Goal: Task Accomplishment & Management: Complete application form

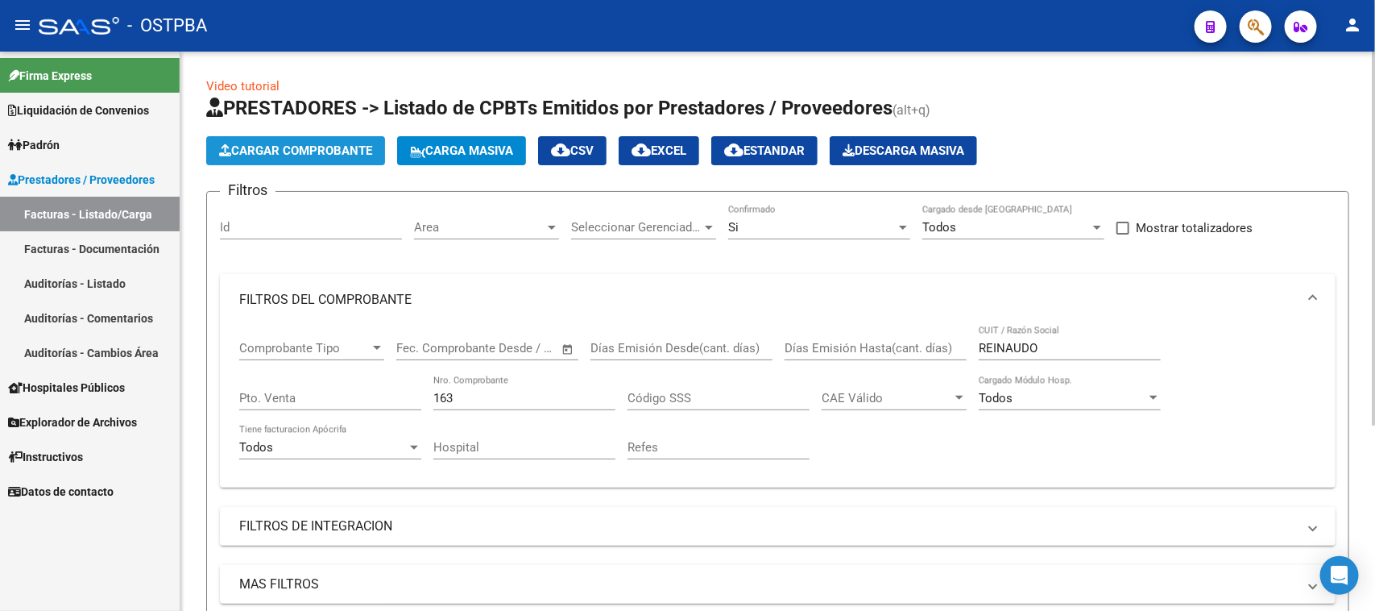
click at [267, 158] on button "Cargar Comprobante" at bounding box center [295, 150] width 179 height 29
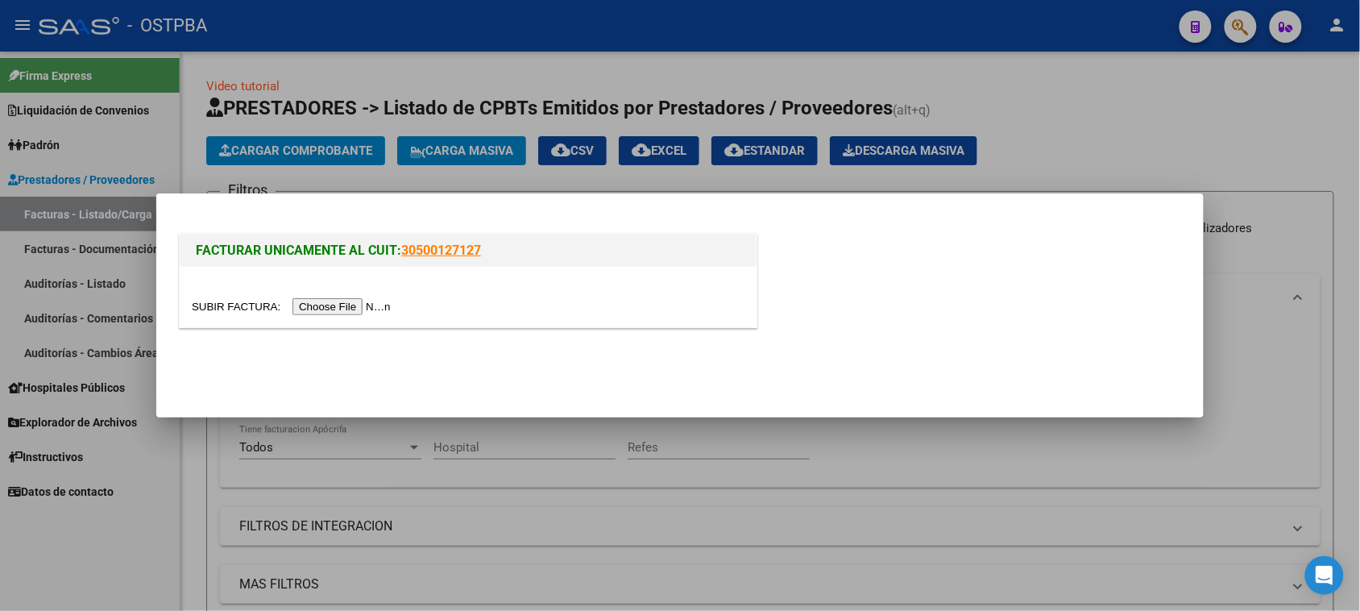
click at [349, 303] on input "file" at bounding box center [294, 306] width 204 height 17
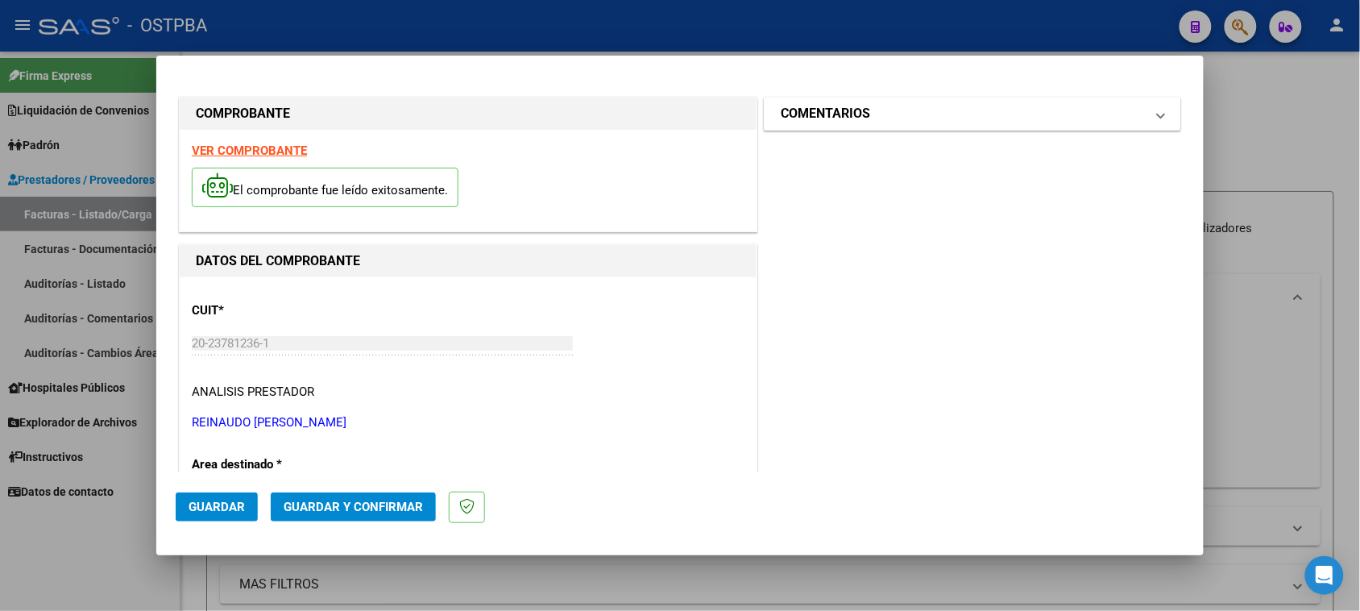
click at [883, 114] on mat-panel-title "COMENTARIOS" at bounding box center [963, 113] width 364 height 19
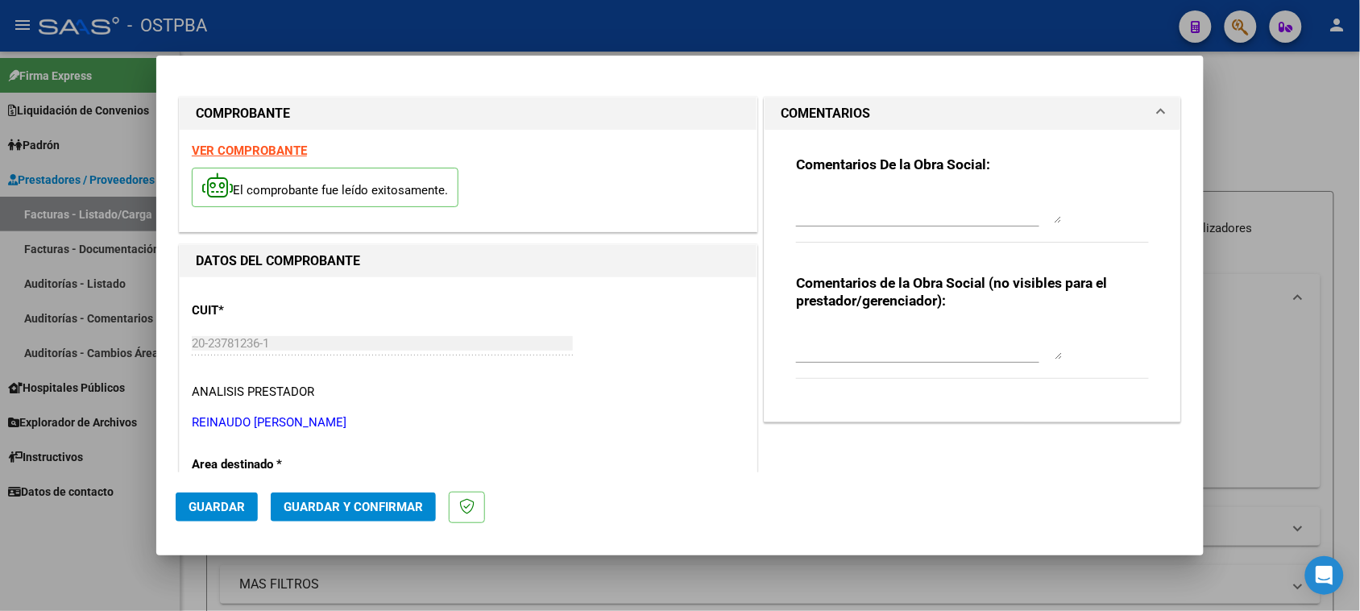
click at [868, 199] on textarea at bounding box center [929, 207] width 266 height 32
type textarea "HR 126292"
click at [184, 504] on button "Guardar" at bounding box center [217, 506] width 82 height 29
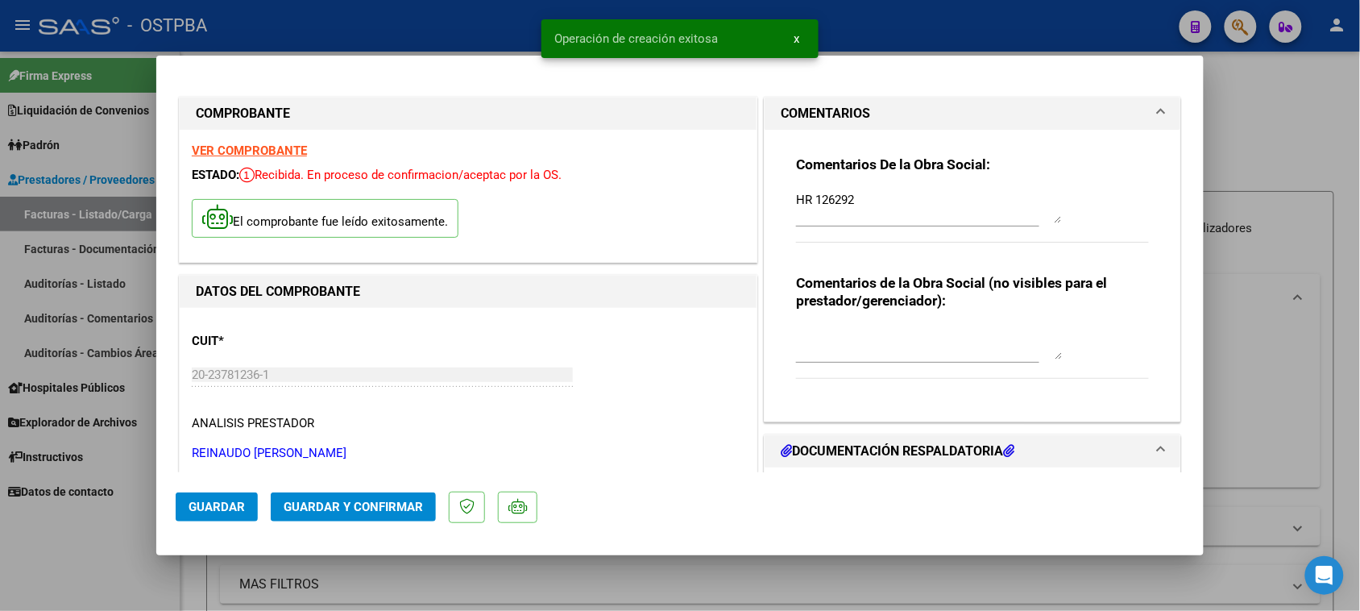
click at [238, 153] on strong "VER COMPROBANTE" at bounding box center [249, 150] width 115 height 14
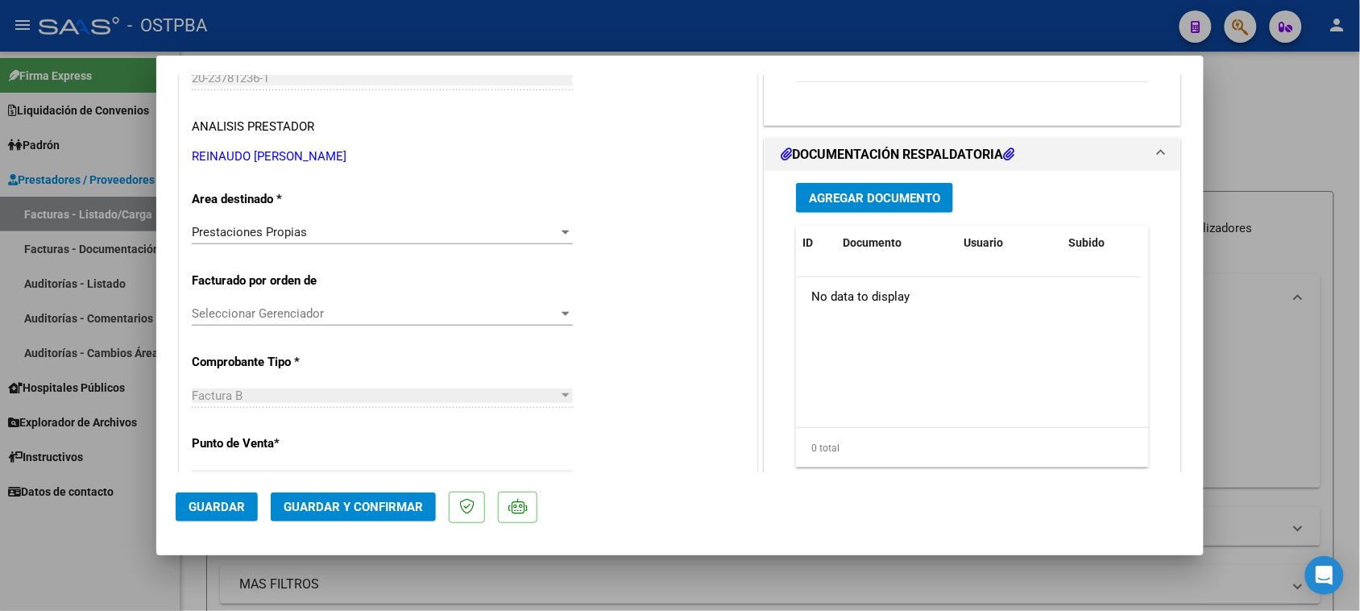
scroll to position [302, 0]
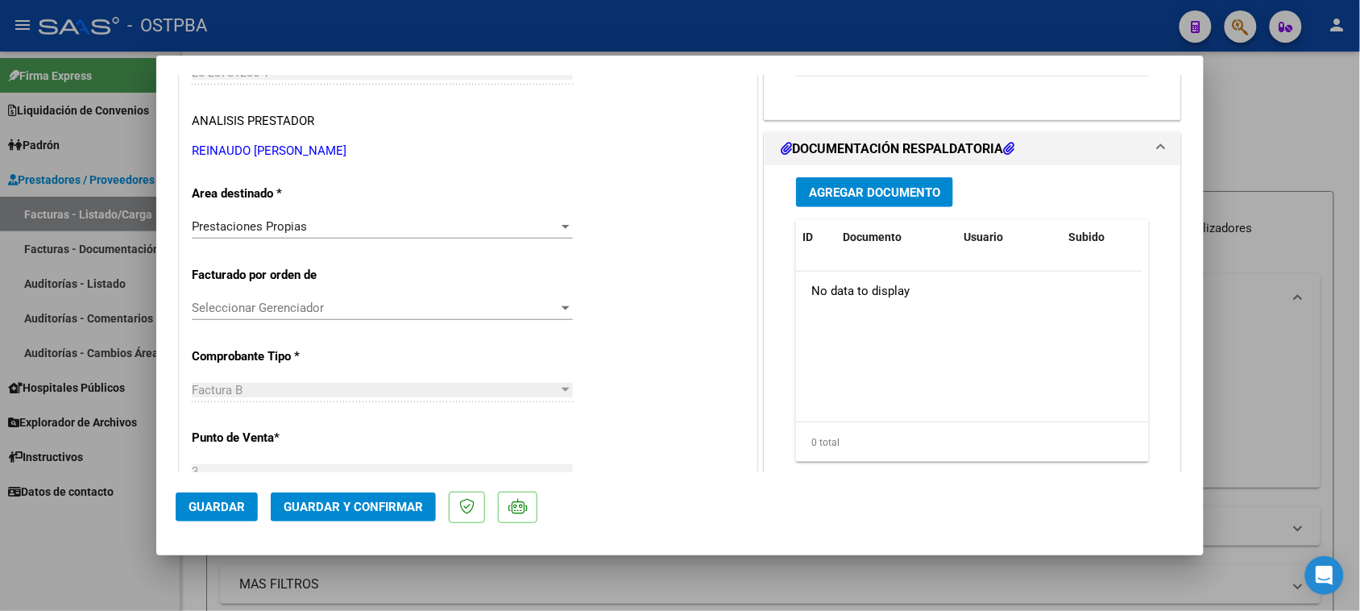
click at [909, 201] on button "Agregar Documento" at bounding box center [874, 192] width 157 height 30
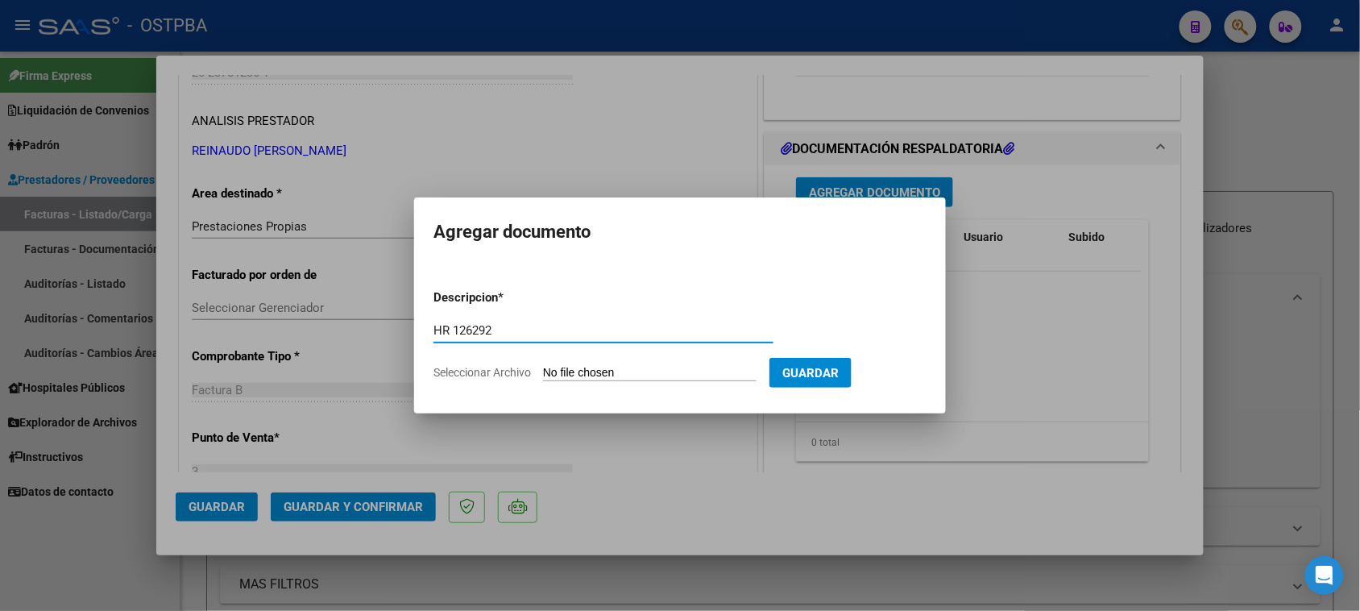
type input "HR 126292"
click at [543, 366] on input "Seleccionar Archivo" at bounding box center [649, 373] width 213 height 15
type input "C:\fakepath\HR 126292.pdf"
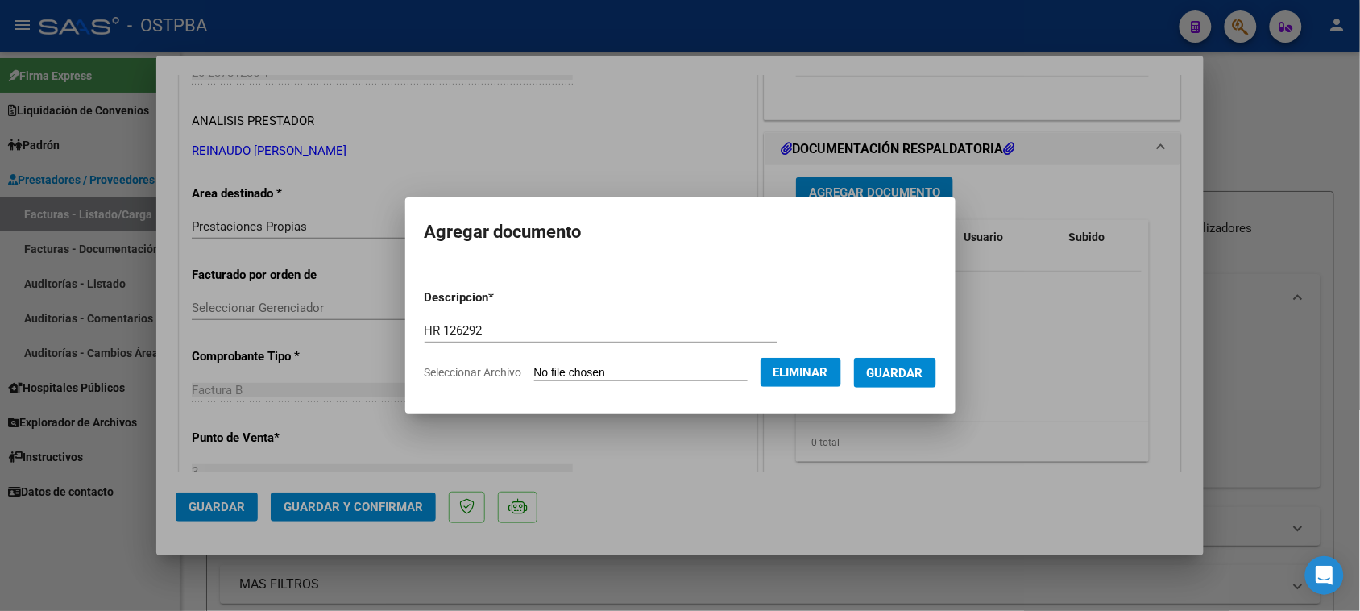
click at [936, 377] on button "Guardar" at bounding box center [895, 373] width 82 height 30
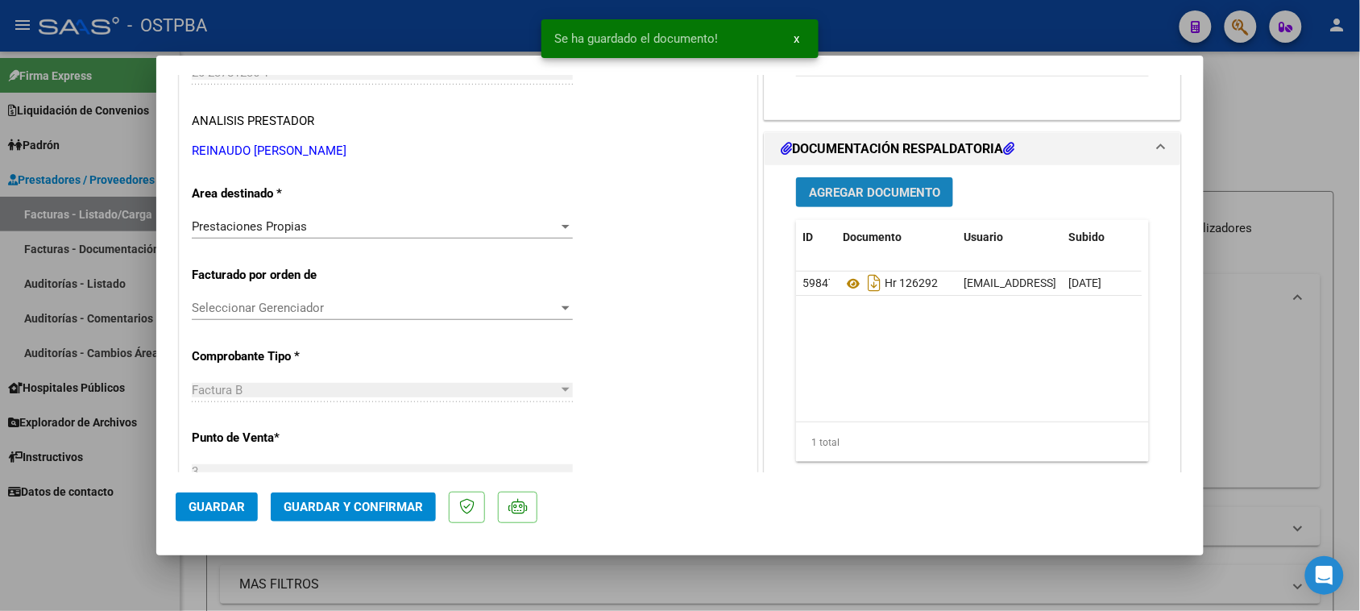
click at [826, 192] on span "Agregar Documento" at bounding box center [874, 192] width 131 height 14
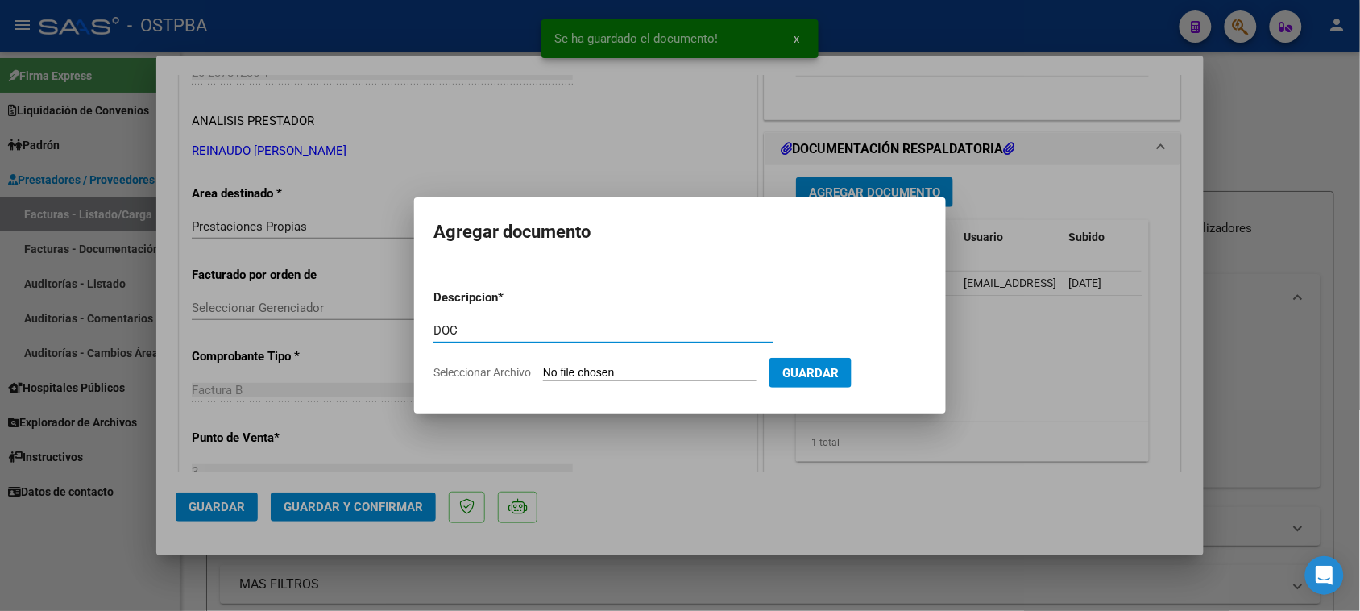
type input "DOC"
click at [543, 366] on input "Seleccionar Archivo" at bounding box center [649, 373] width 213 height 15
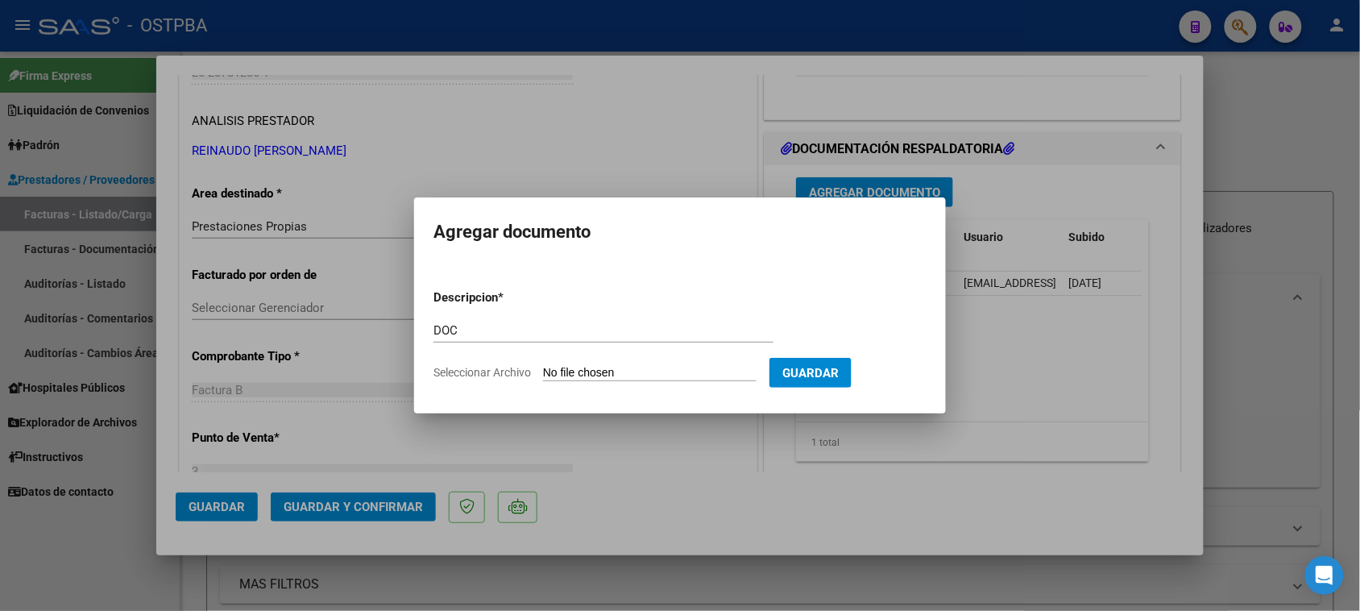
type input "C:\fakepath\PRENSA - PSSTO.0007911 03-06.2025.jpg"
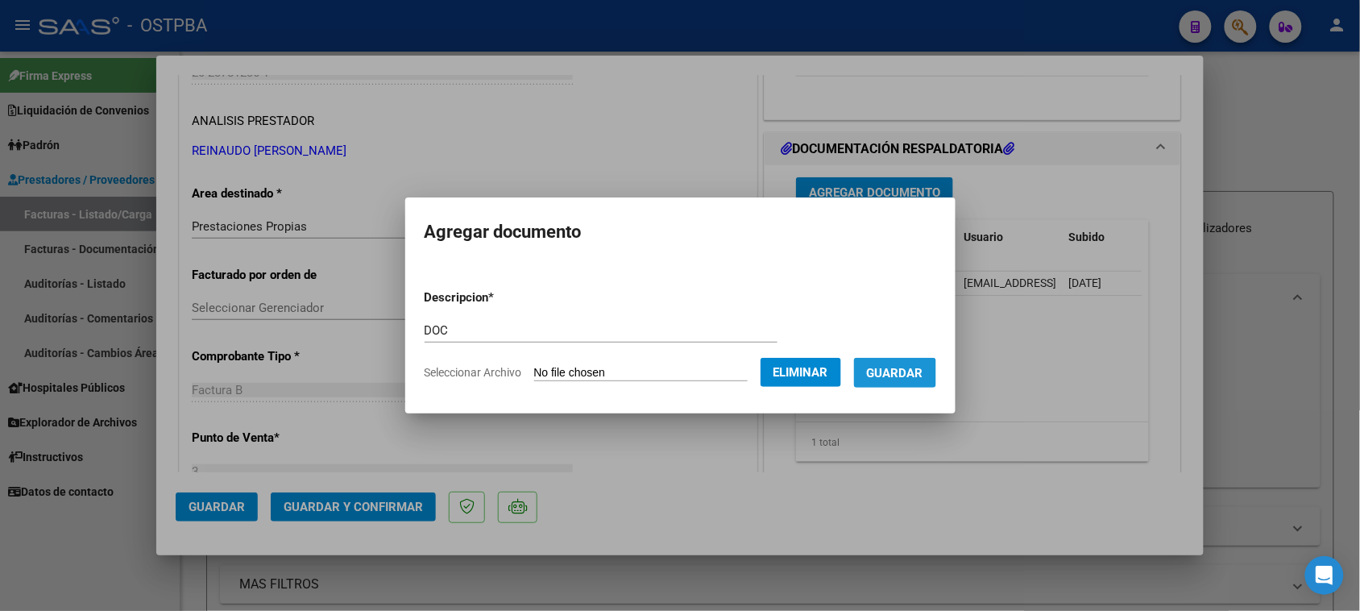
click at [902, 380] on button "Guardar" at bounding box center [895, 373] width 82 height 30
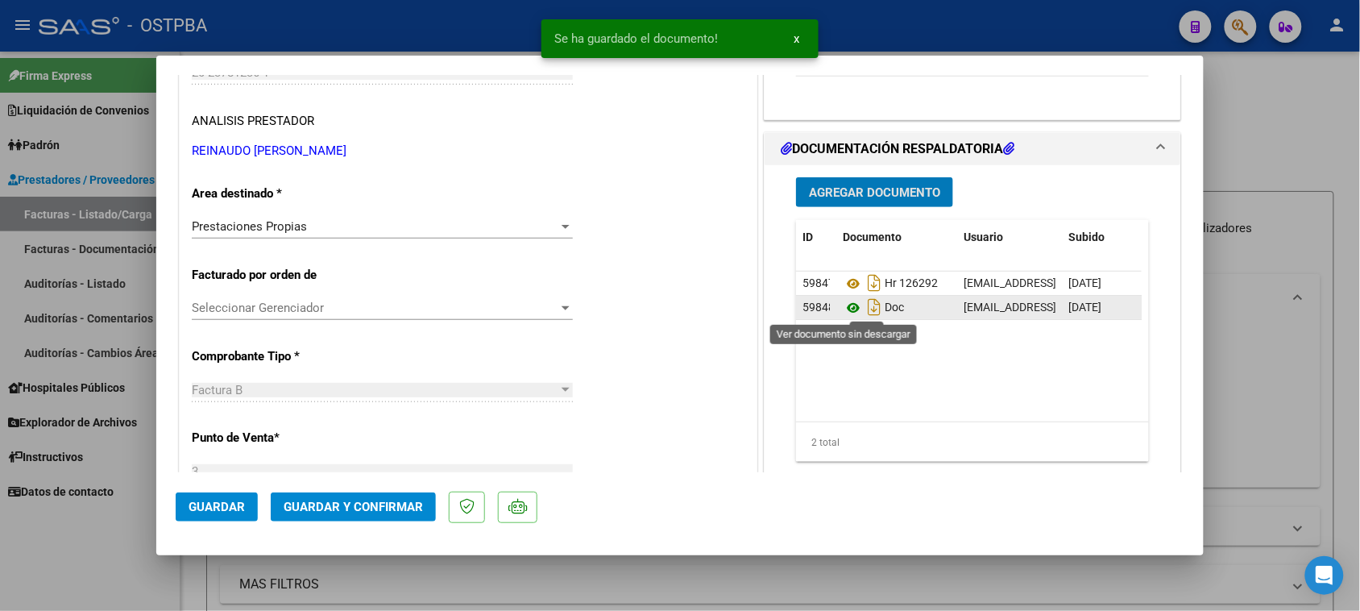
click at [843, 307] on icon at bounding box center [853, 307] width 21 height 19
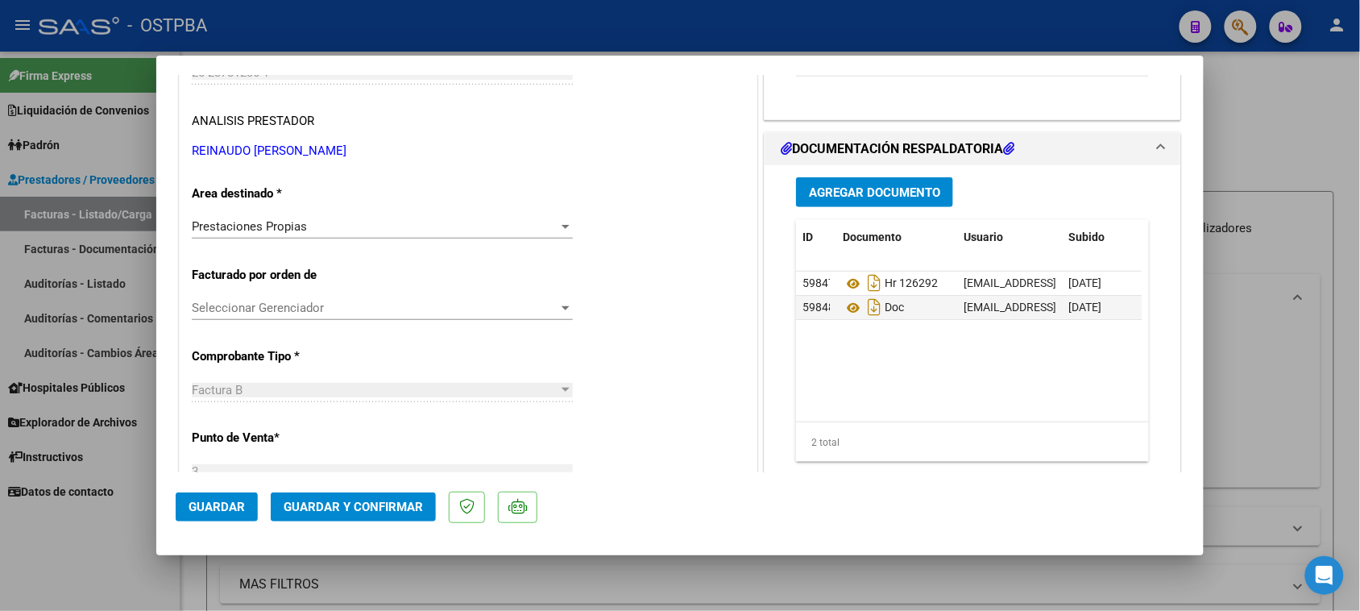
click at [910, 191] on span "Agregar Documento" at bounding box center [874, 192] width 131 height 14
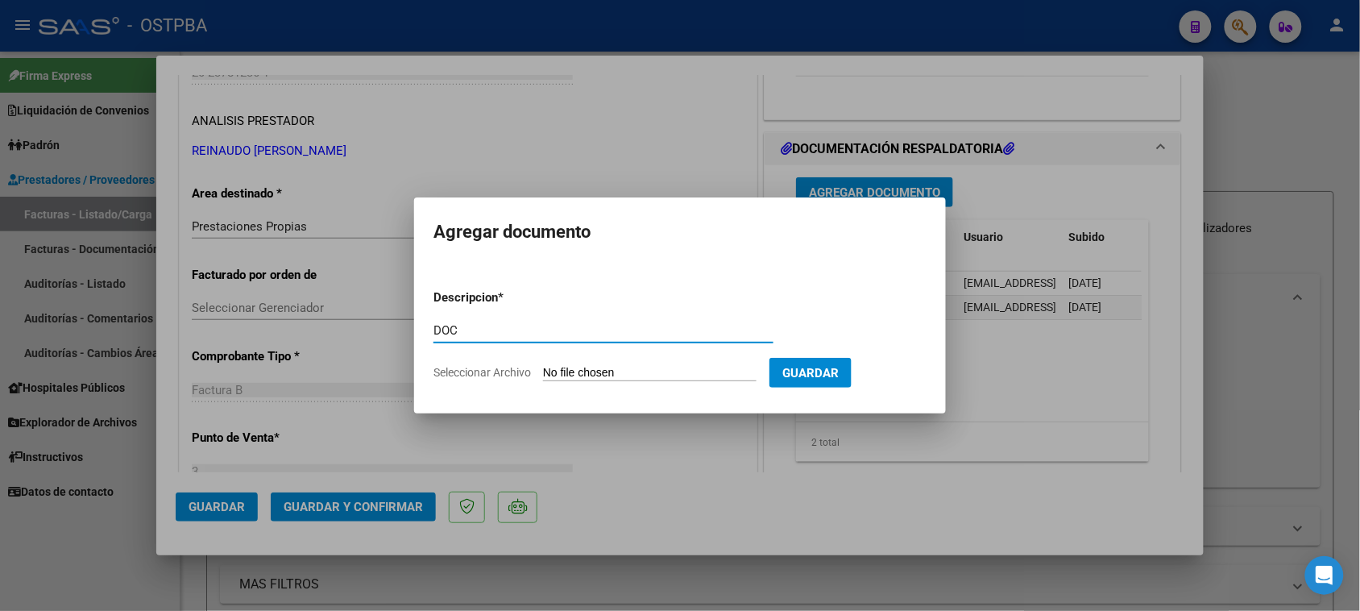
type input "DOC"
click at [543, 366] on input "Seleccionar Archivo" at bounding box center [649, 373] width 213 height 15
type input "C:\fakepath\DOC 161.pdf"
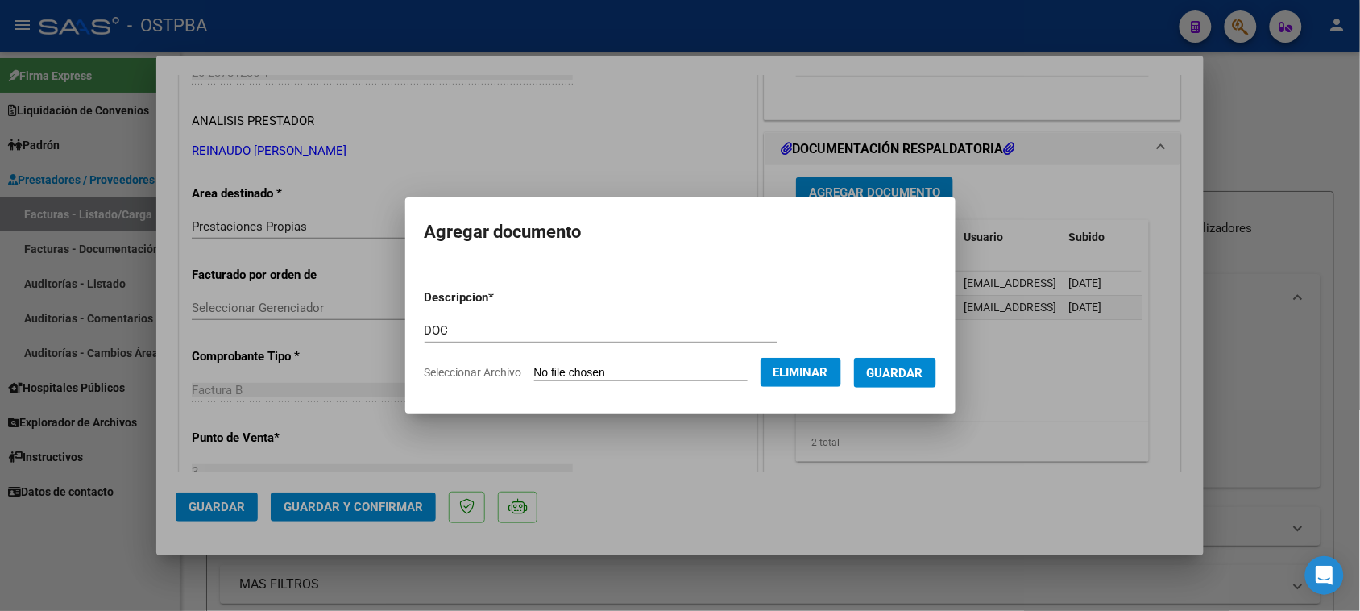
click at [923, 377] on span "Guardar" at bounding box center [895, 373] width 56 height 14
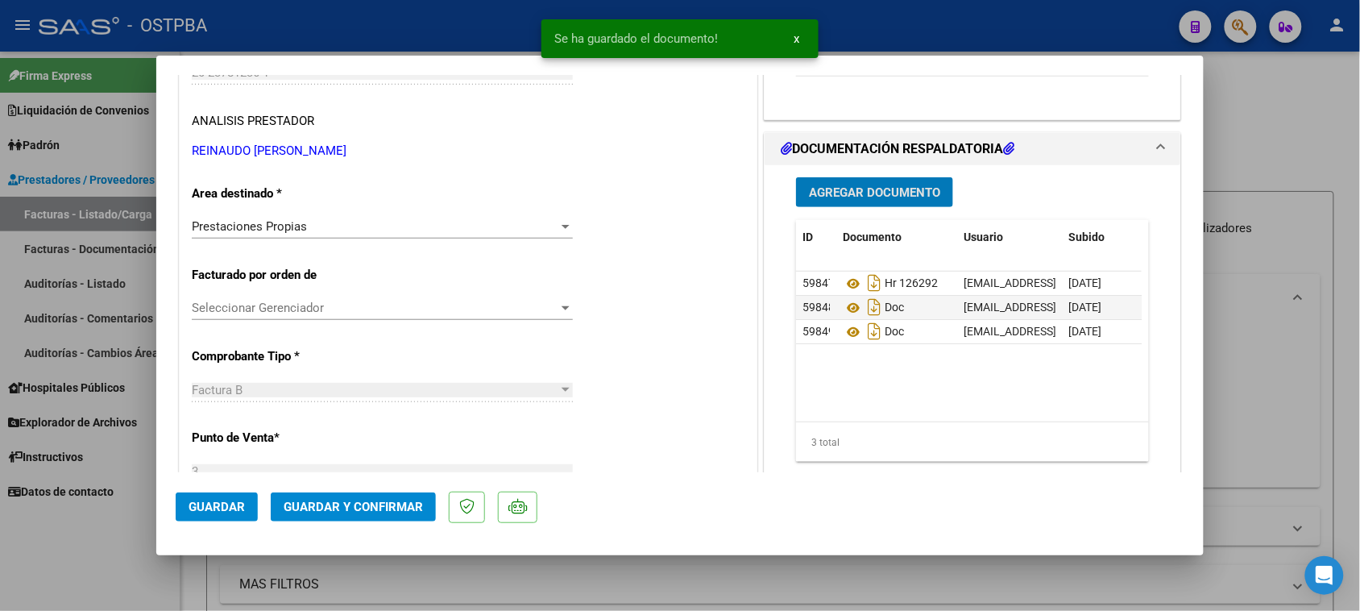
click at [901, 186] on span "Agregar Documento" at bounding box center [874, 192] width 131 height 14
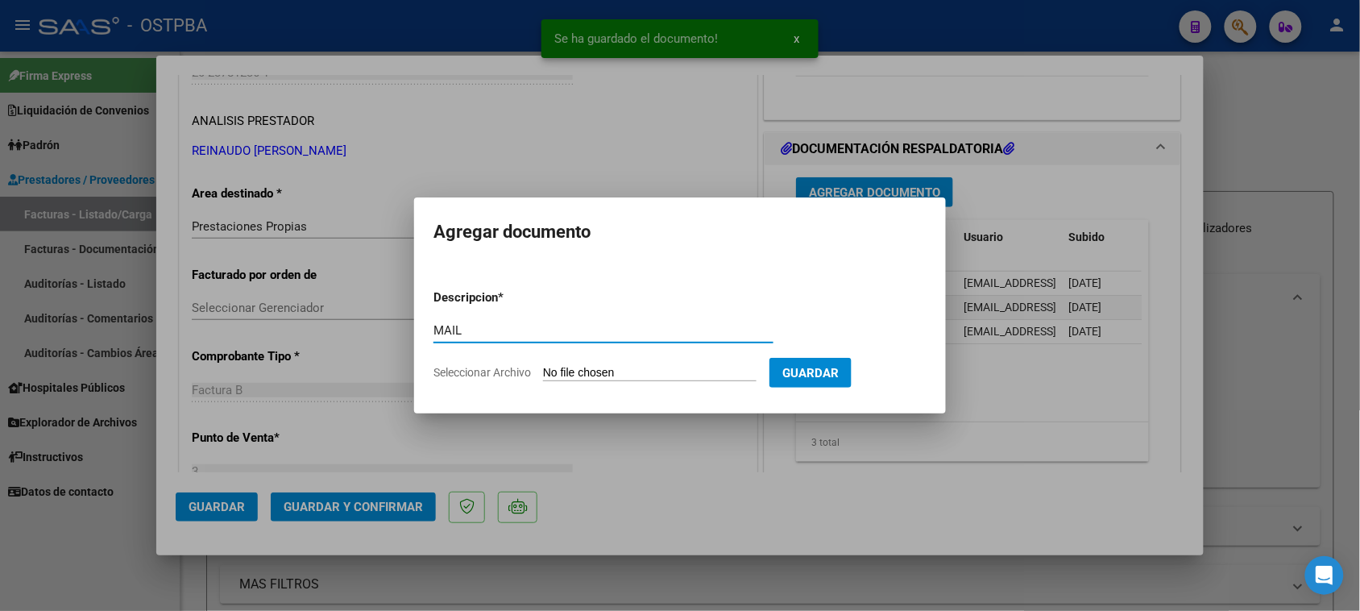
type input "MAIL"
click at [543, 366] on input "Seleccionar Archivo" at bounding box center [649, 373] width 213 height 15
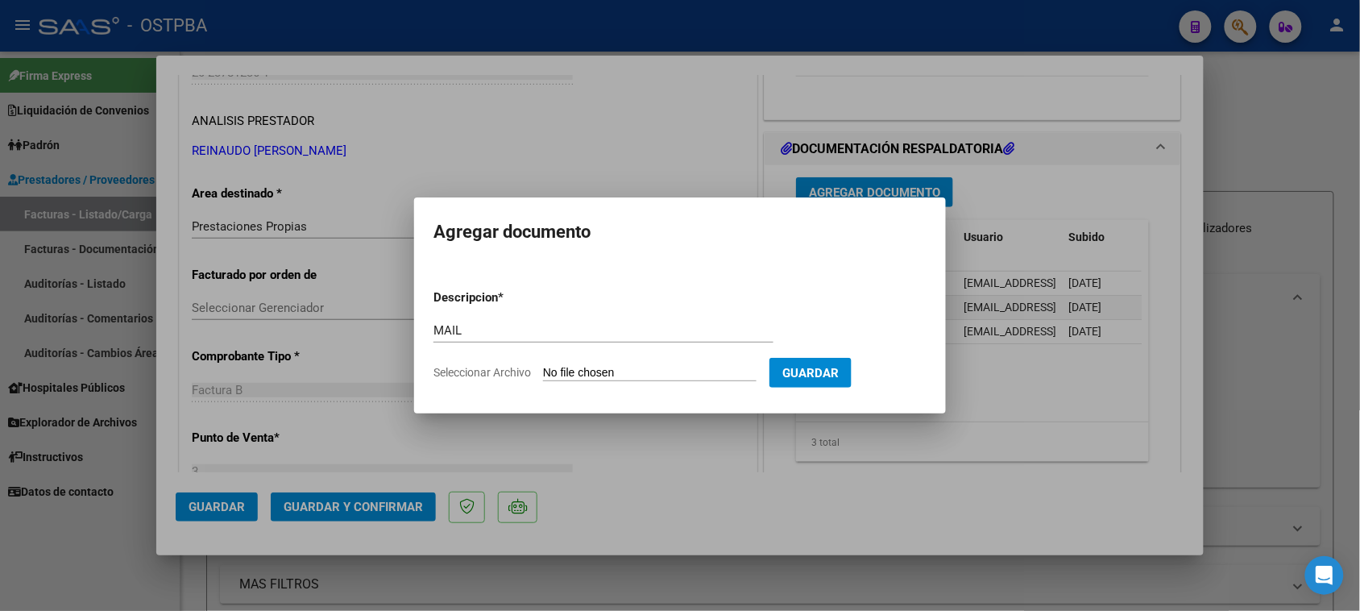
type input "C:\fakepath\Gmail - Fwd_ LABORATORIO [PERSON_NAME]-161.pdf"
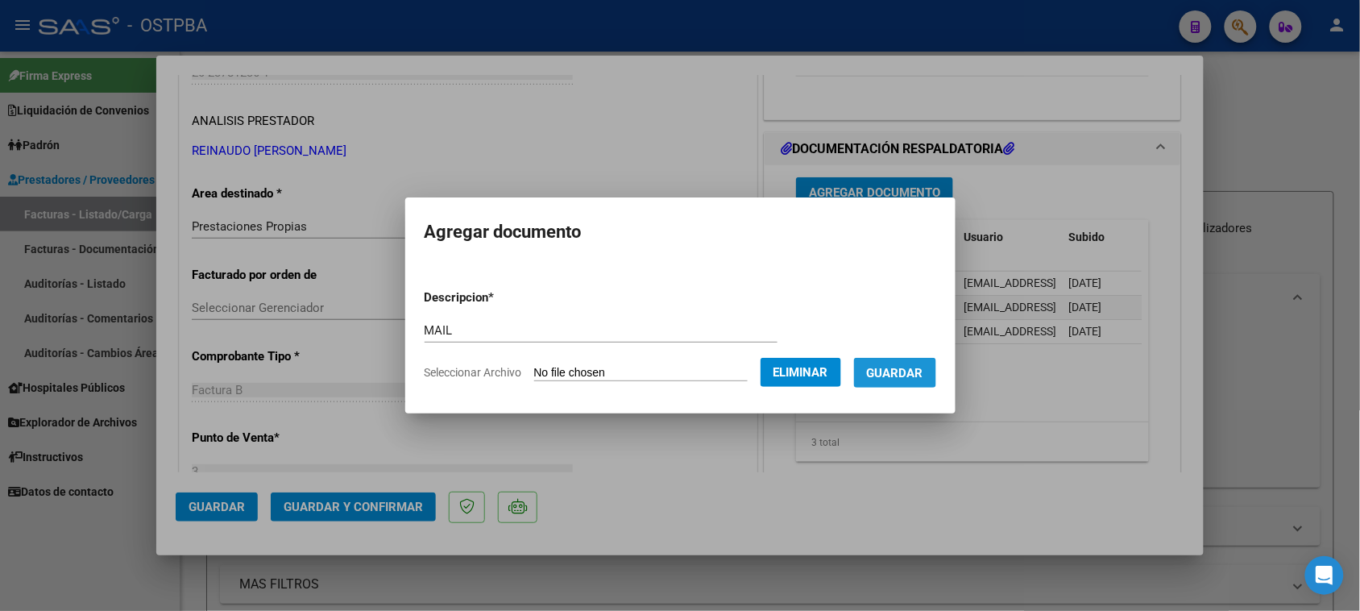
click at [920, 377] on span "Guardar" at bounding box center [895, 373] width 56 height 14
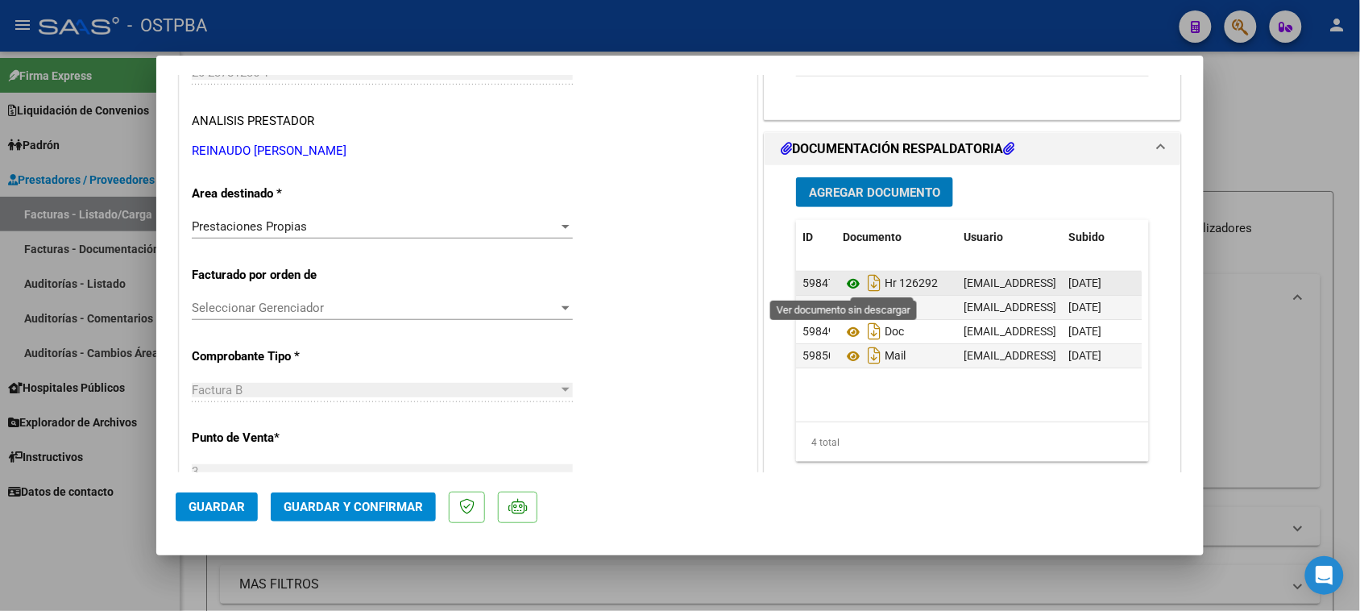
click at [843, 284] on icon at bounding box center [853, 283] width 21 height 19
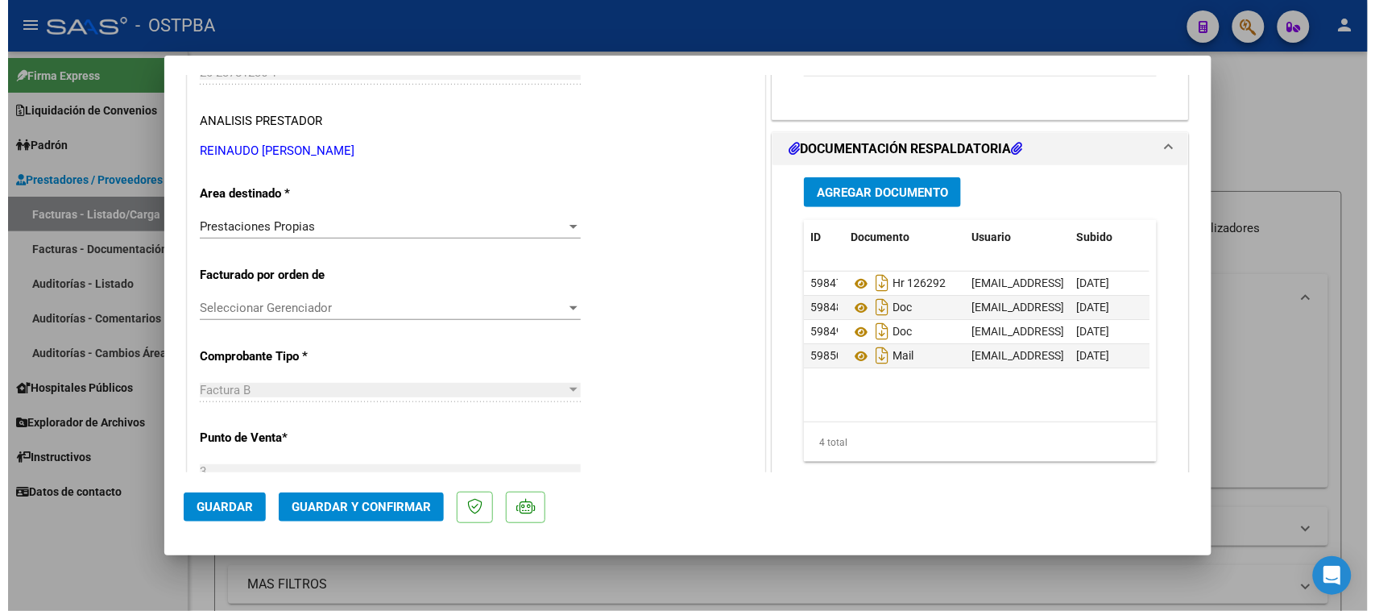
scroll to position [0, 0]
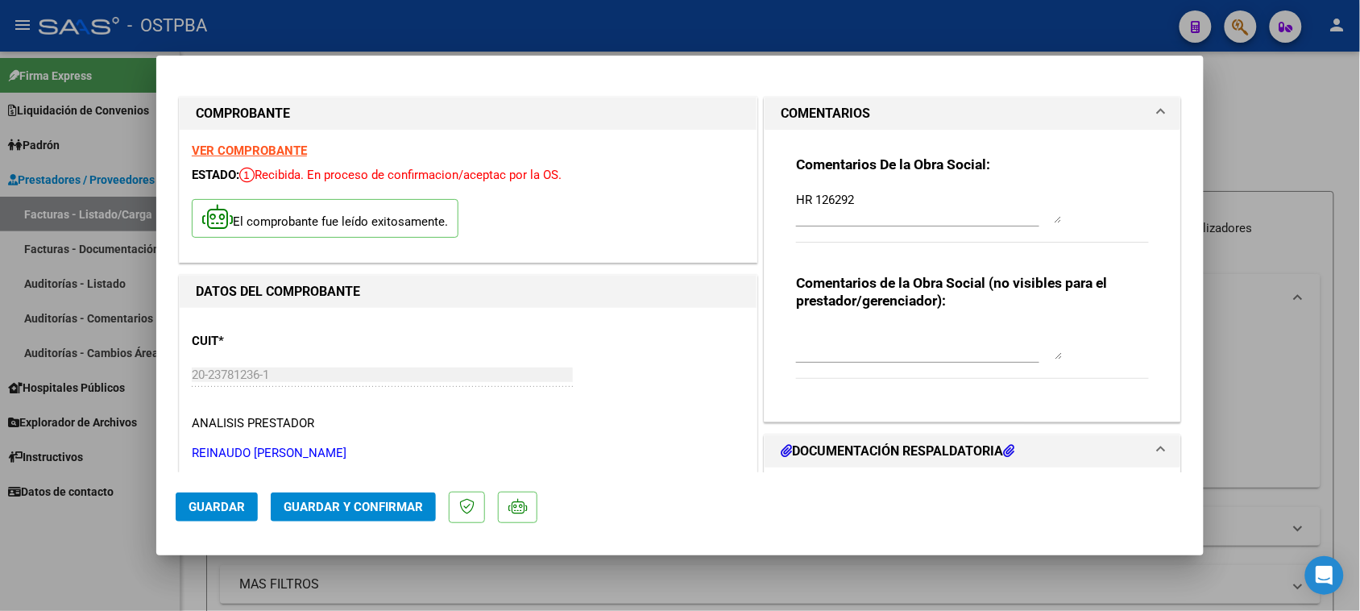
click at [248, 146] on strong "VER COMPROBANTE" at bounding box center [249, 150] width 115 height 14
click at [340, 508] on span "Guardar y Confirmar" at bounding box center [353, 506] width 139 height 14
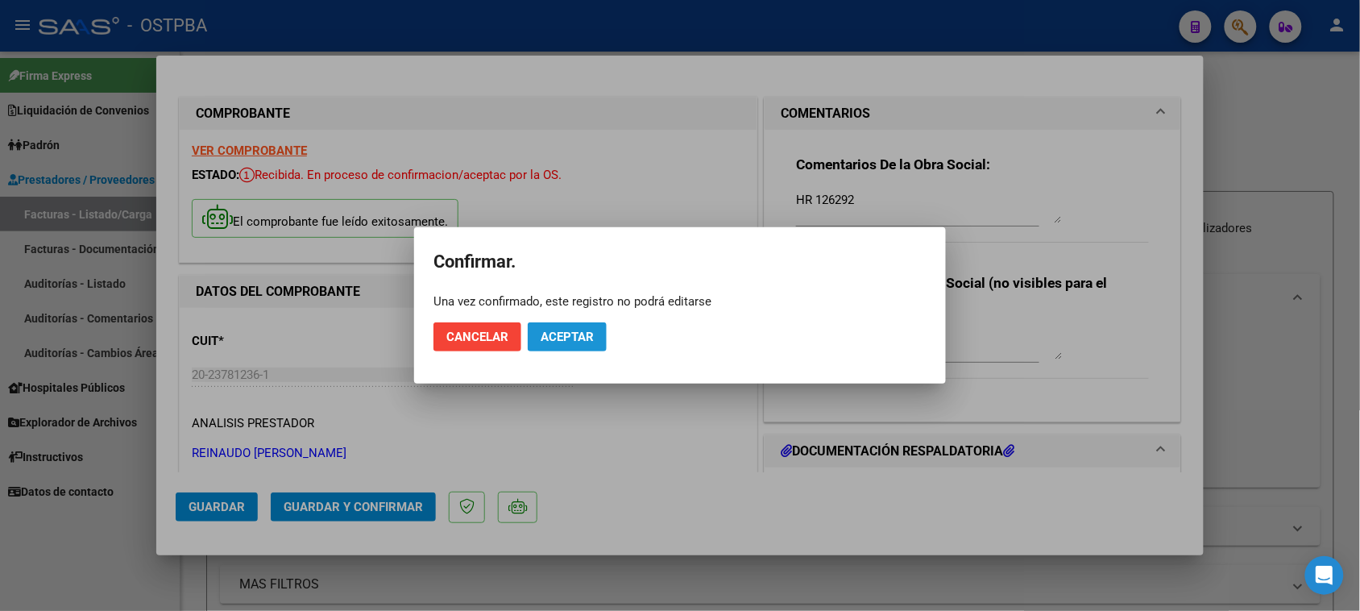
click at [554, 341] on span "Aceptar" at bounding box center [566, 336] width 53 height 14
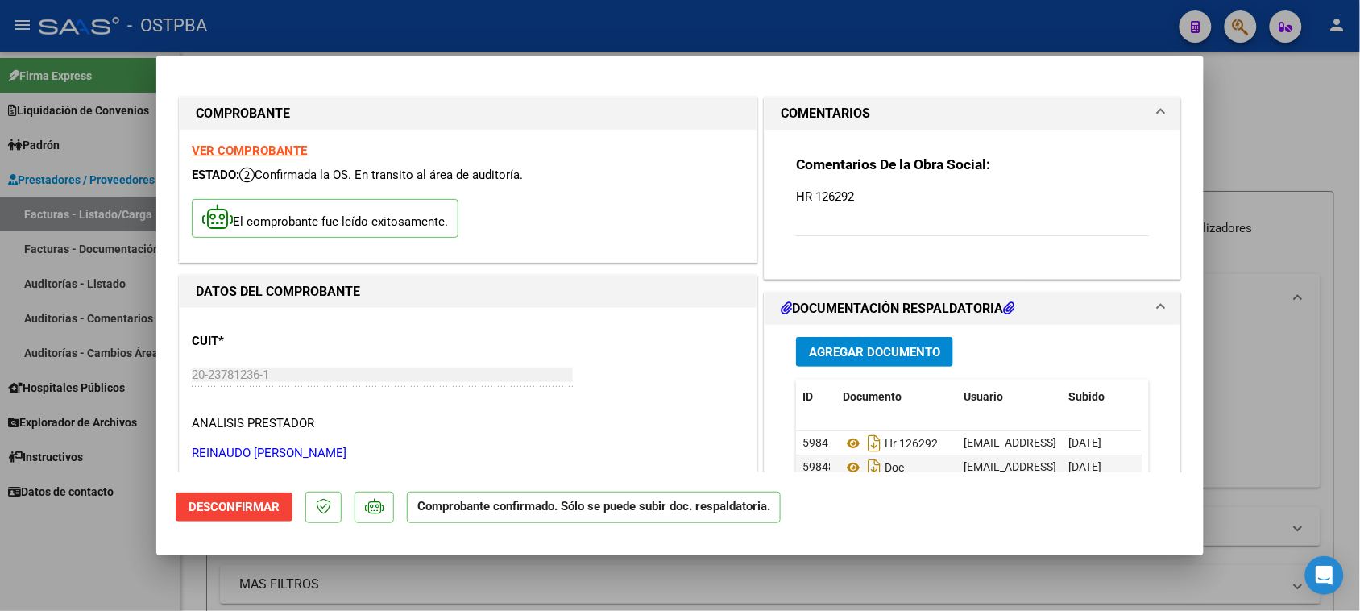
click at [55, 276] on div at bounding box center [680, 305] width 1360 height 611
type input "$ 0,00"
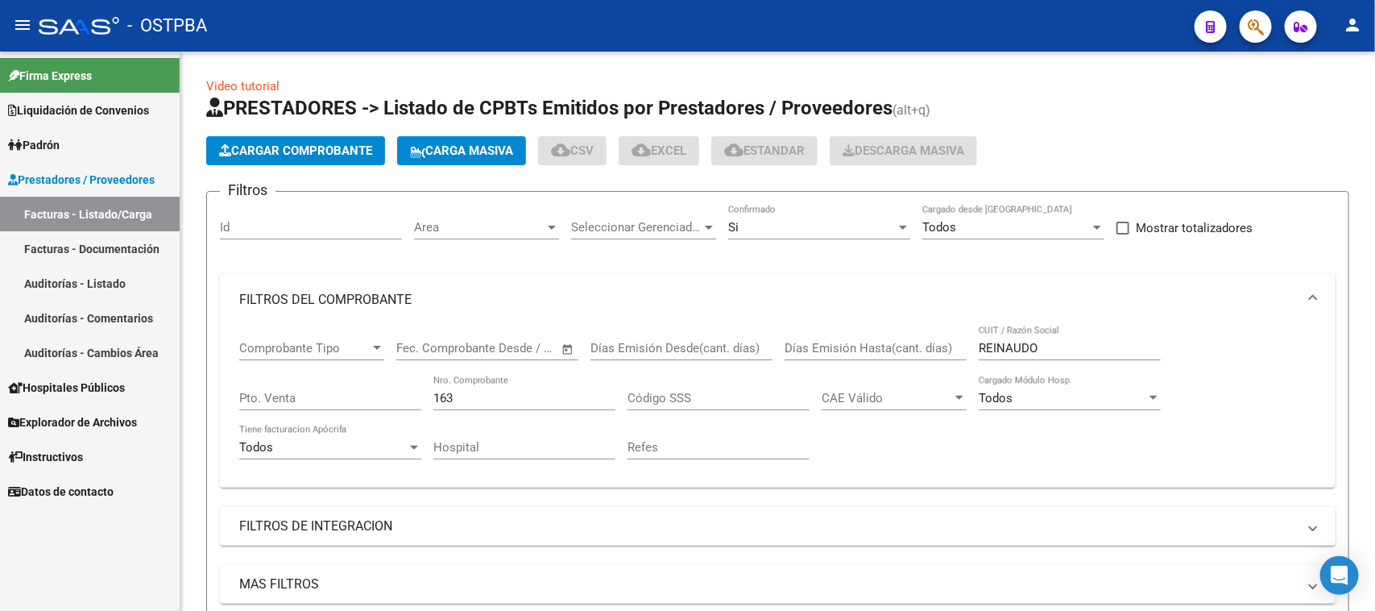
click at [55, 276] on link "Auditorías - Listado" at bounding box center [90, 283] width 180 height 35
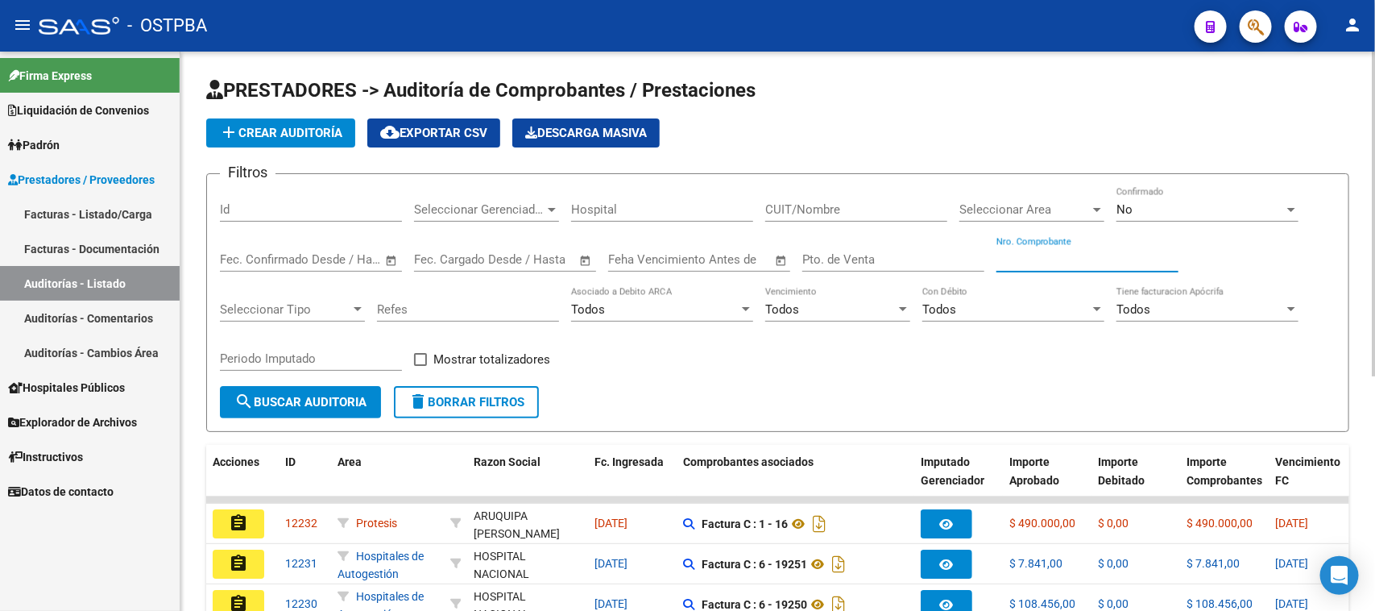
click at [1017, 254] on input "Nro. Comprobante" at bounding box center [1087, 259] width 182 height 14
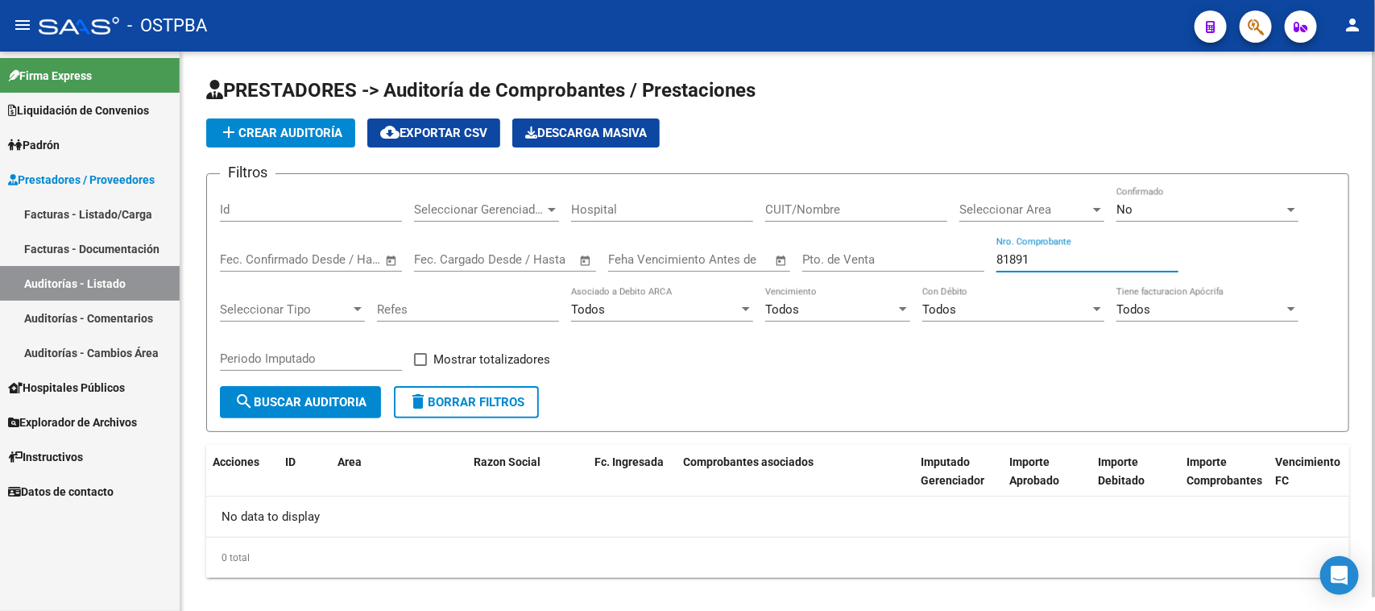
type input "81891"
click at [1243, 202] on div "No" at bounding box center [1200, 209] width 168 height 14
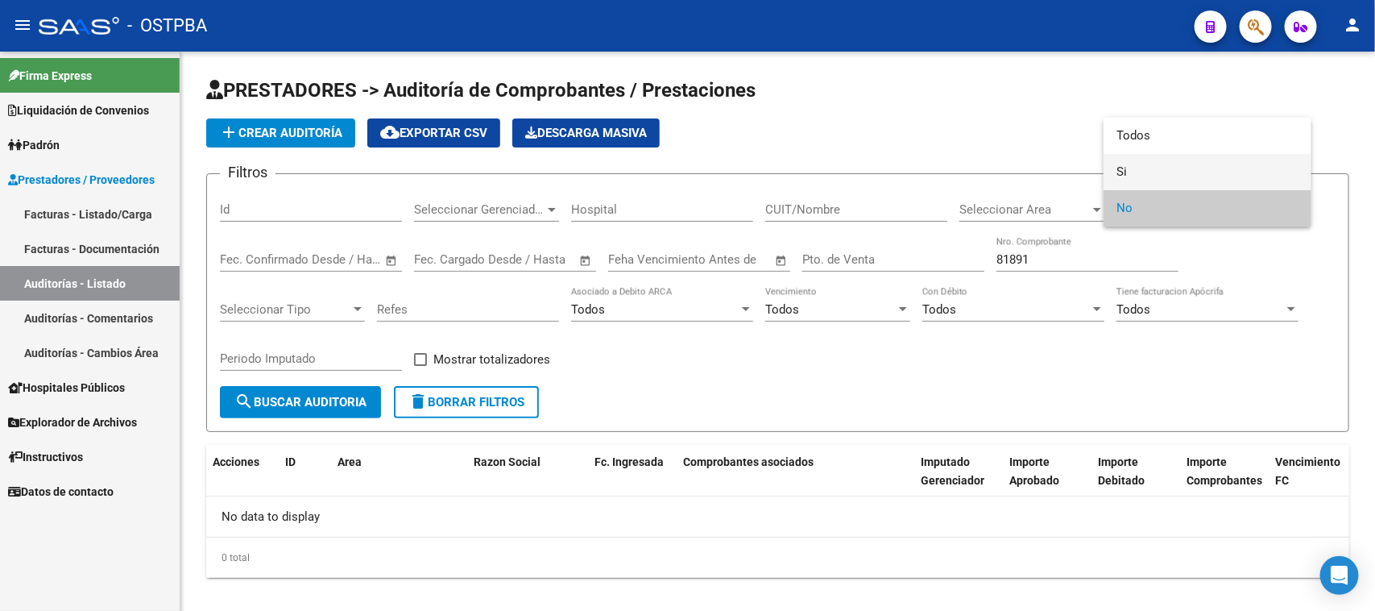
click at [1124, 173] on span "Si" at bounding box center [1207, 172] width 182 height 36
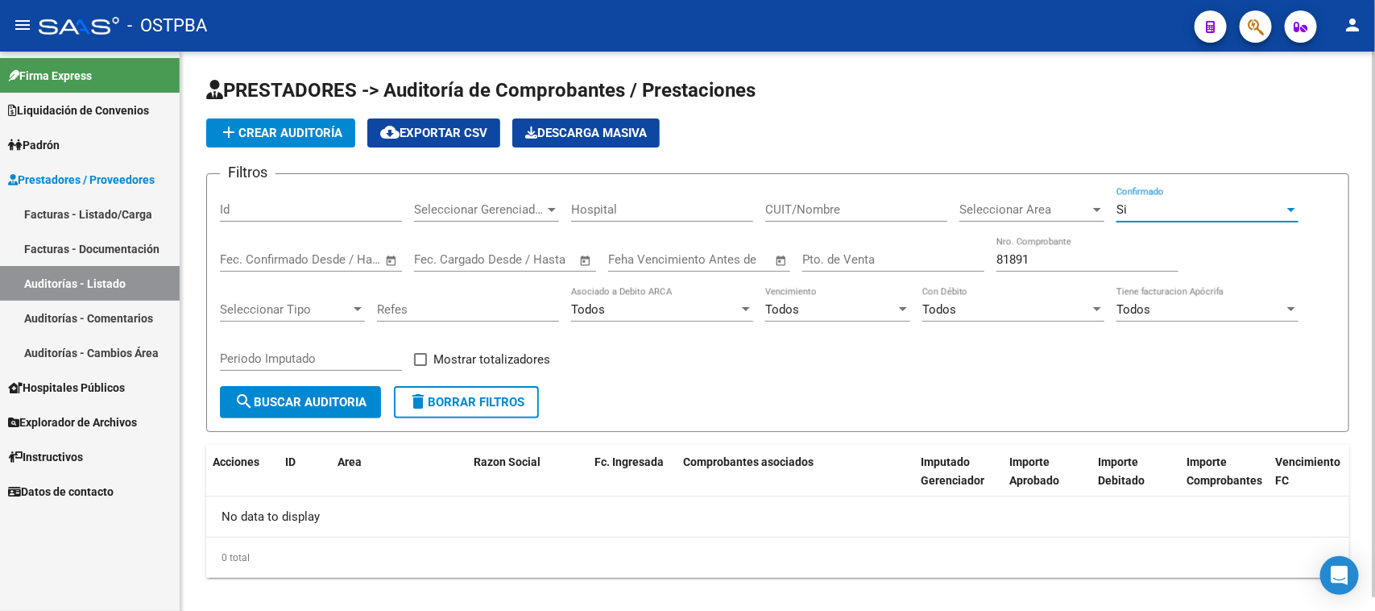
click at [346, 387] on button "search Buscar Auditoria" at bounding box center [300, 402] width 161 height 32
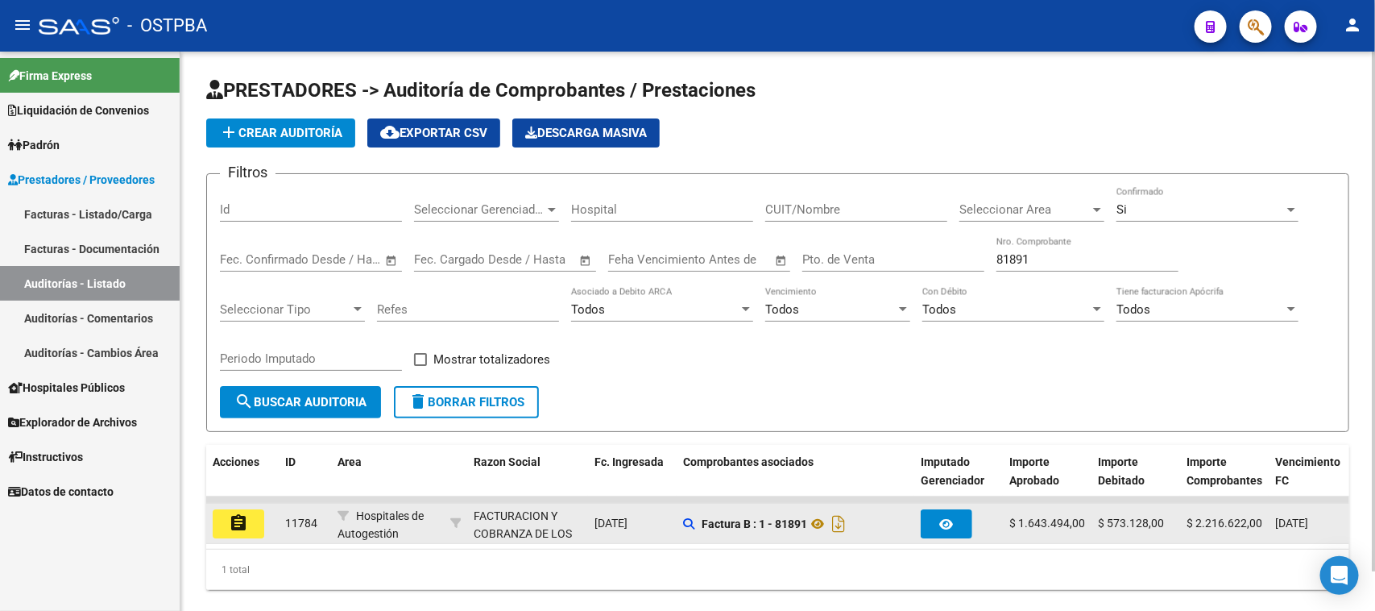
click at [244, 524] on mat-icon "assignment" at bounding box center [238, 522] width 19 height 19
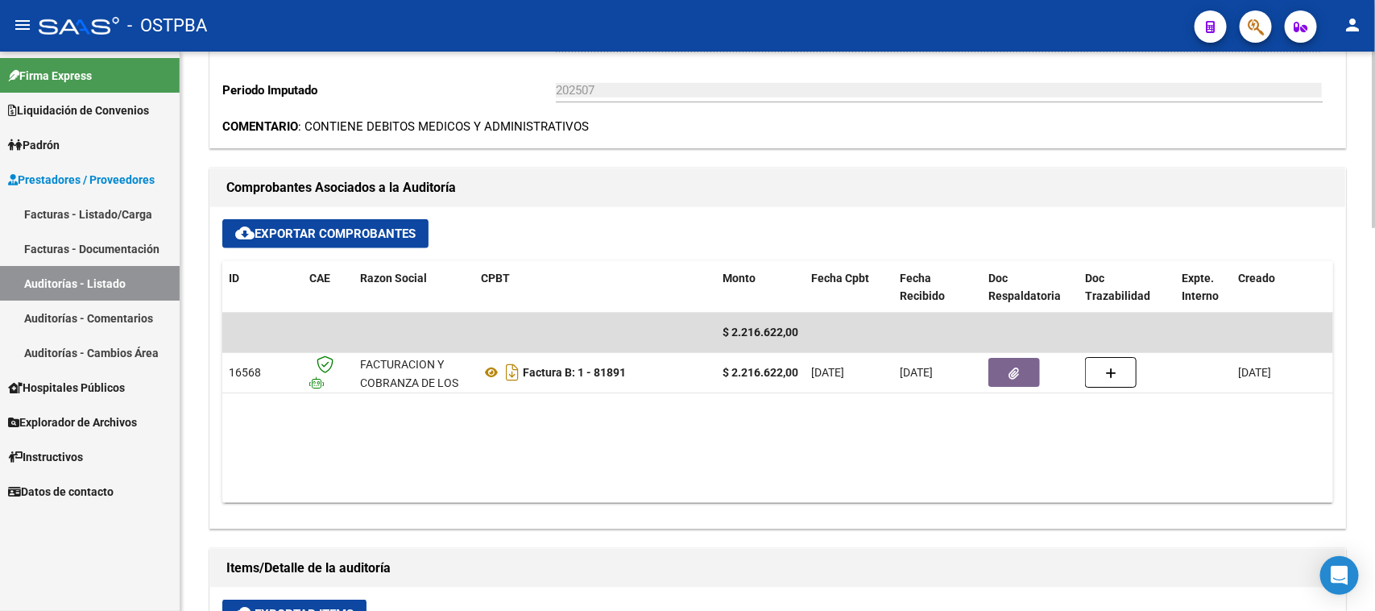
scroll to position [705, 0]
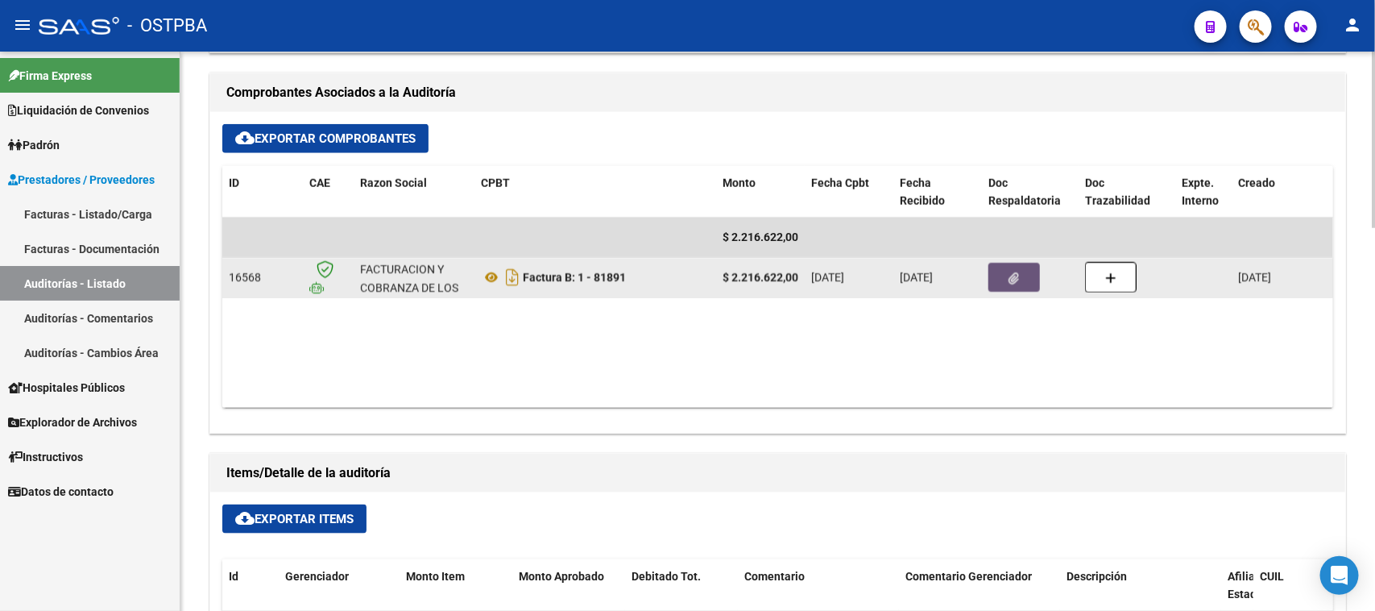
click at [1024, 280] on button "button" at bounding box center [1014, 277] width 52 height 29
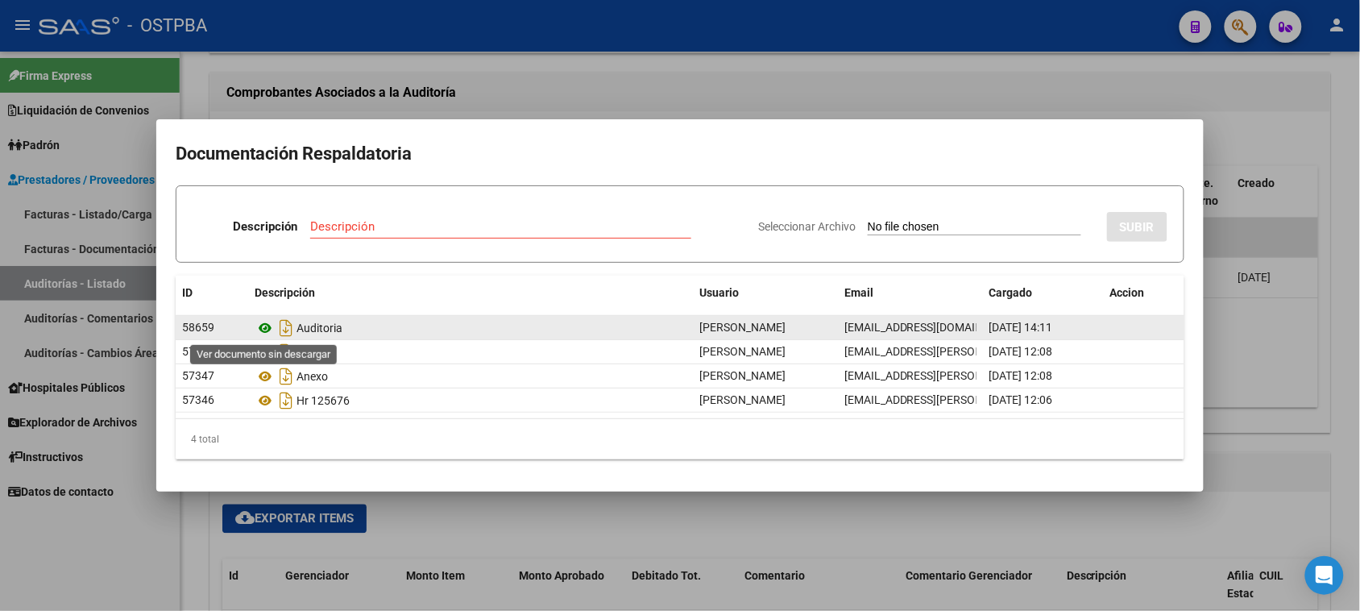
click at [264, 328] on icon at bounding box center [265, 327] width 21 height 19
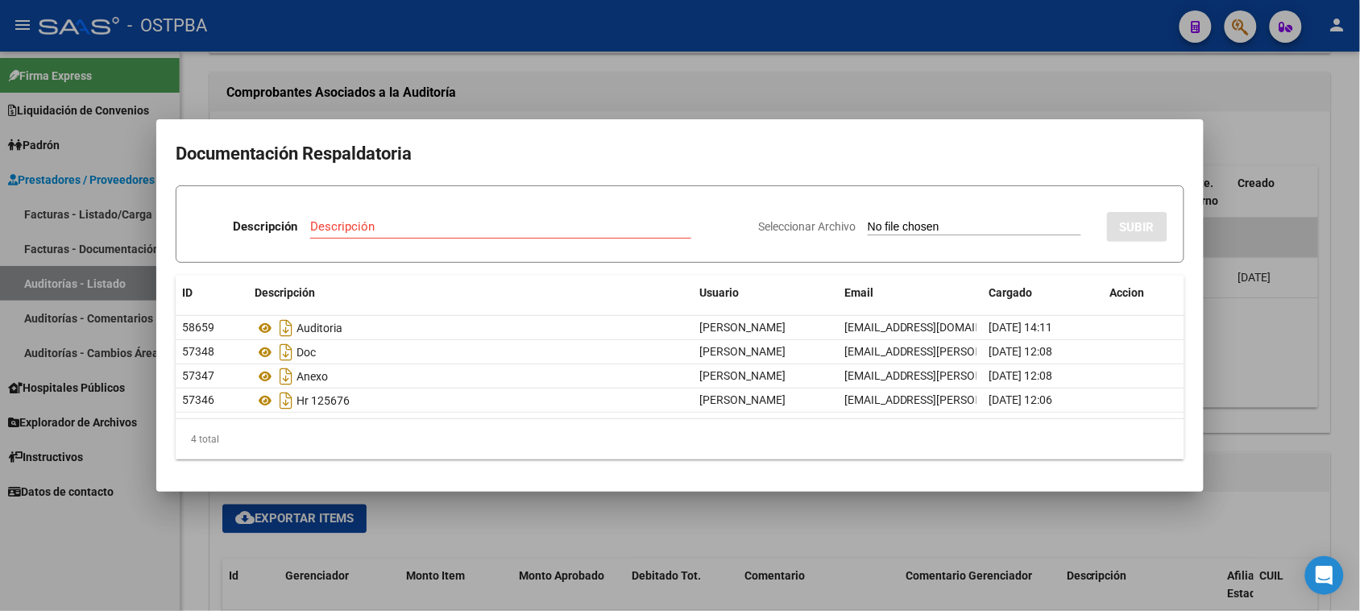
click at [699, 511] on div at bounding box center [680, 305] width 1360 height 611
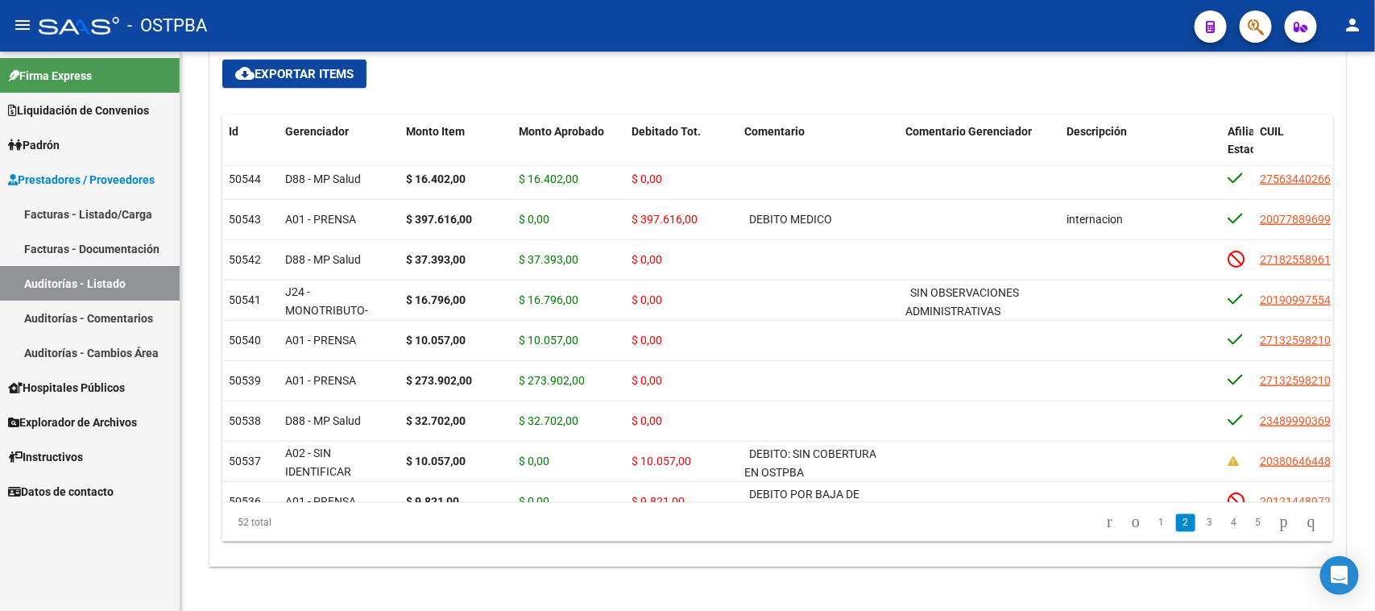
scroll to position [818, 0]
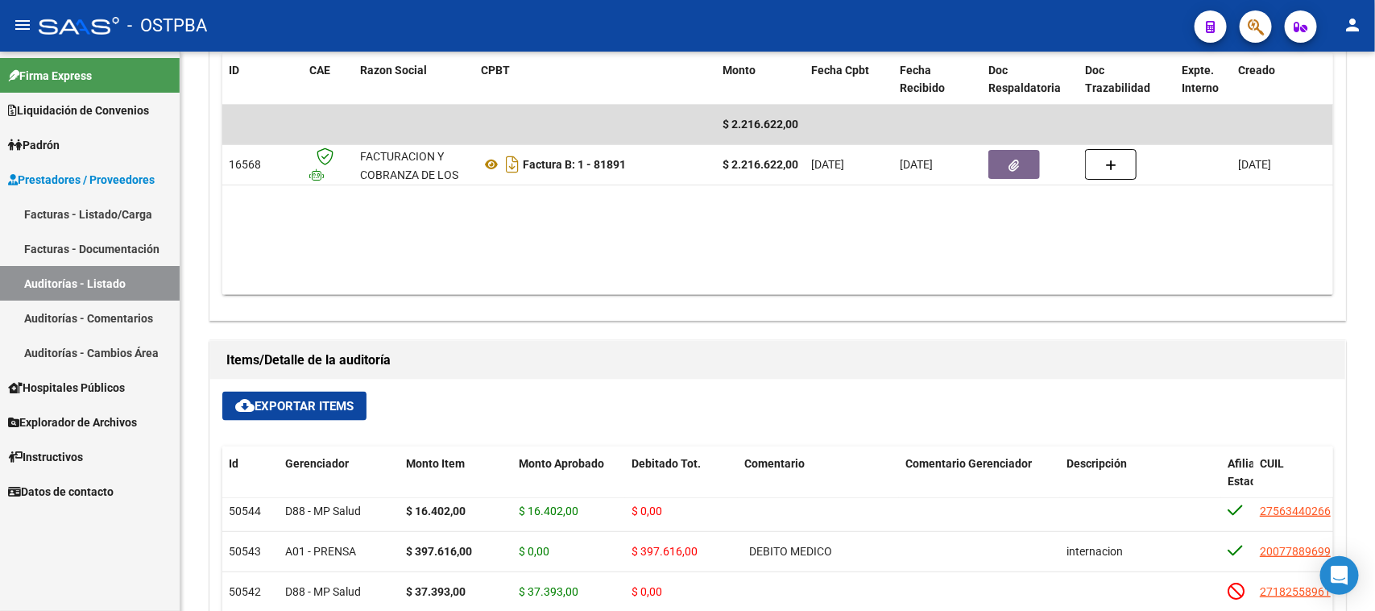
click at [314, 407] on span "cloud_download Exportar Items" at bounding box center [294, 406] width 118 height 14
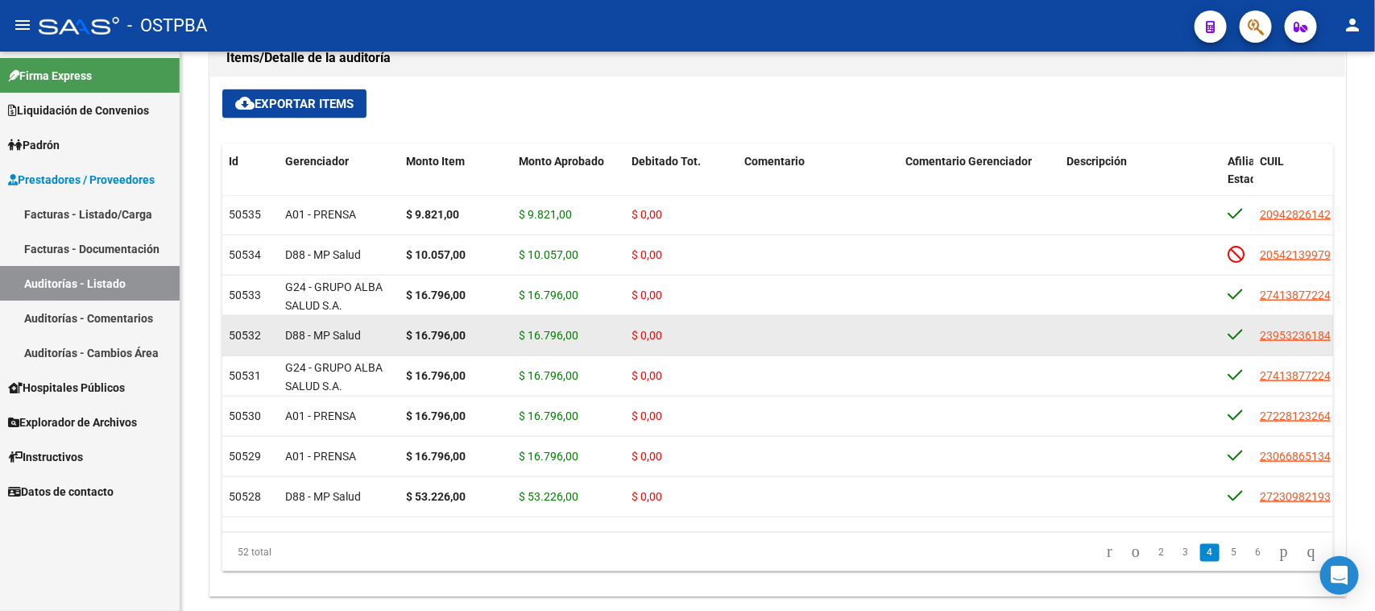
scroll to position [1000, 0]
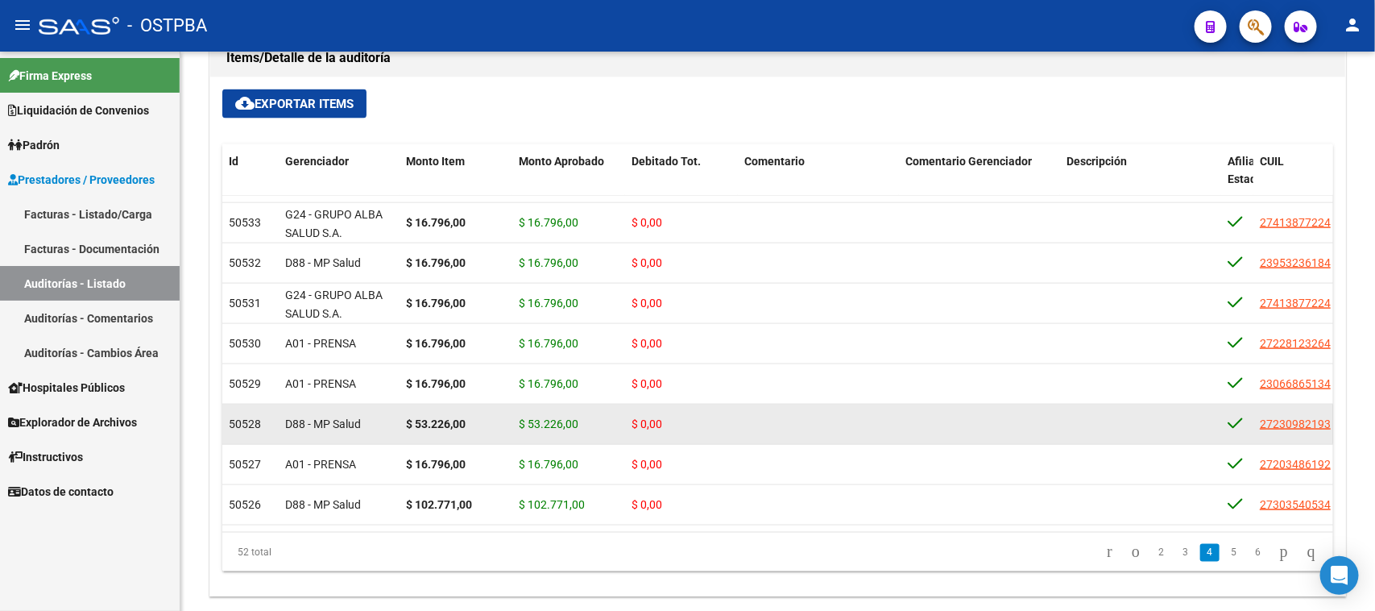
click at [710, 412] on datatable-body-cell "$ 0,00" at bounding box center [681, 423] width 113 height 39
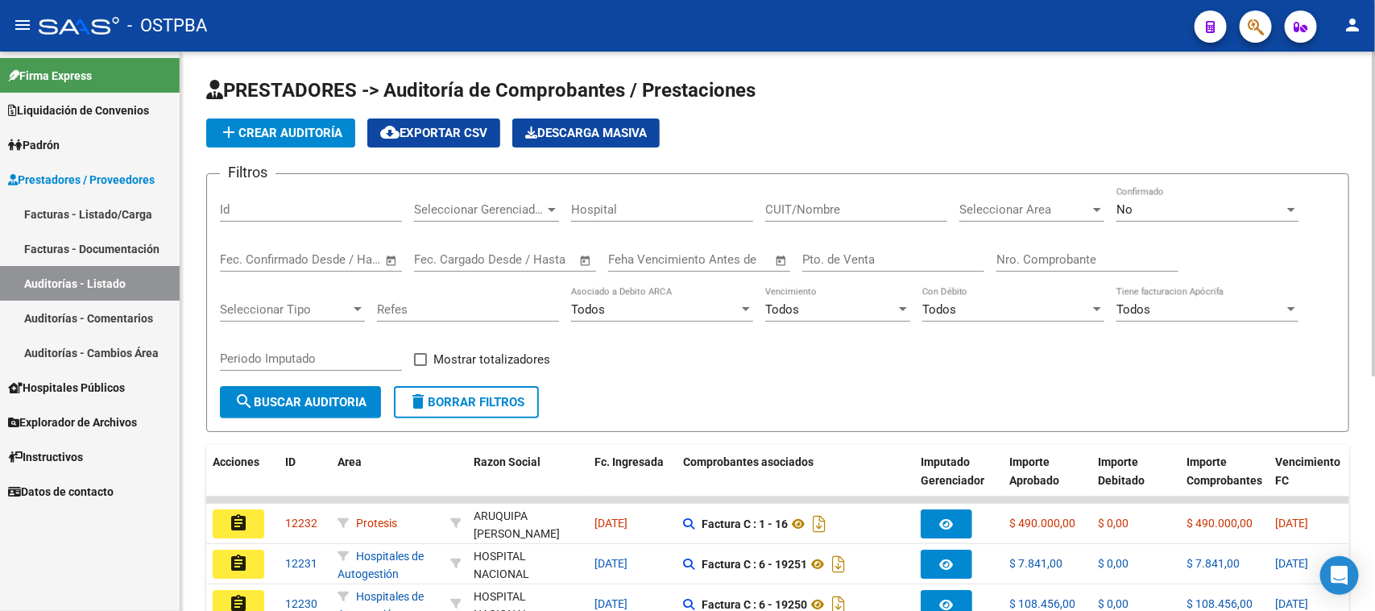
click at [1066, 252] on input "Nro. Comprobante" at bounding box center [1087, 259] width 182 height 14
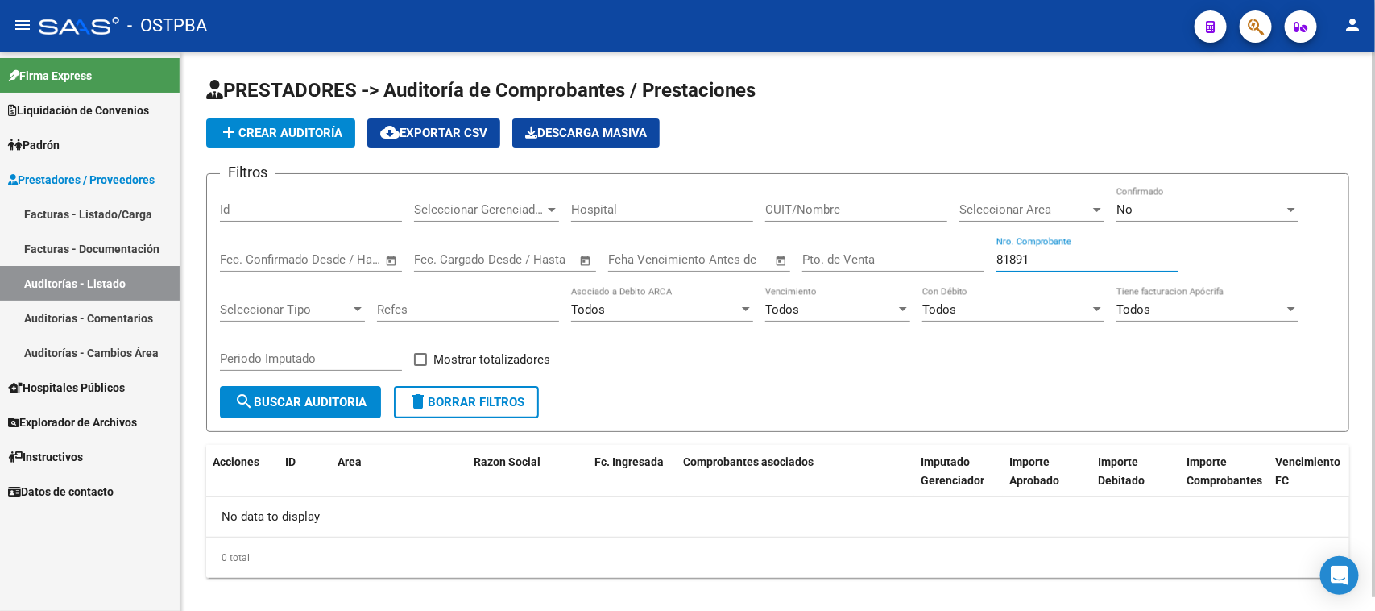
type input "81891"
click at [1118, 212] on span "No" at bounding box center [1124, 209] width 16 height 14
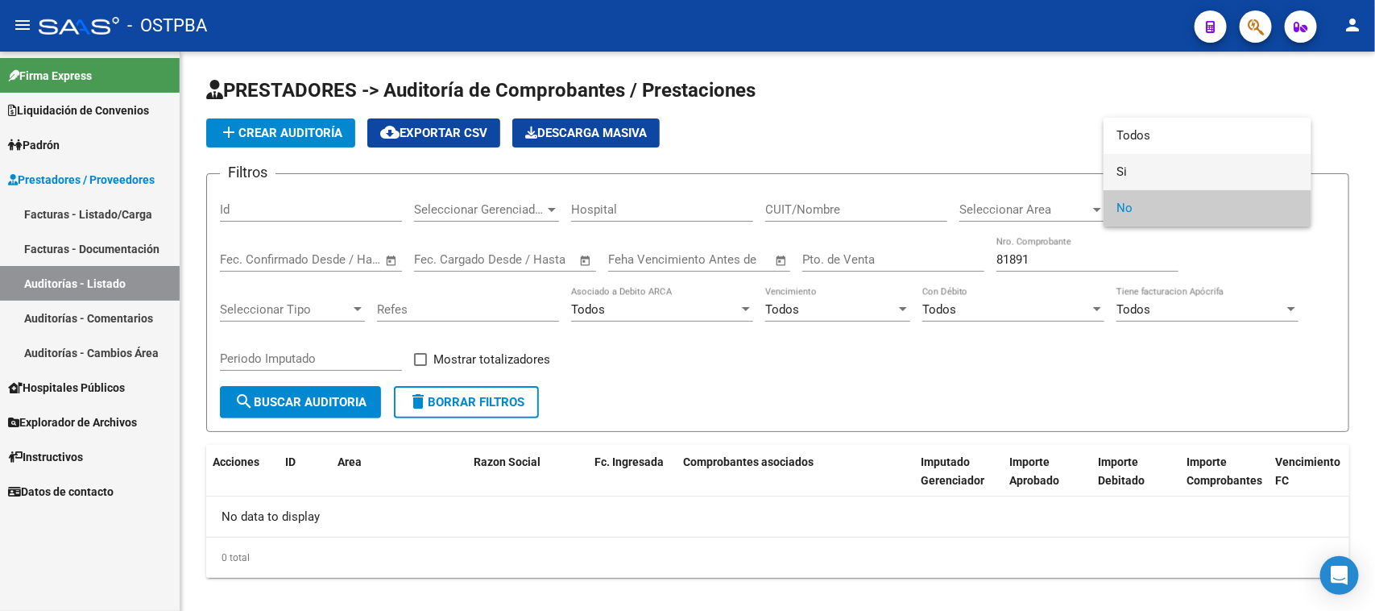
click at [1122, 172] on span "Si" at bounding box center [1207, 172] width 182 height 36
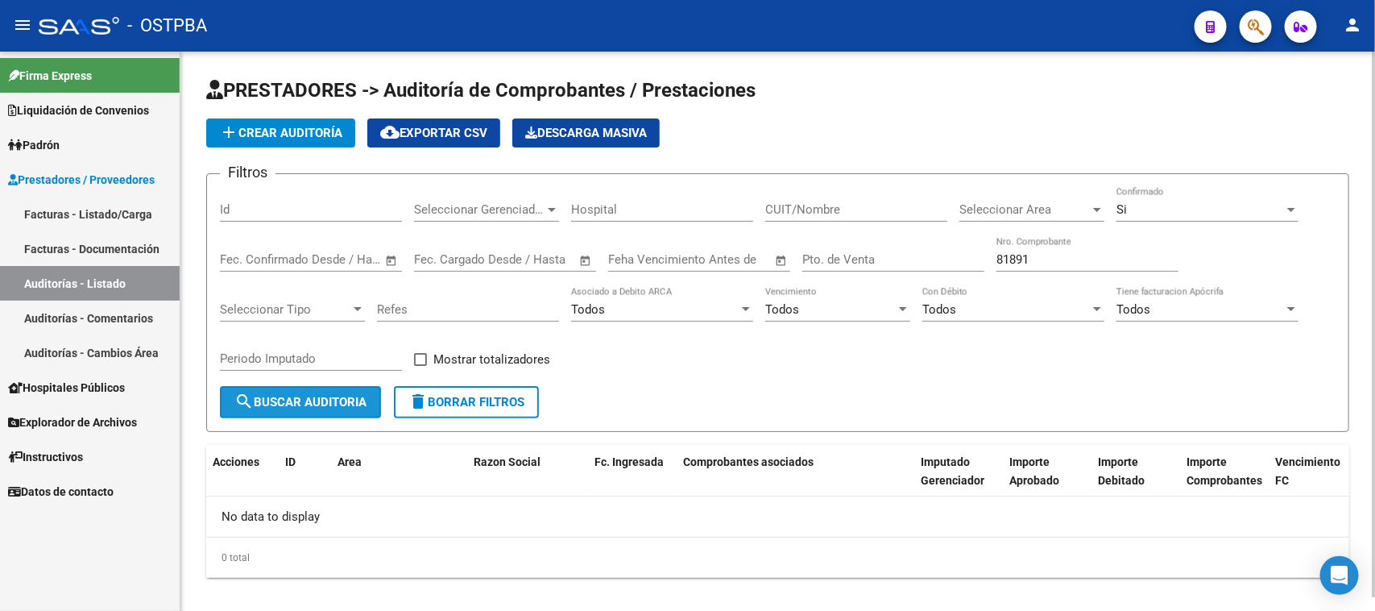
click at [344, 399] on span "search Buscar Auditoria" at bounding box center [300, 402] width 132 height 14
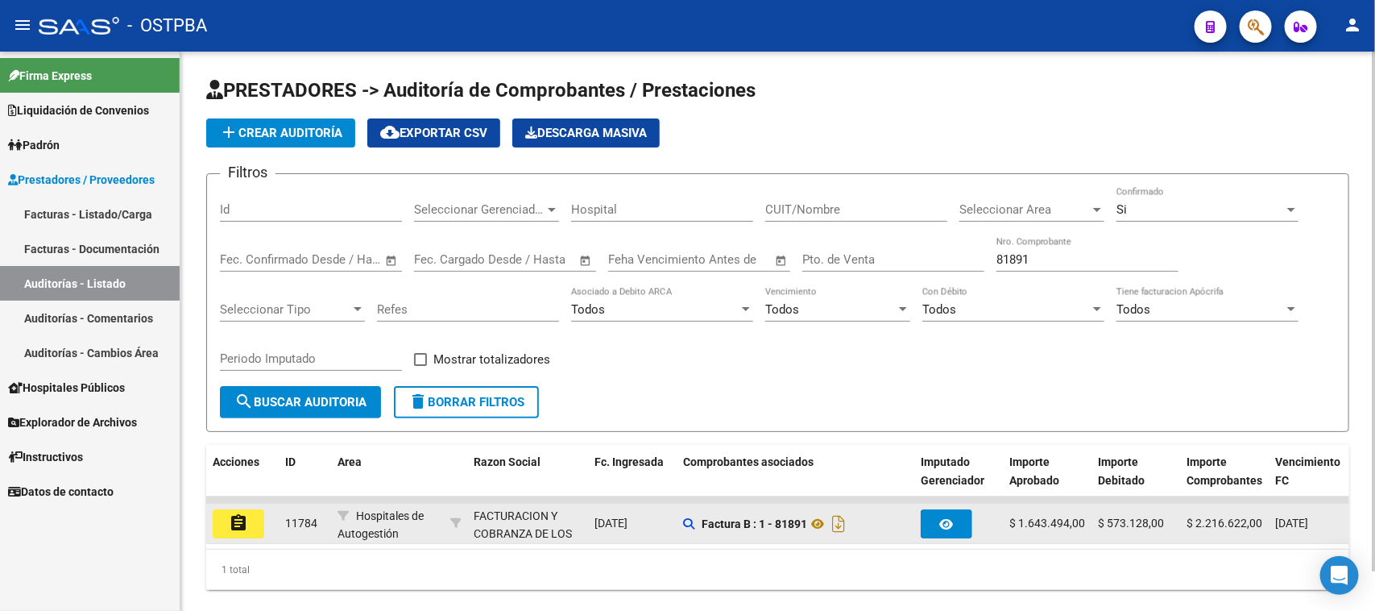
click at [240, 528] on button "assignment" at bounding box center [239, 523] width 52 height 29
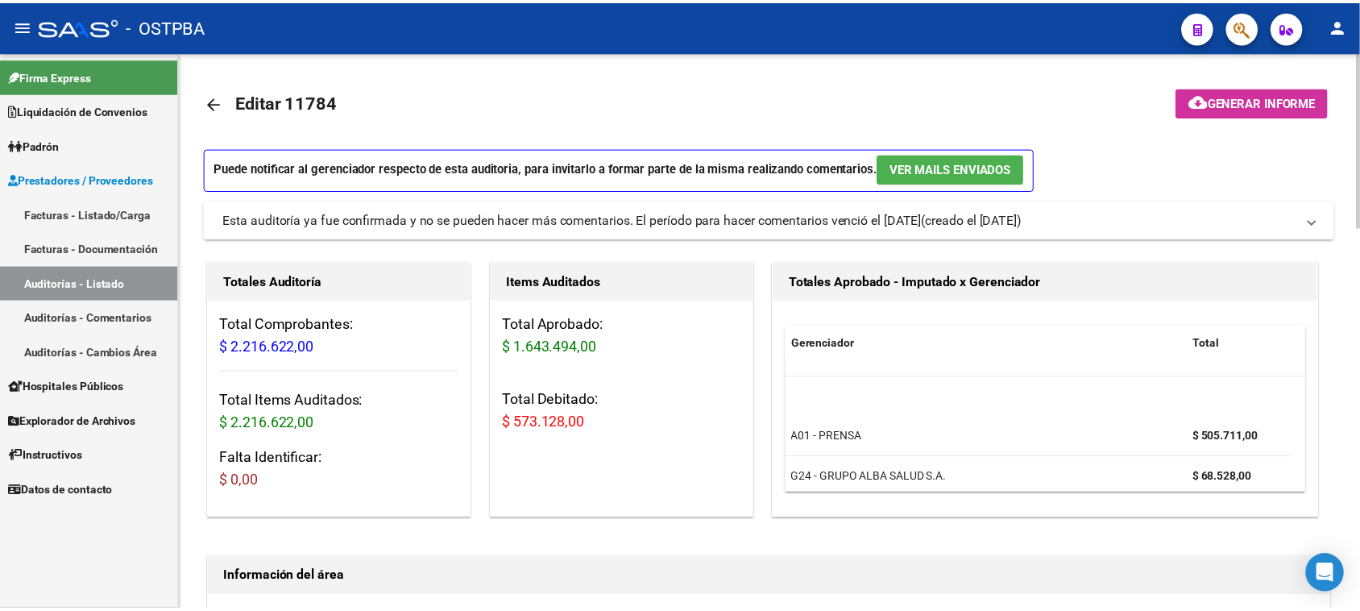
scroll to position [101, 0]
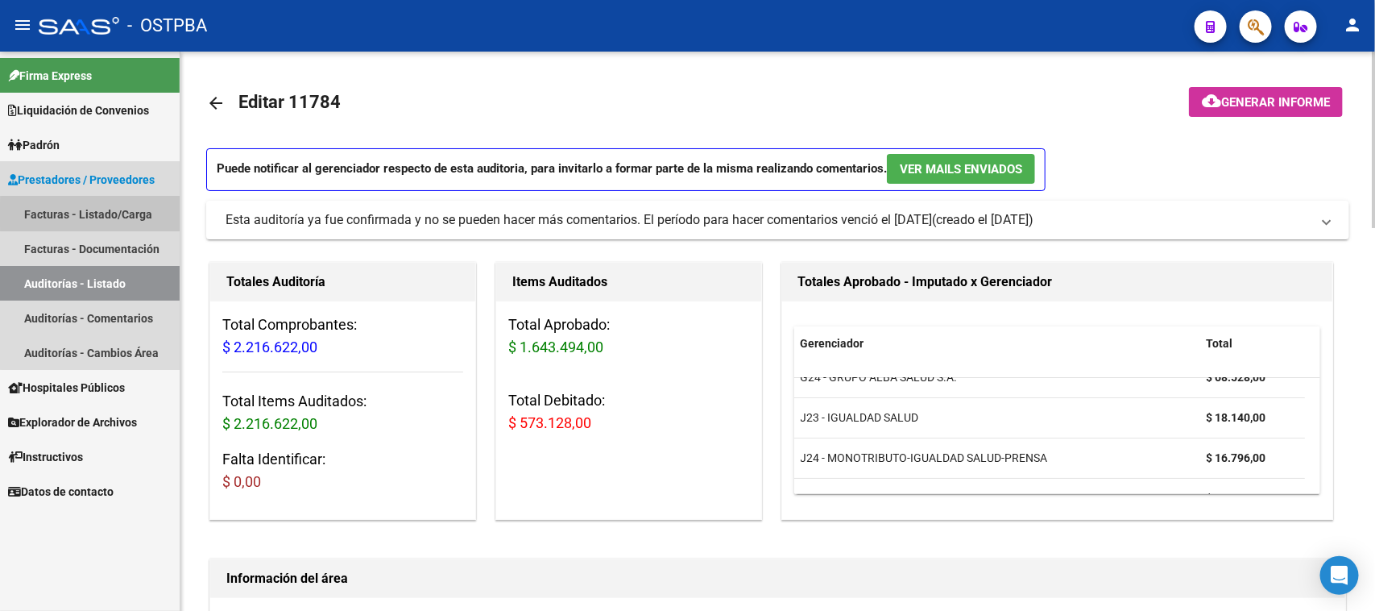
click at [102, 214] on link "Facturas - Listado/Carga" at bounding box center [90, 214] width 180 height 35
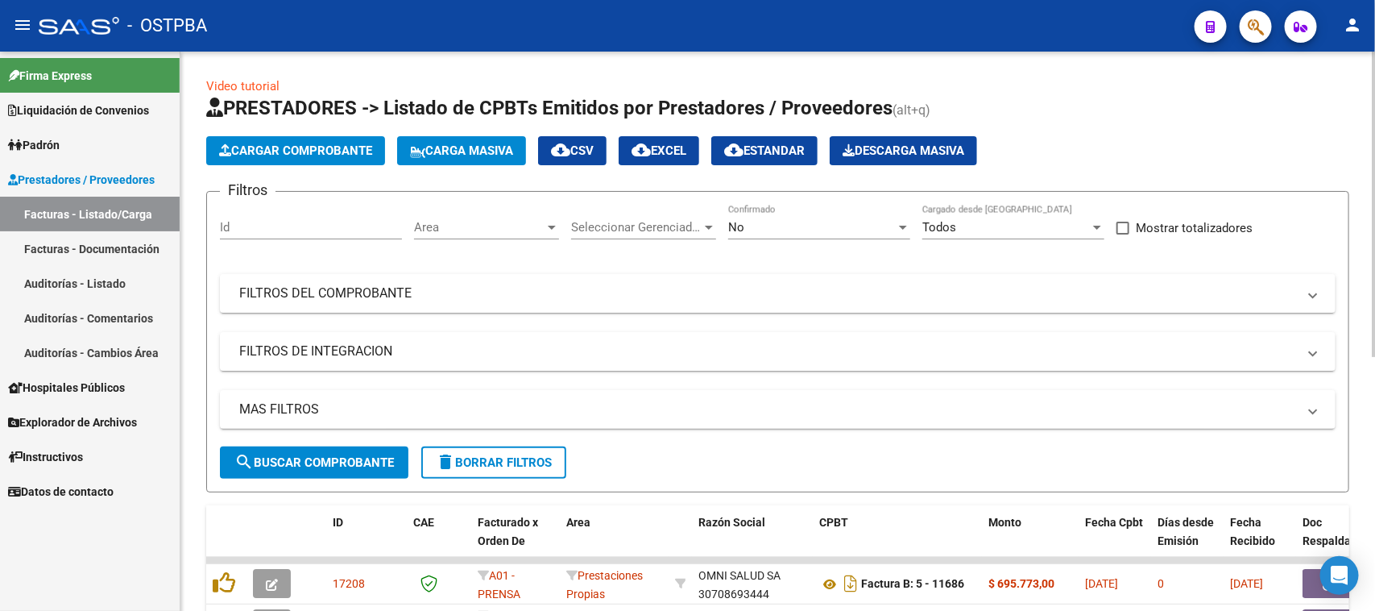
click at [318, 151] on span "Cargar Comprobante" at bounding box center [295, 150] width 153 height 14
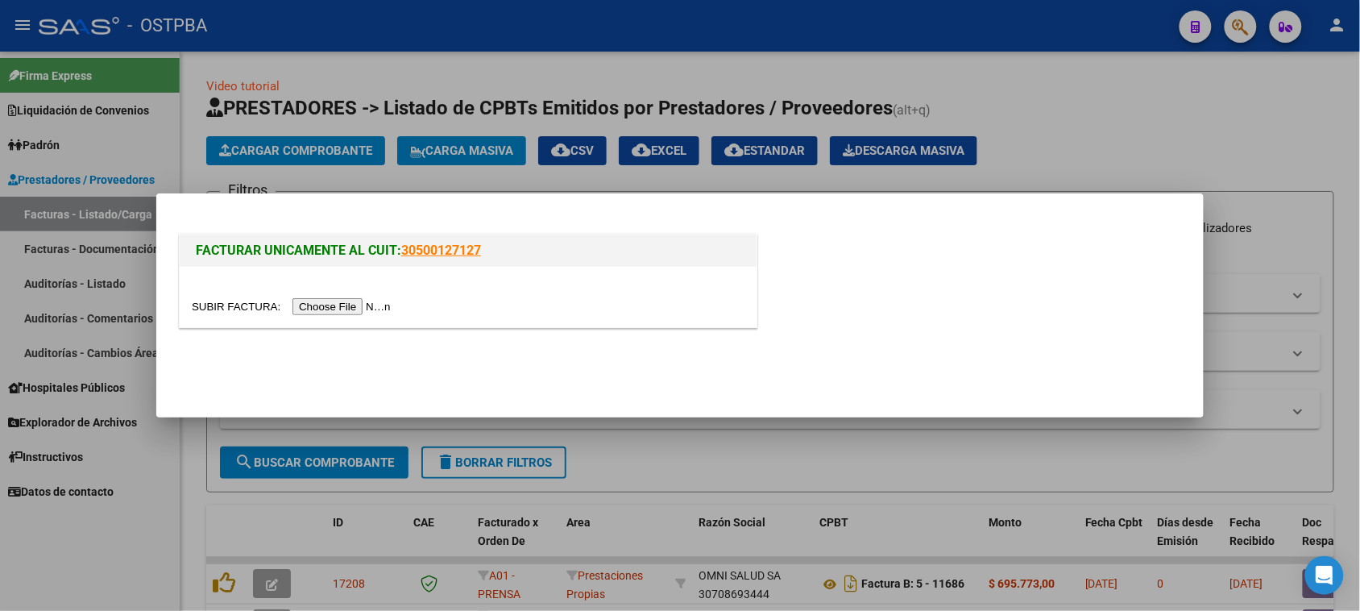
click at [360, 304] on input "file" at bounding box center [294, 306] width 204 height 17
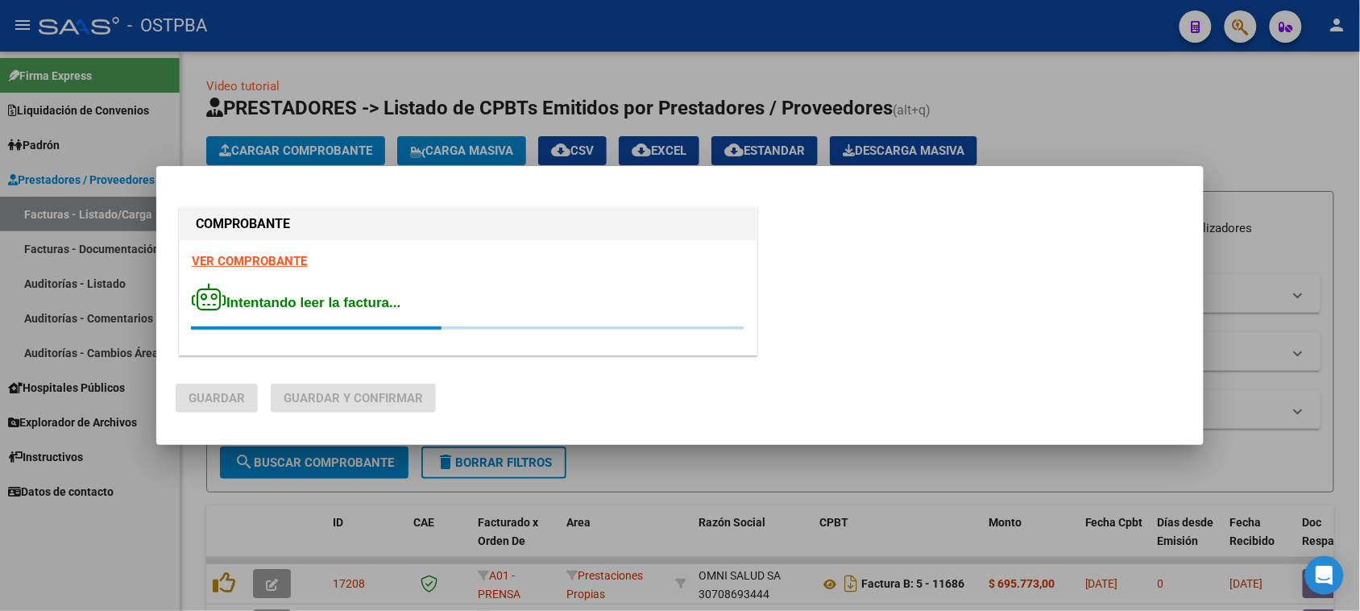
click at [238, 263] on strong "VER COMPROBANTE" at bounding box center [249, 261] width 115 height 14
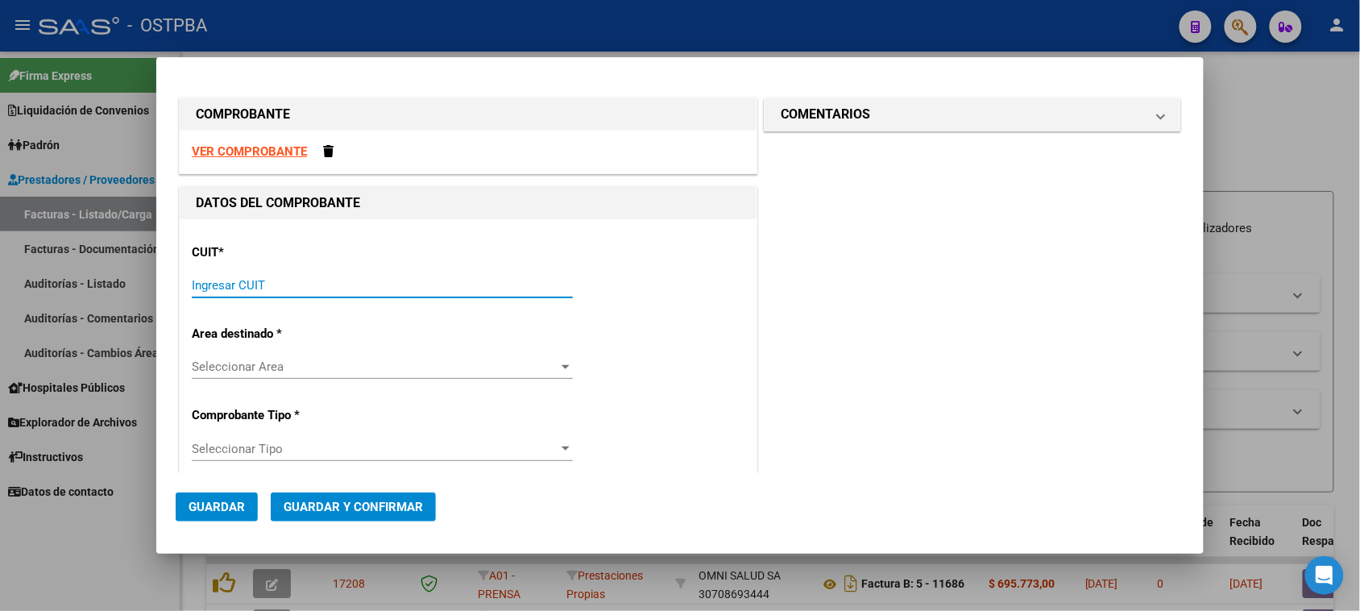
type input "3"
type input "20-12727785-1"
type input "3"
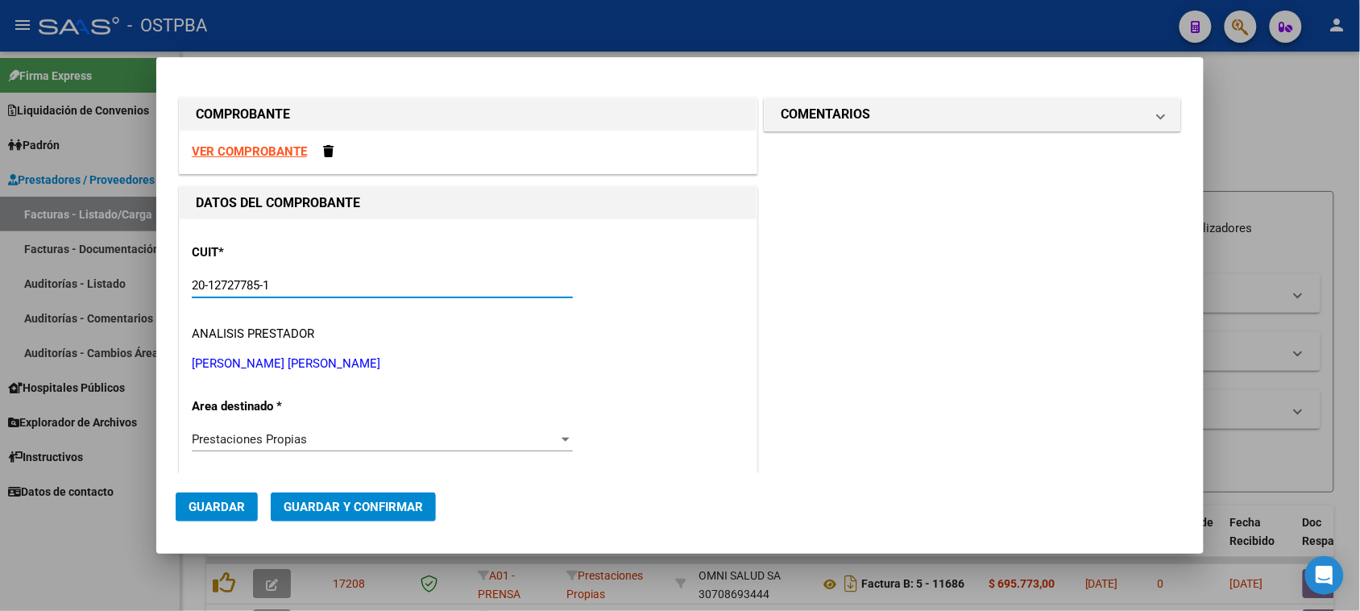
type input "20-12727785-1"
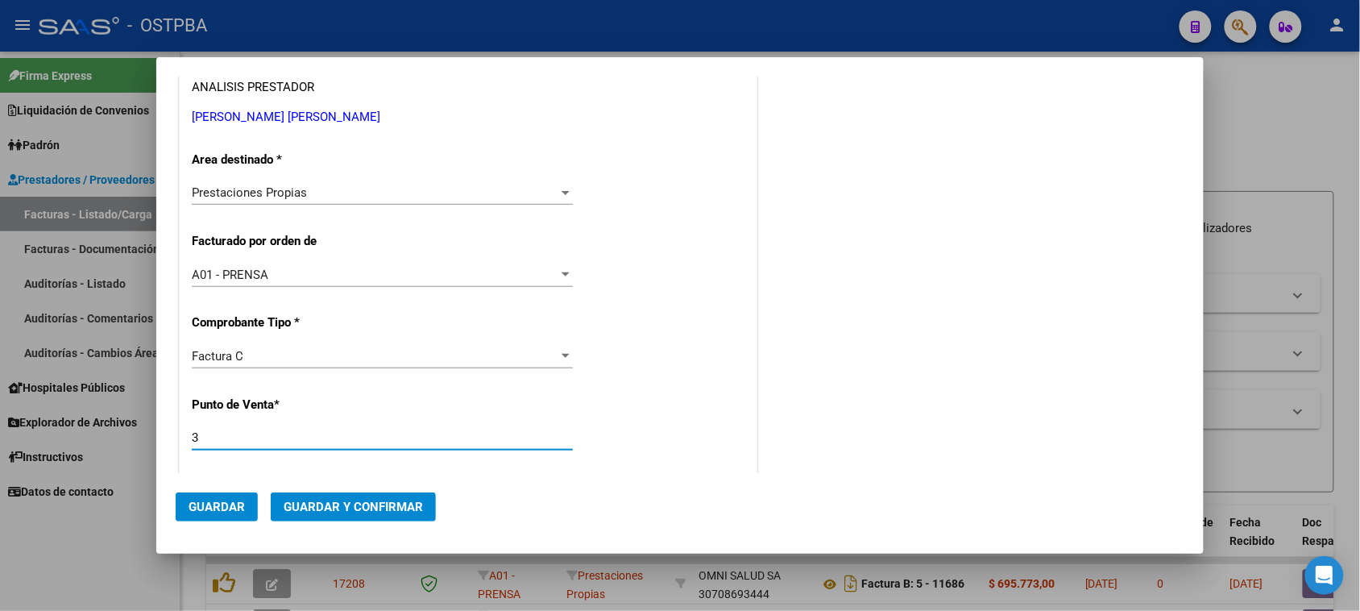
scroll to position [491, 0]
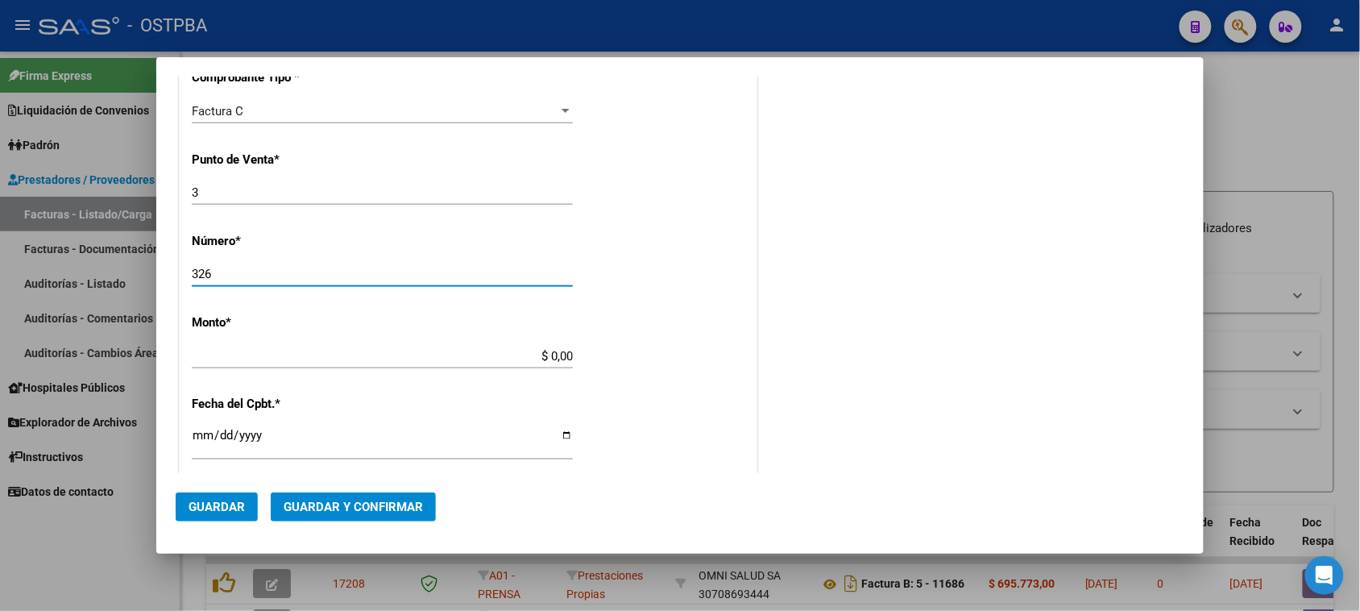
type input "326"
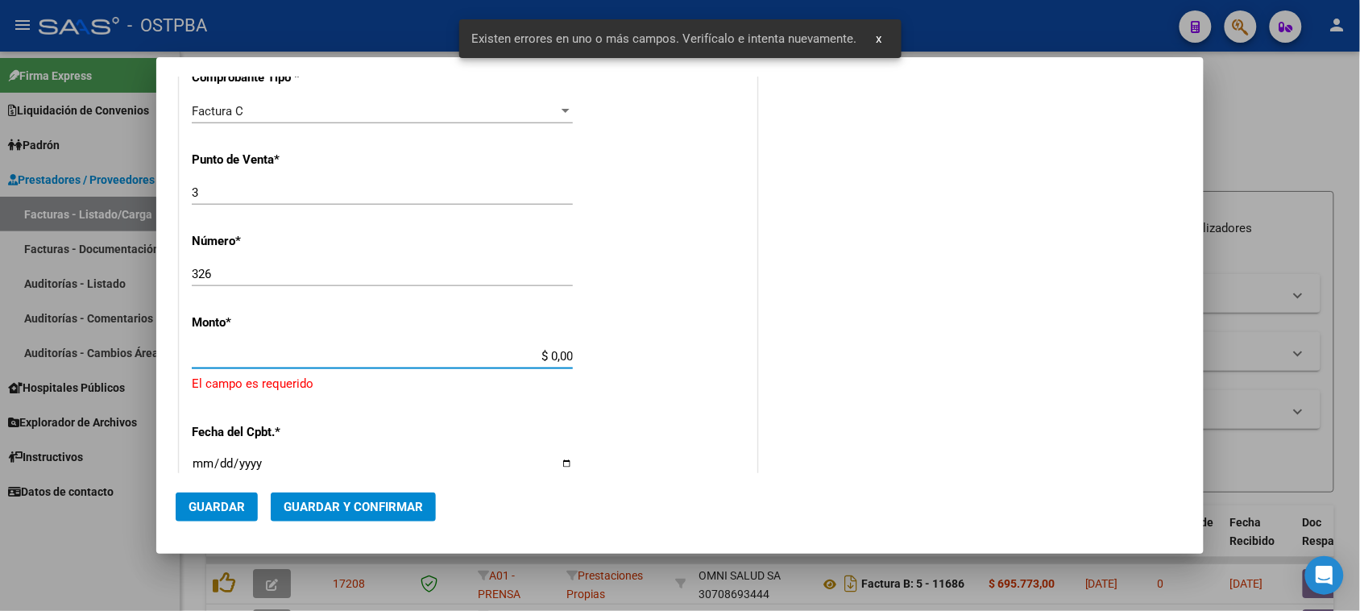
scroll to position [565, 0]
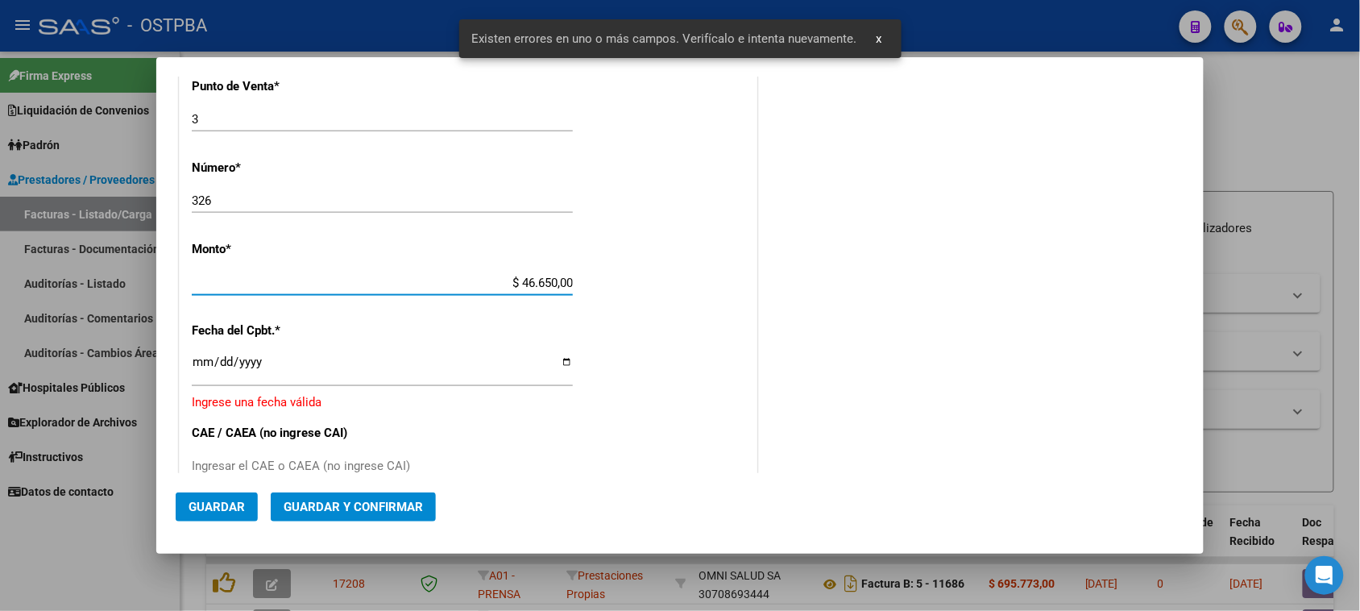
type input "$ 466.500,00"
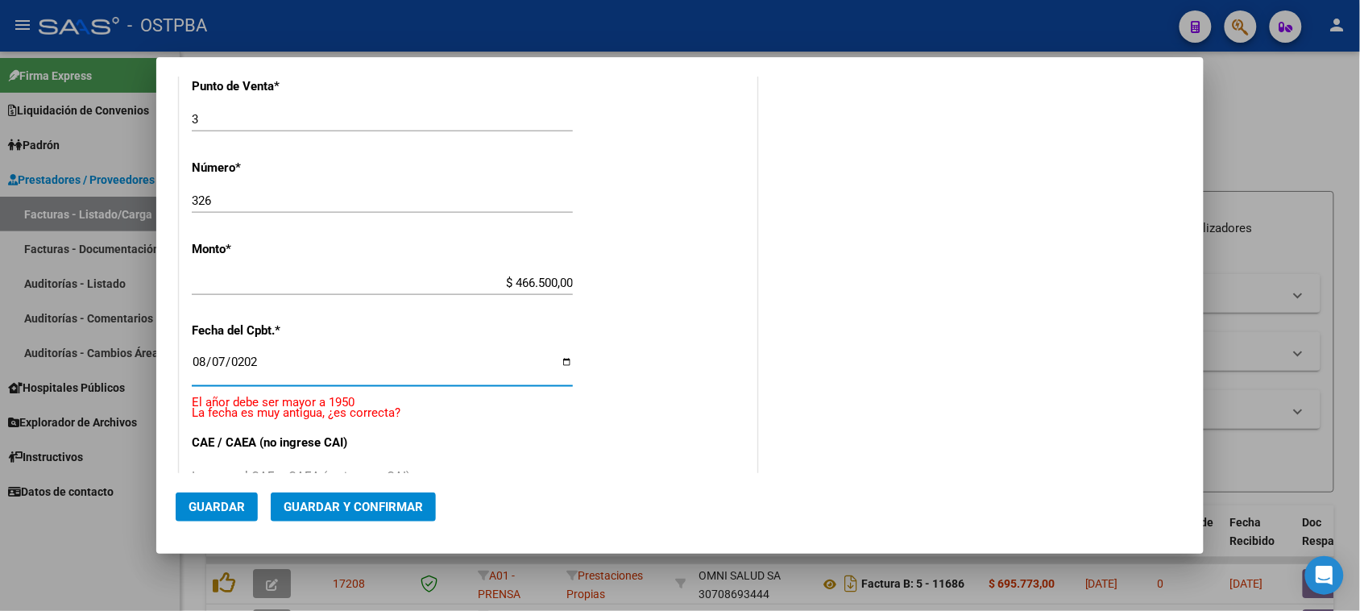
type input "[DATE]"
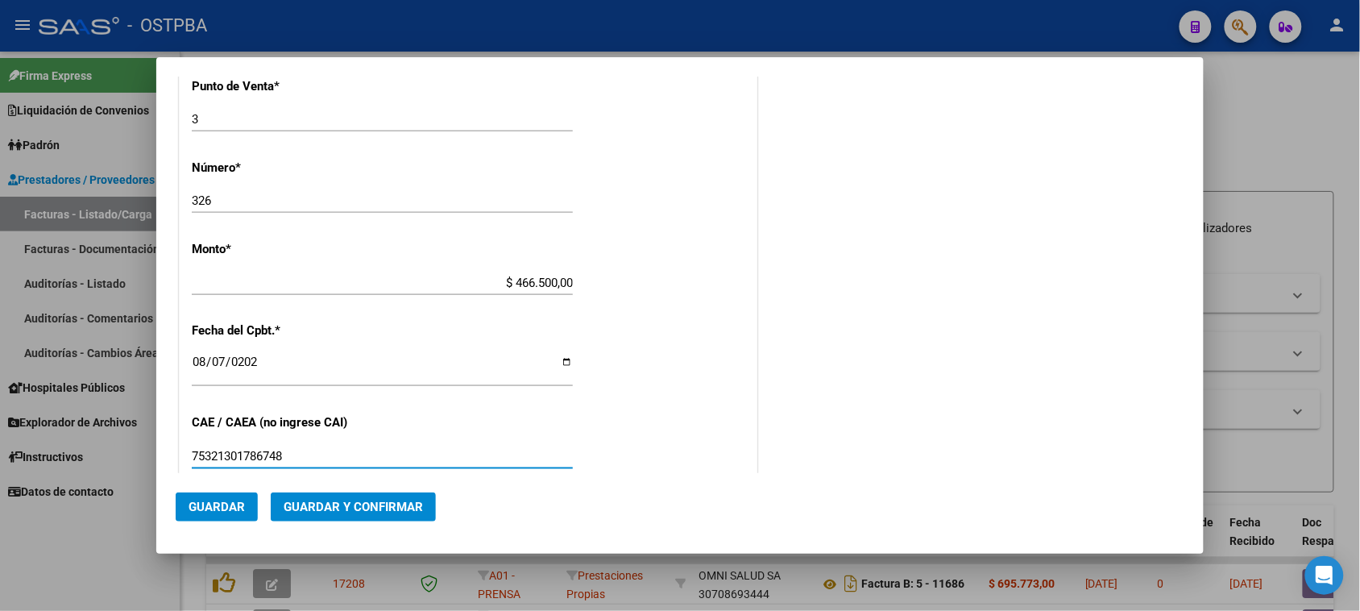
type input "75321301786748"
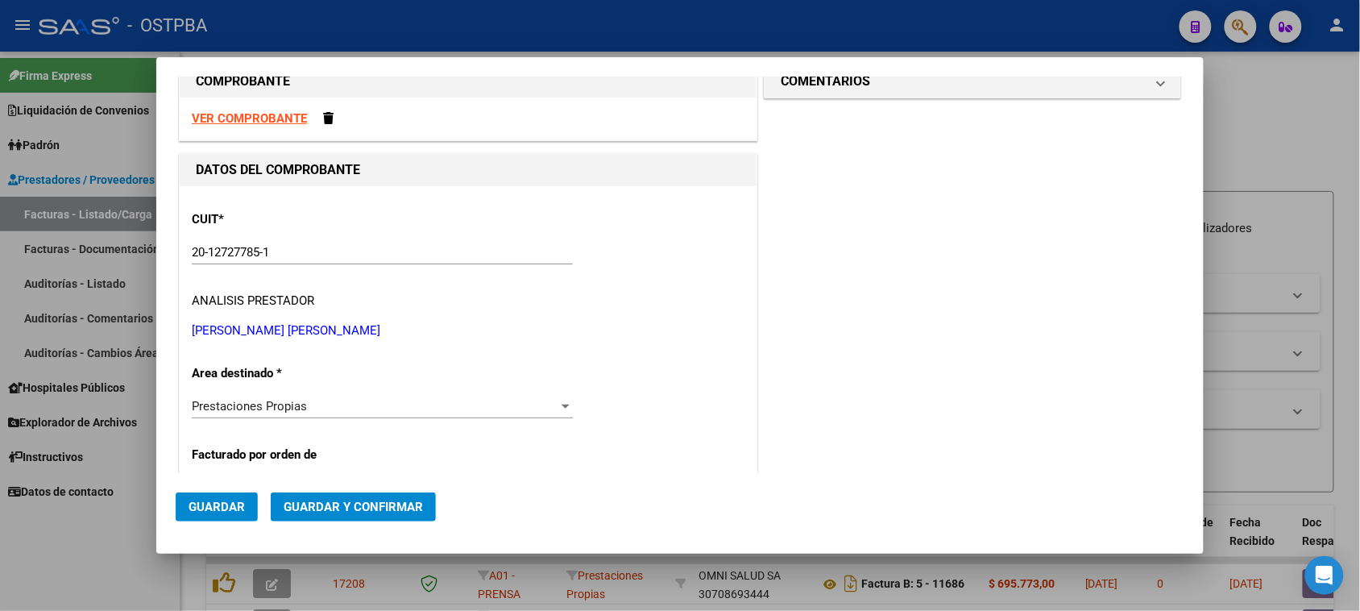
scroll to position [0, 0]
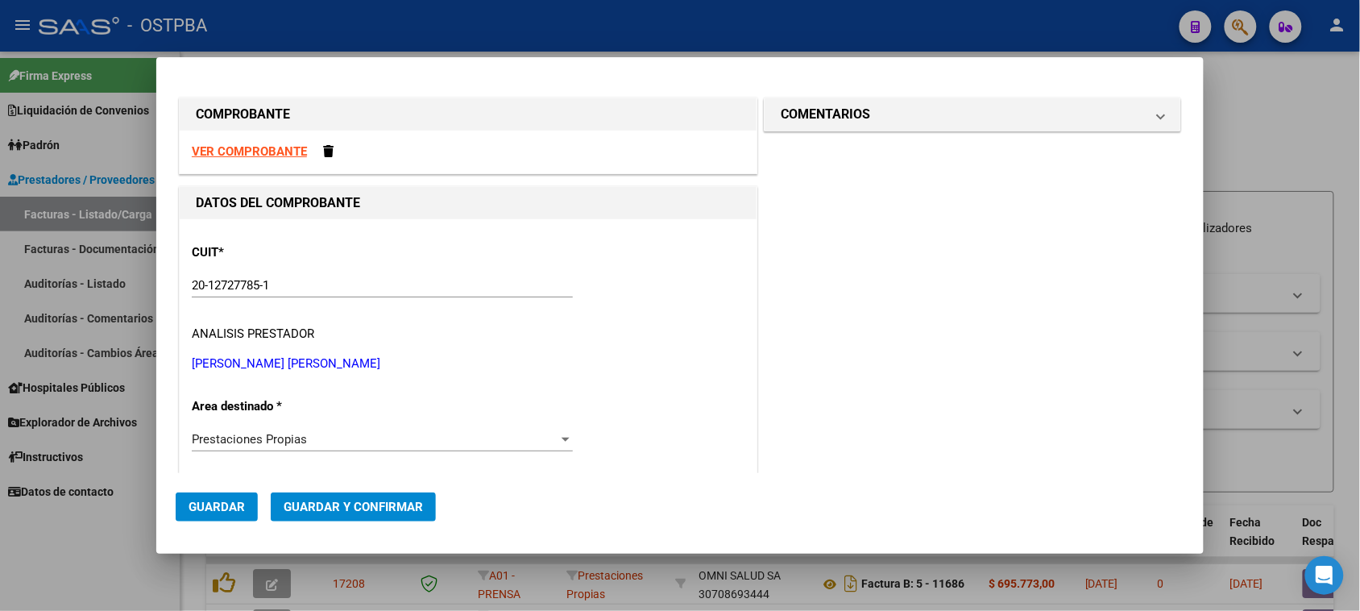
click at [210, 510] on span "Guardar" at bounding box center [216, 506] width 56 height 14
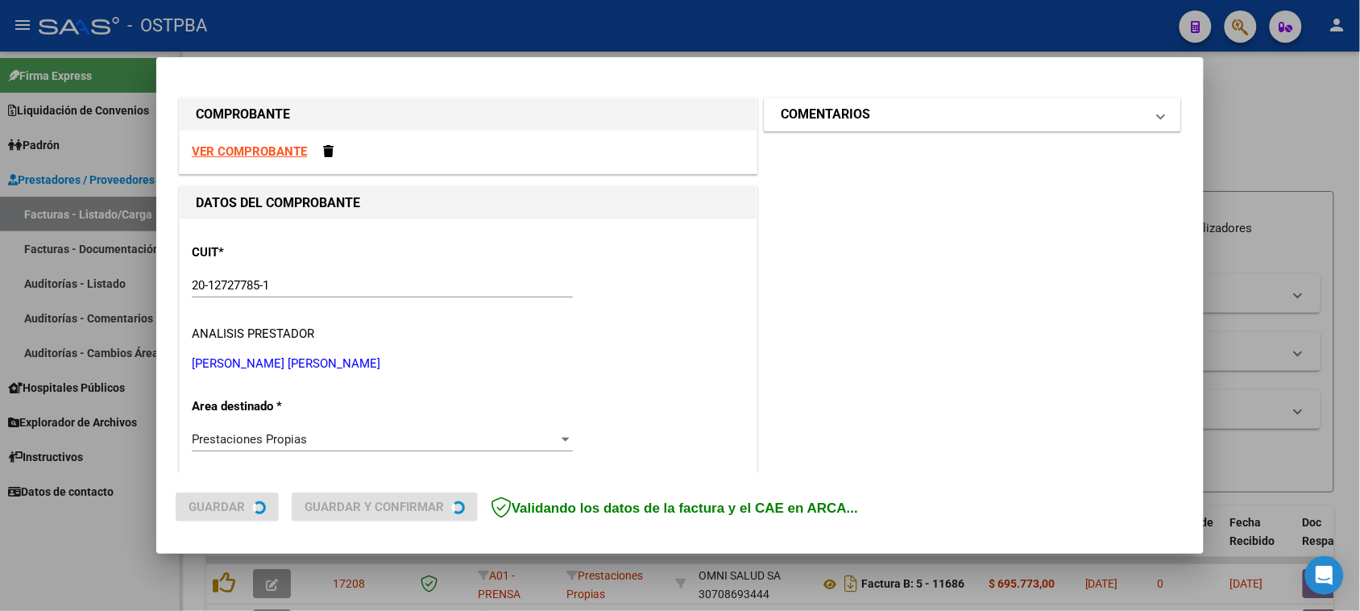
click at [902, 109] on mat-panel-title "COMENTARIOS" at bounding box center [963, 114] width 364 height 19
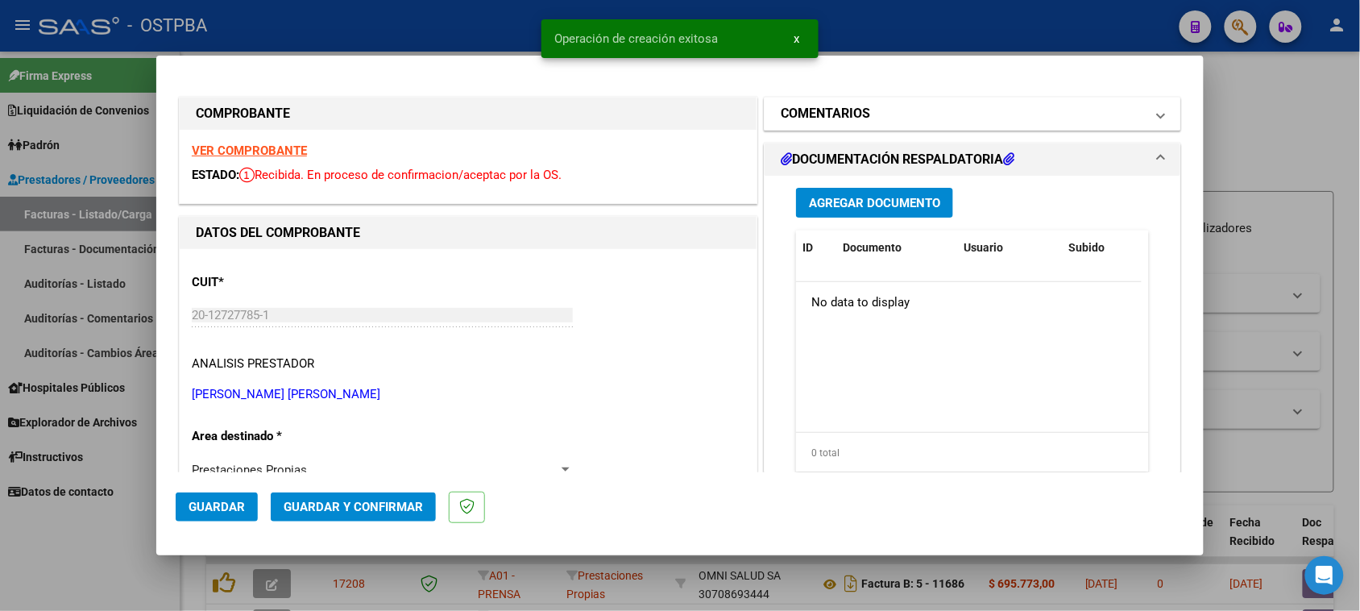
click at [843, 117] on h1 "COMENTARIOS" at bounding box center [825, 113] width 89 height 19
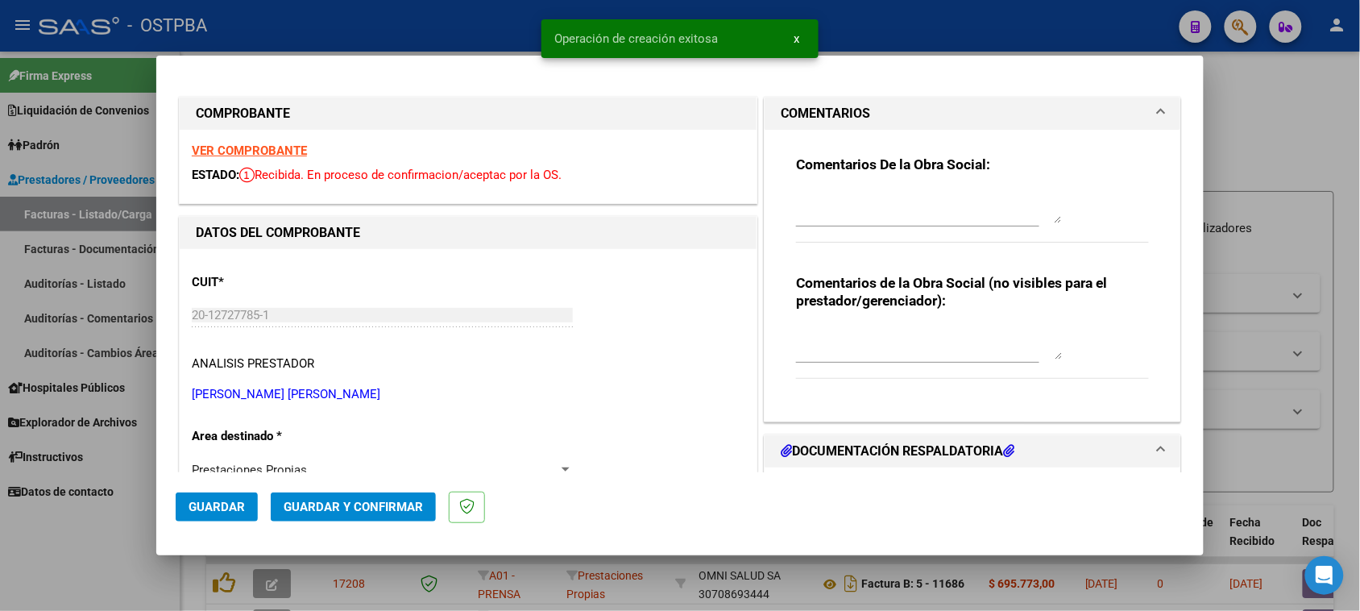
click at [846, 212] on textarea at bounding box center [929, 207] width 266 height 32
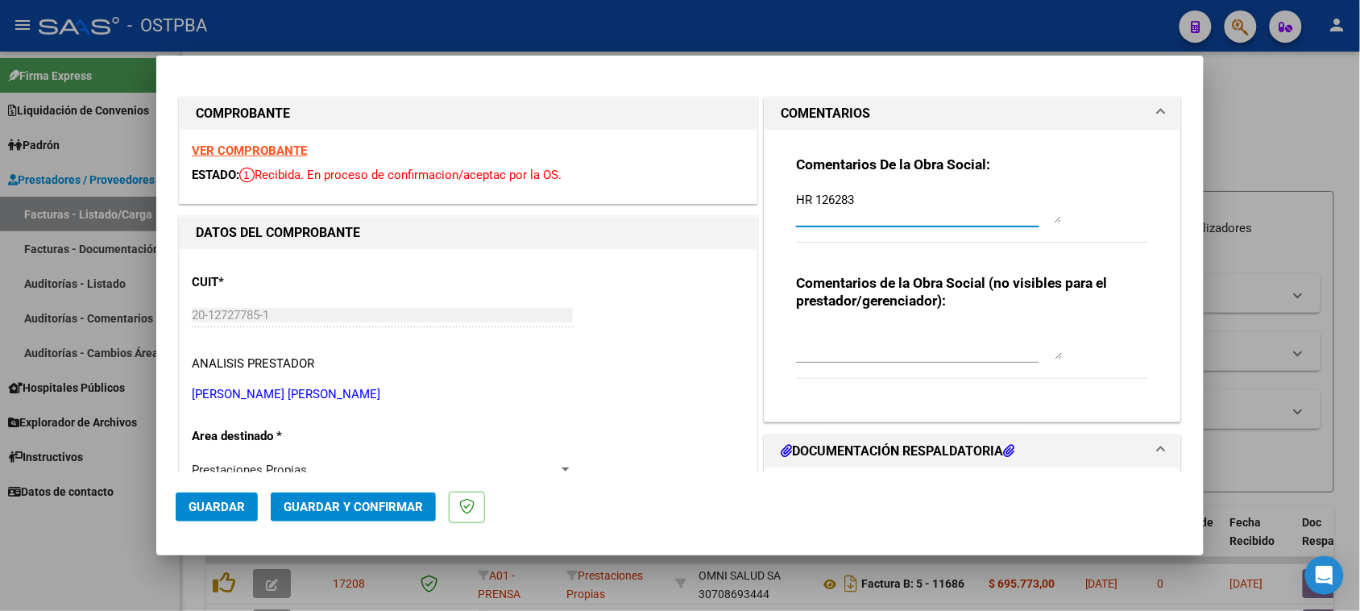
type textarea "HR 126283"
click at [212, 499] on span "Guardar" at bounding box center [216, 506] width 56 height 14
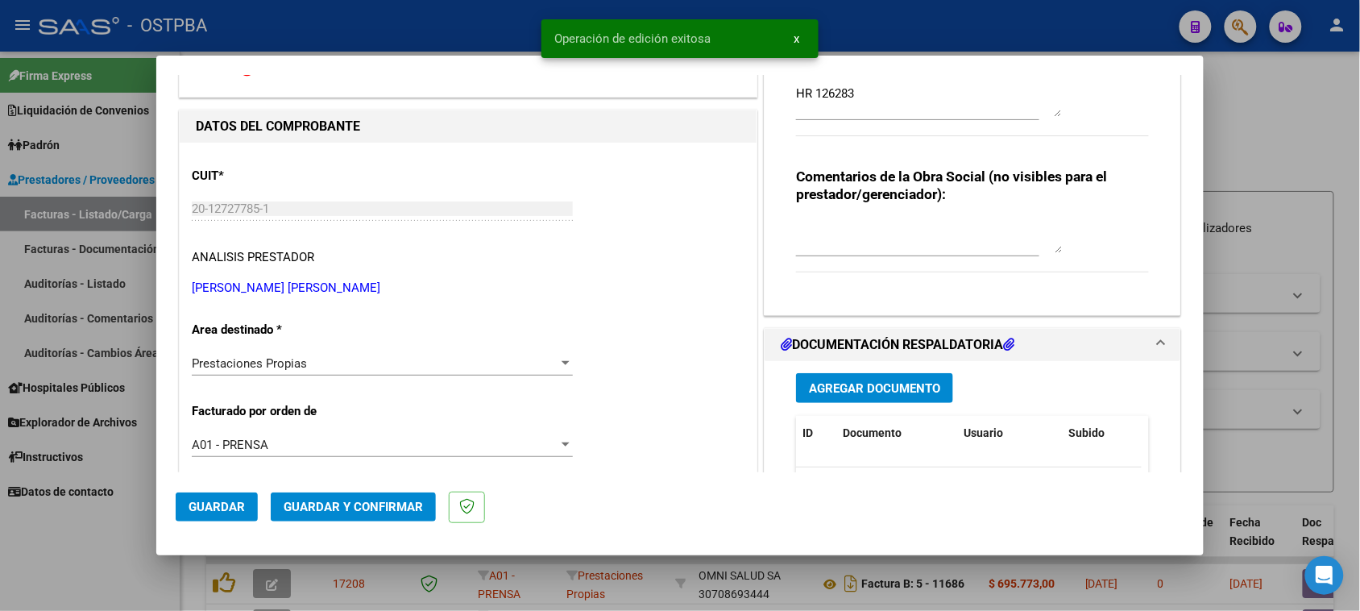
scroll to position [201, 0]
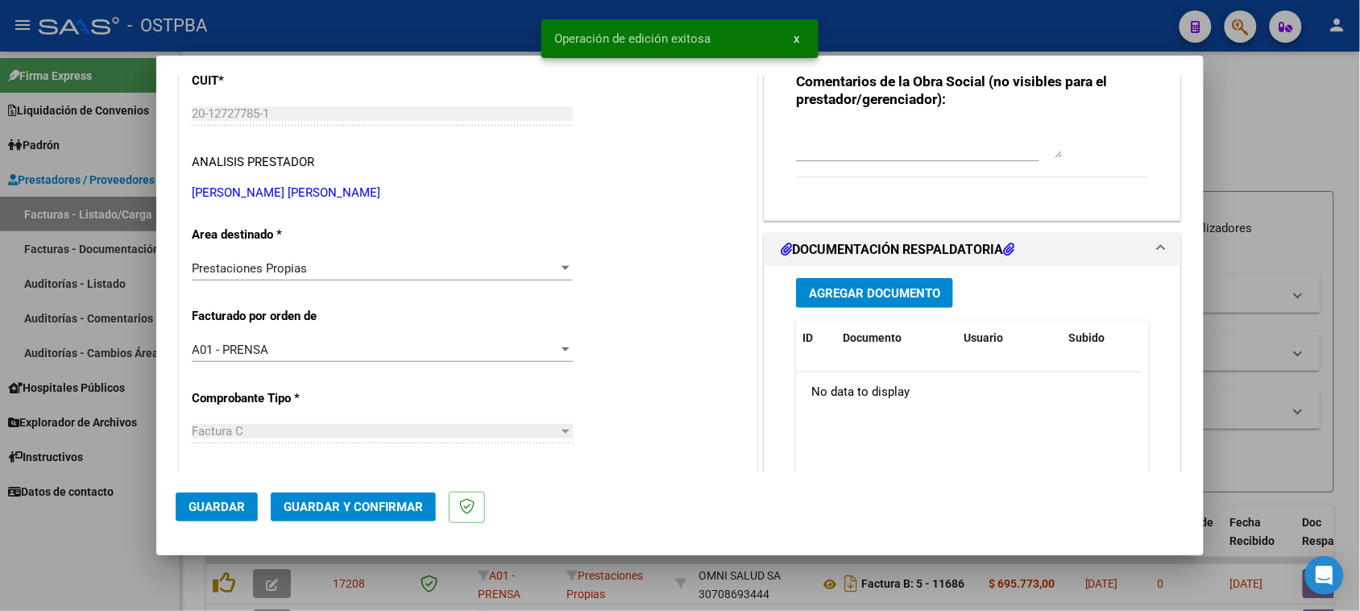
click at [895, 286] on span "Agregar Documento" at bounding box center [874, 293] width 131 height 14
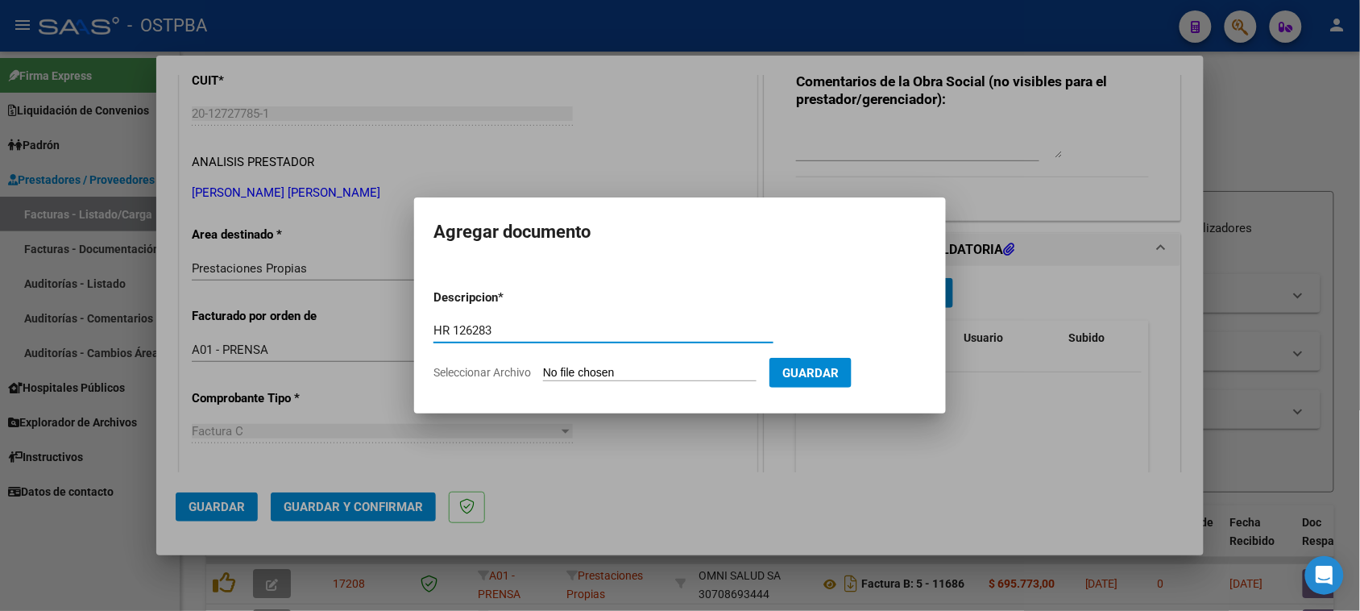
type input "HR 126283"
click at [543, 366] on input "Seleccionar Archivo" at bounding box center [649, 373] width 213 height 15
type input "C:\fakepath\HR 126283.pdf"
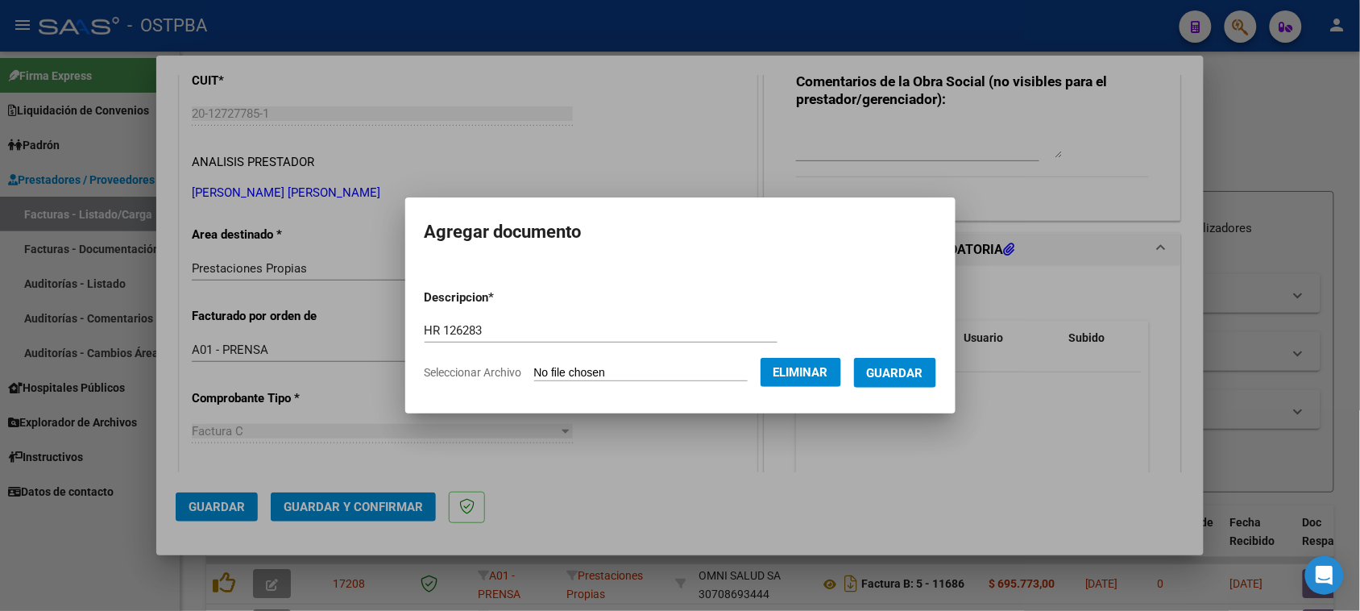
click at [906, 375] on span "Guardar" at bounding box center [895, 373] width 56 height 14
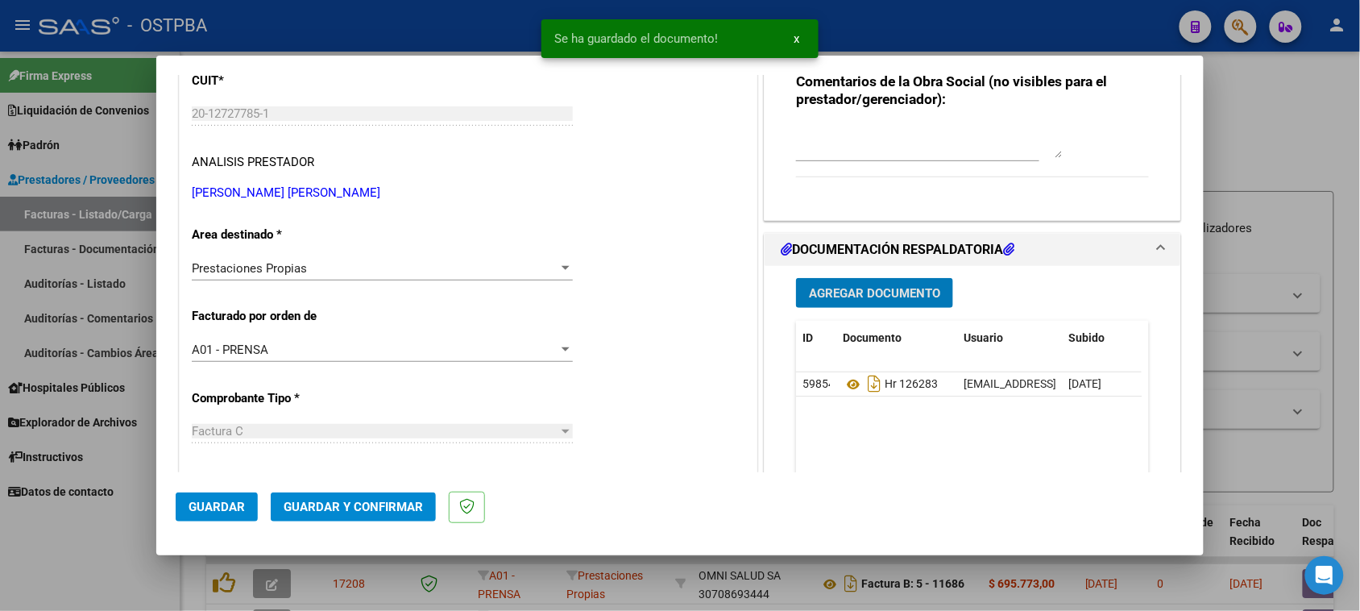
click at [836, 294] on span "Agregar Documento" at bounding box center [874, 293] width 131 height 14
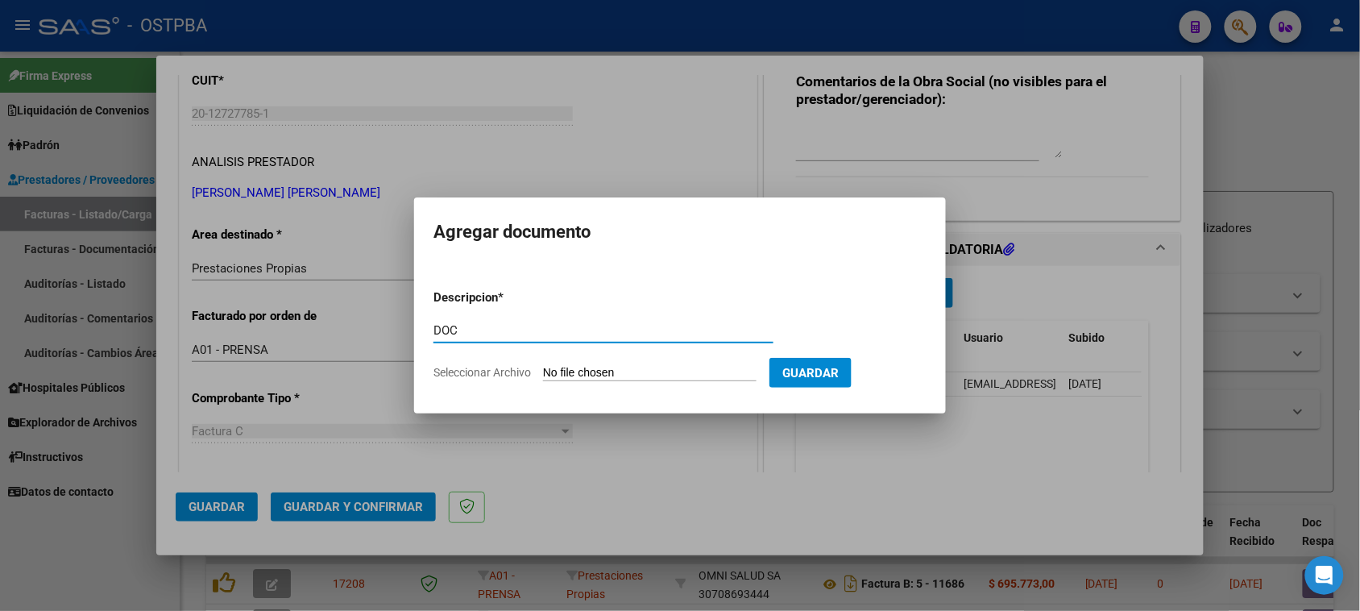
type input "DOC"
click at [543, 366] on input "Seleccionar Archivo" at bounding box center [649, 373] width 213 height 15
type input "C:\fakepath\DOC 326.zip"
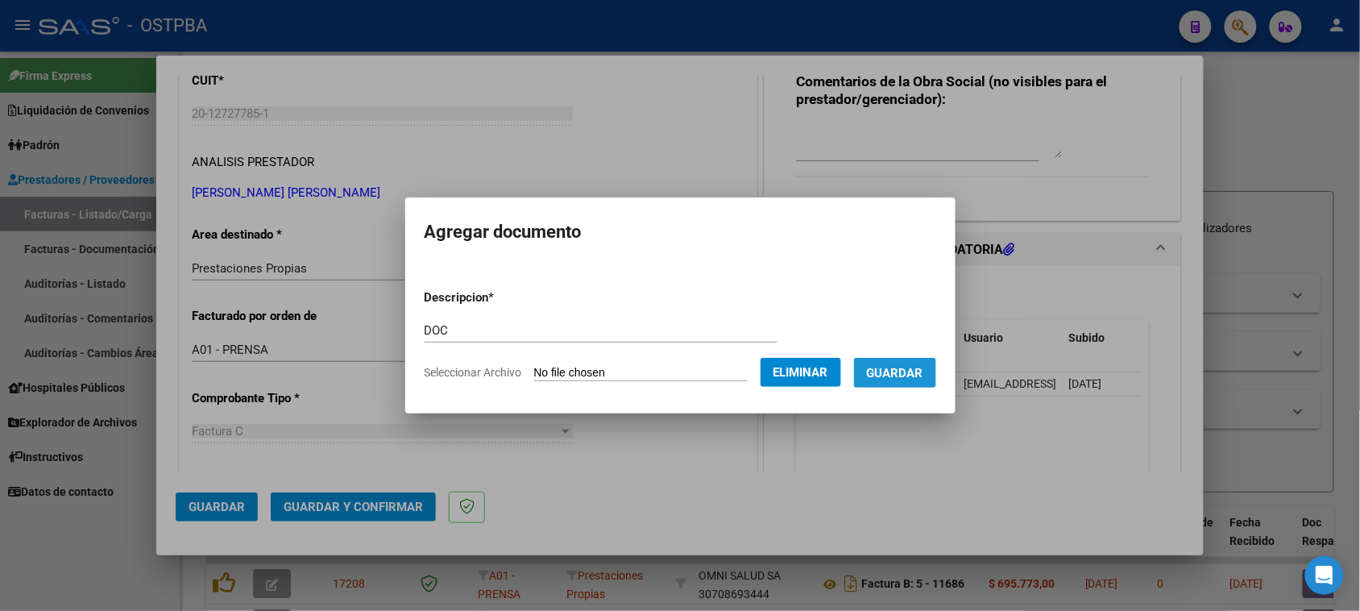
click at [923, 376] on span "Guardar" at bounding box center [895, 373] width 56 height 14
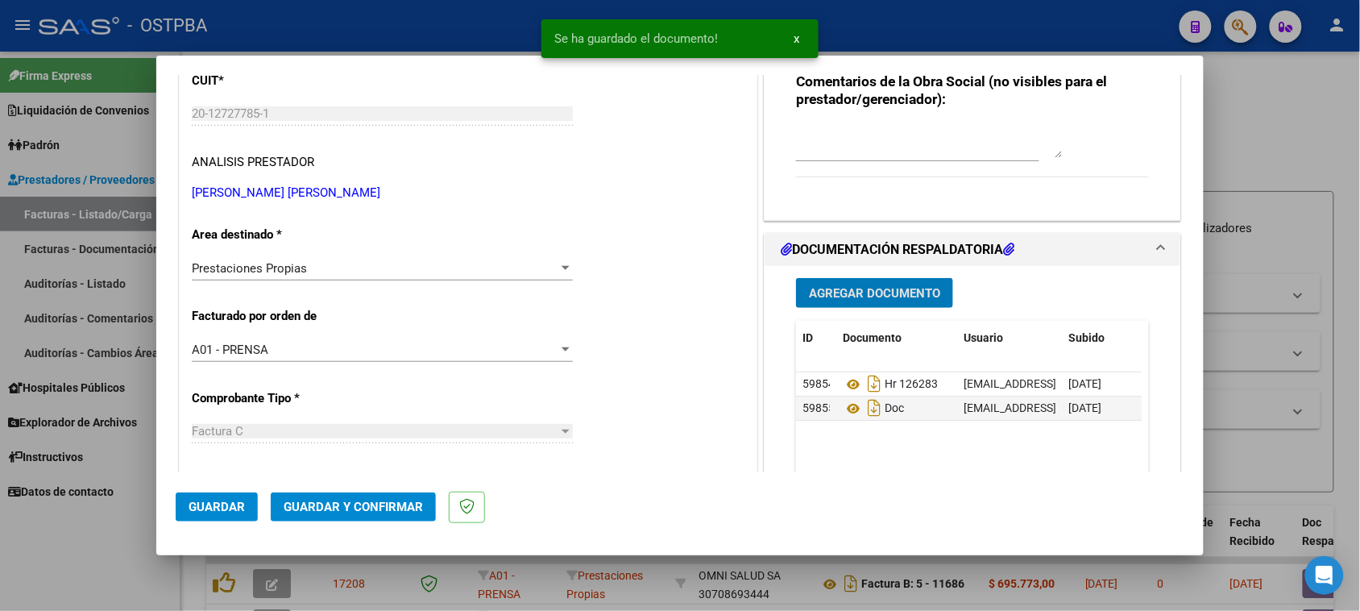
click at [379, 501] on span "Guardar y Confirmar" at bounding box center [353, 506] width 139 height 14
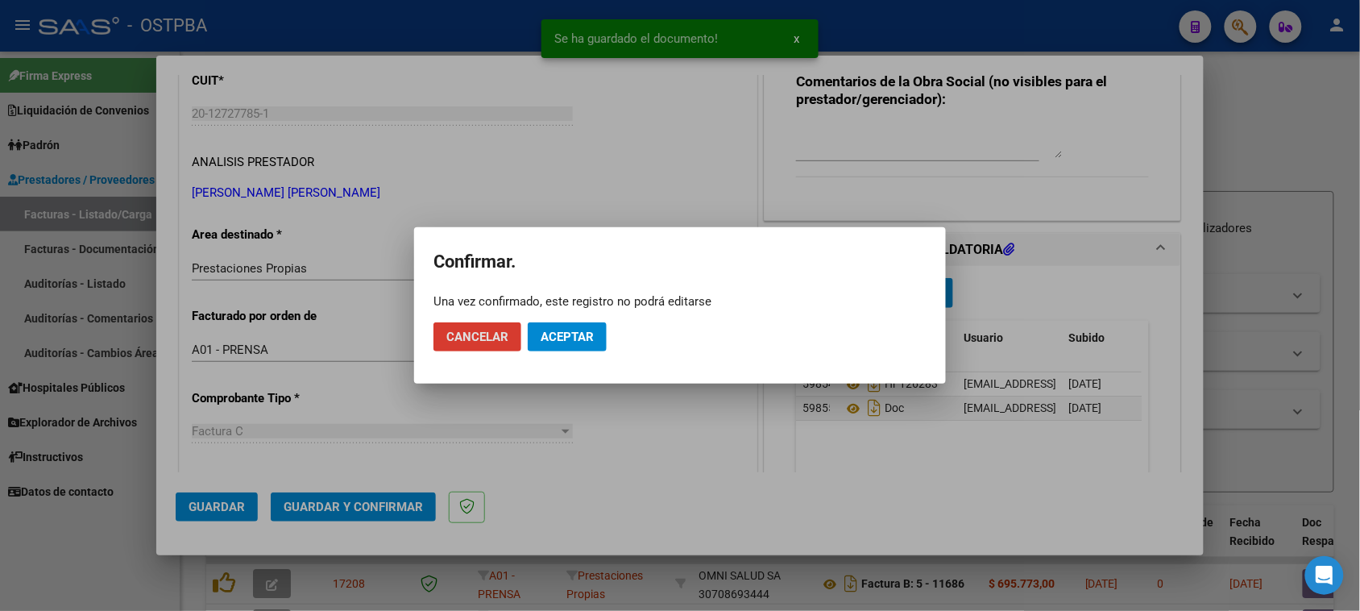
click at [557, 341] on span "Aceptar" at bounding box center [566, 336] width 53 height 14
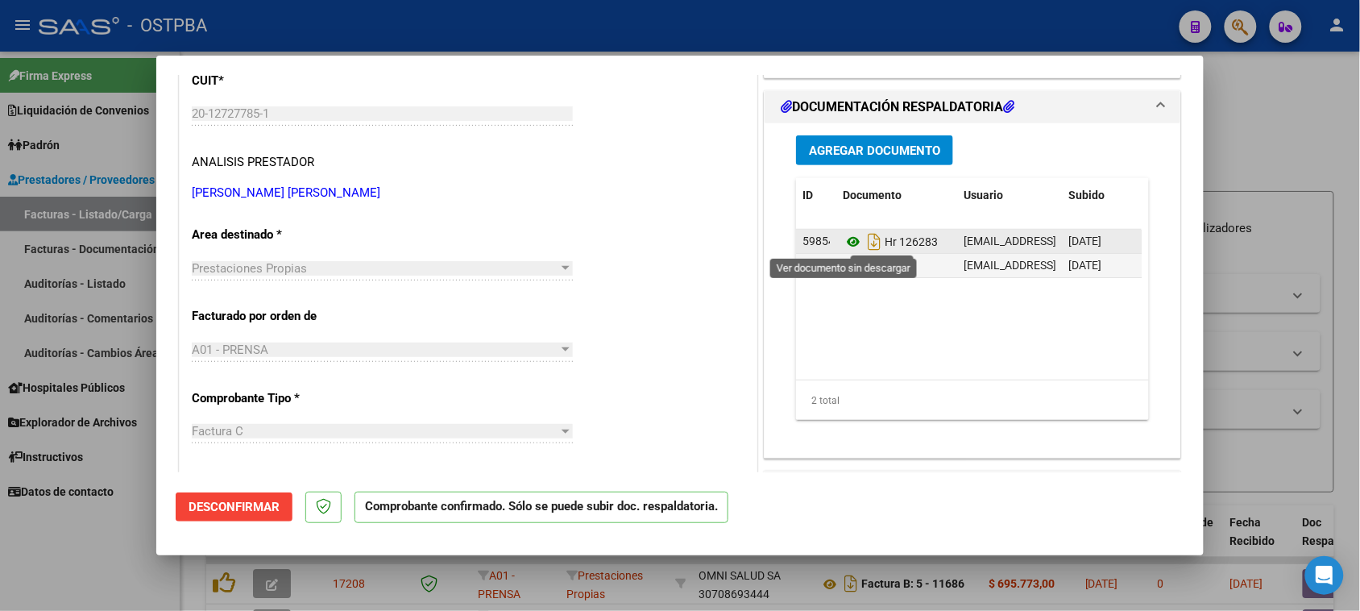
click at [843, 242] on icon at bounding box center [853, 241] width 21 height 19
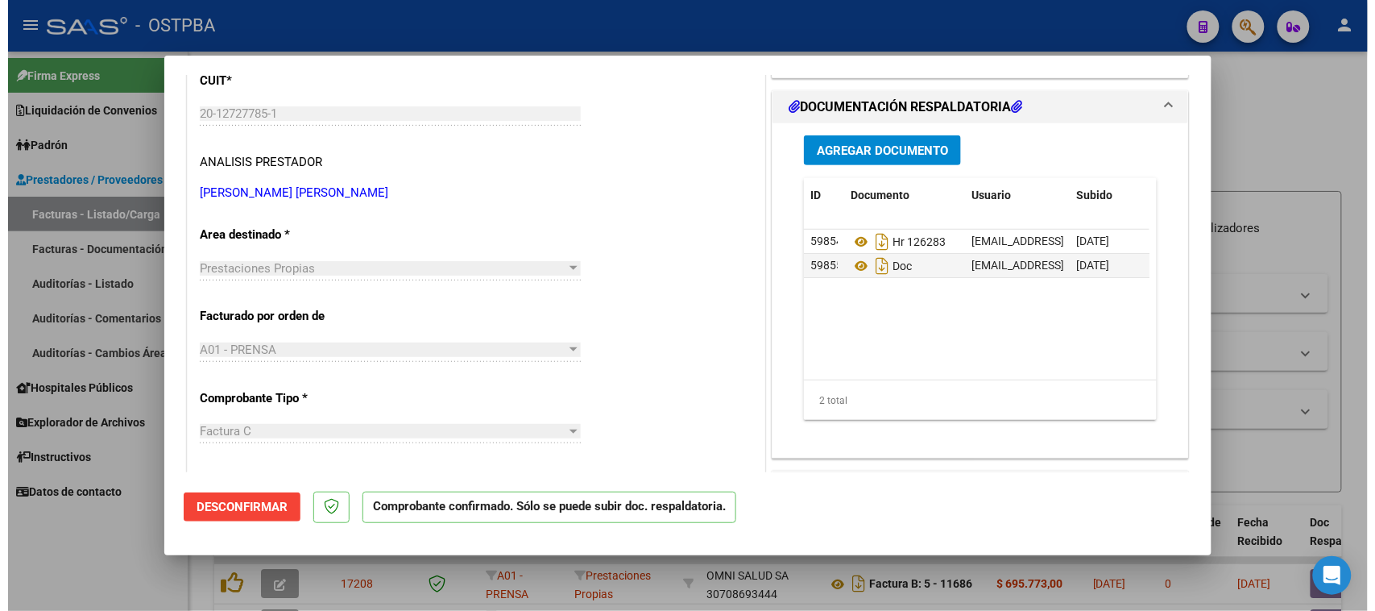
scroll to position [0, 0]
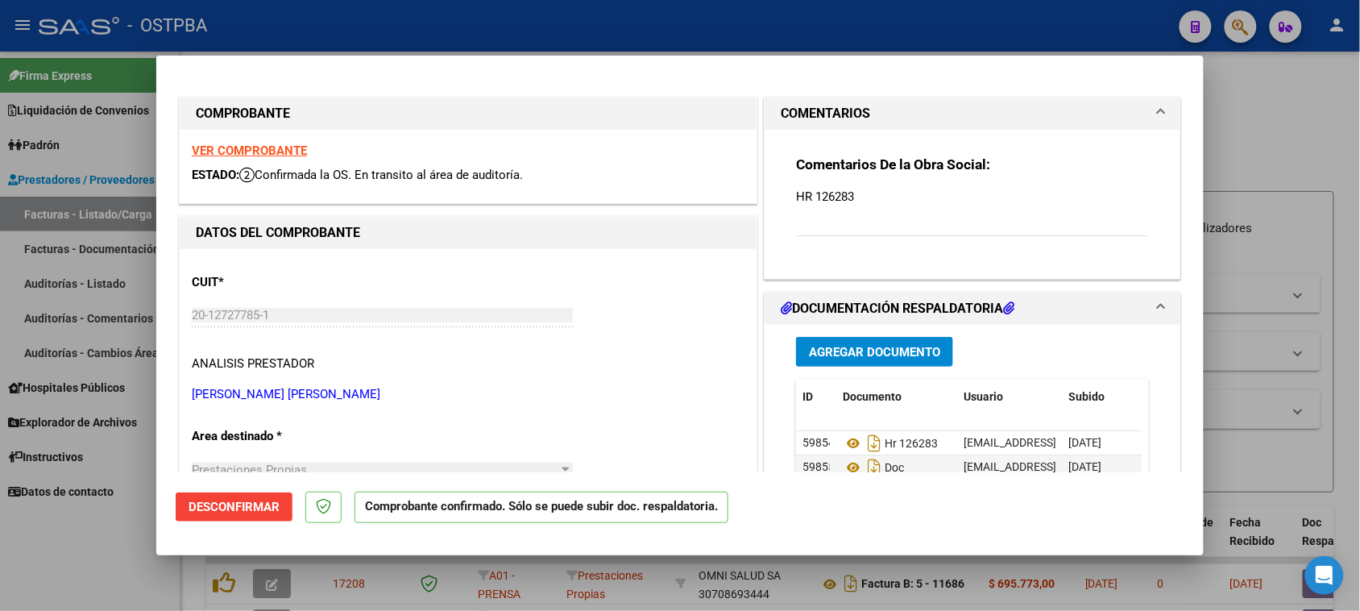
click at [239, 142] on div "VER COMPROBANTE ESTADO: Confirmada la OS. En transito al área de auditoría." at bounding box center [468, 166] width 577 height 73
click at [246, 147] on strong "VER COMPROBANTE" at bounding box center [249, 150] width 115 height 14
click at [71, 569] on div at bounding box center [680, 305] width 1360 height 611
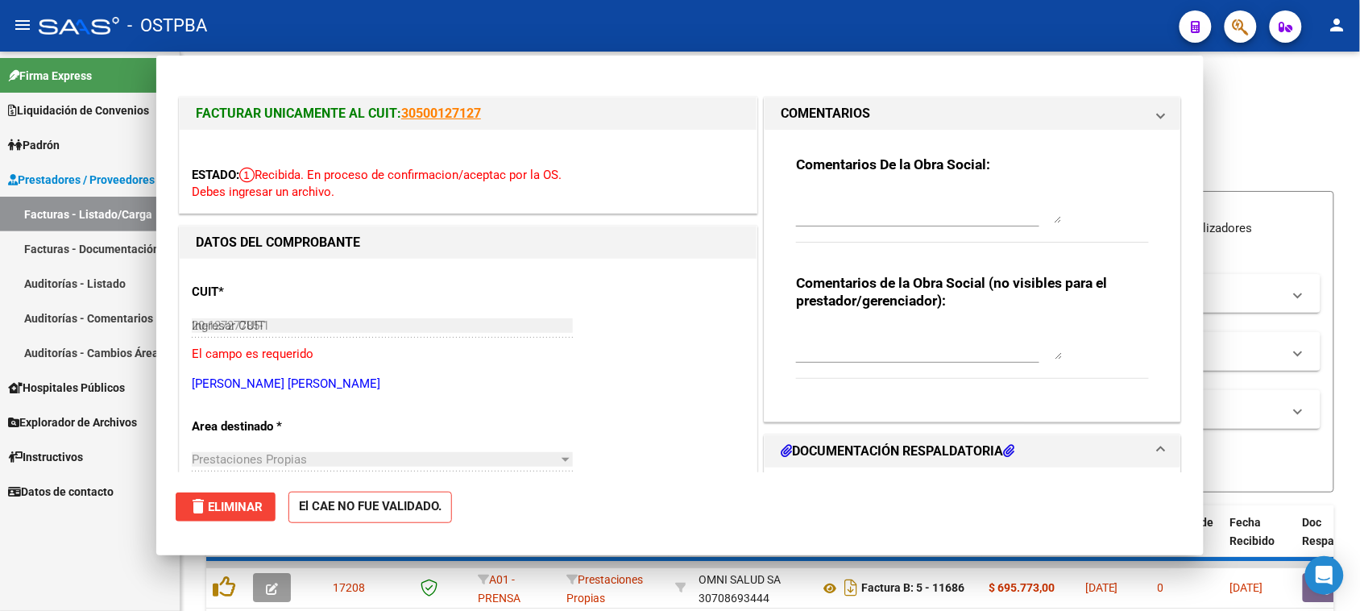
type input "$ 0,00"
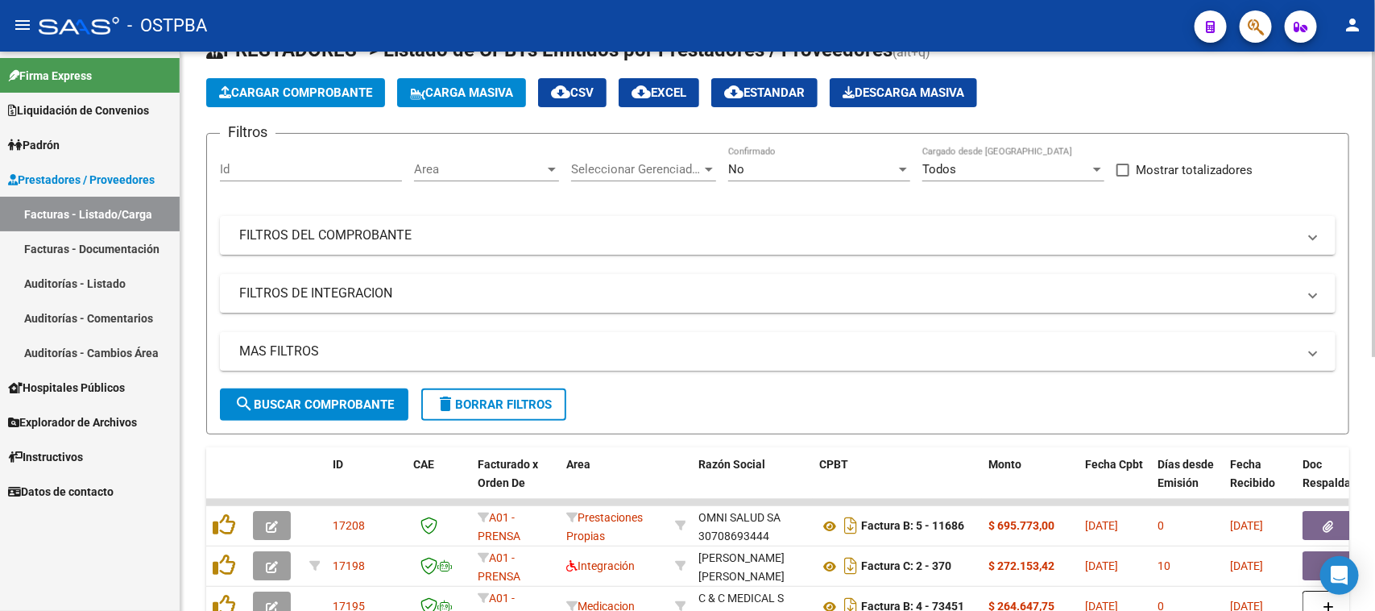
scroll to position [101, 0]
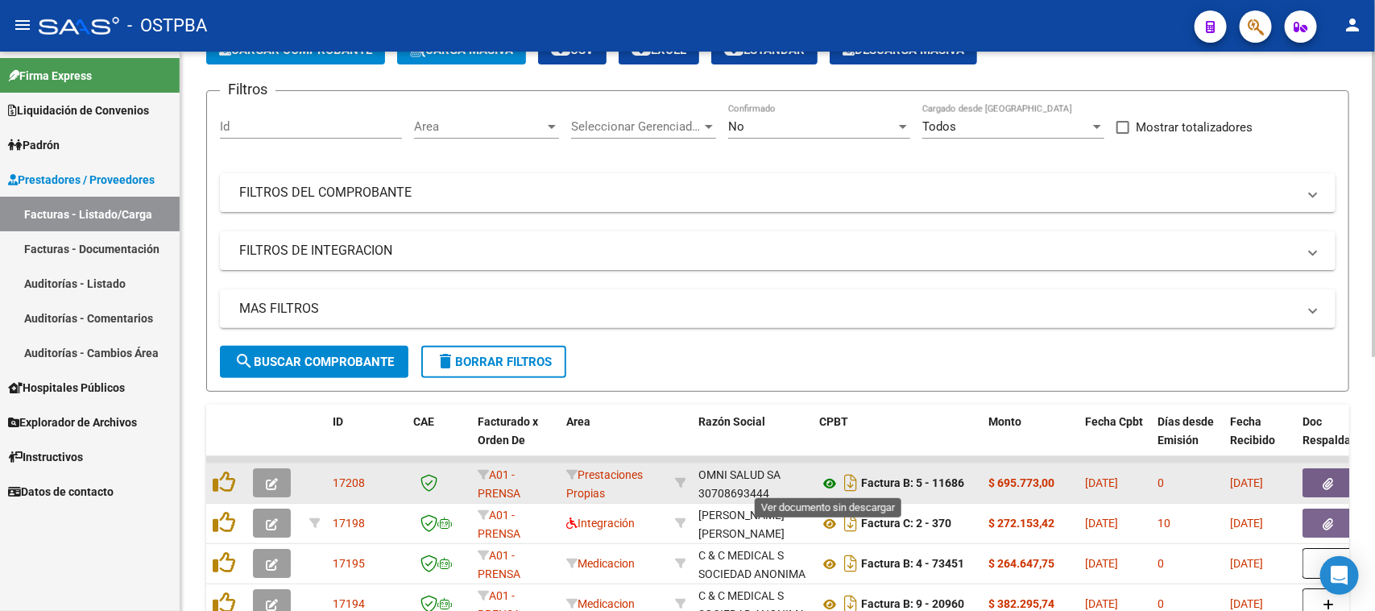
click at [826, 482] on icon at bounding box center [829, 483] width 21 height 19
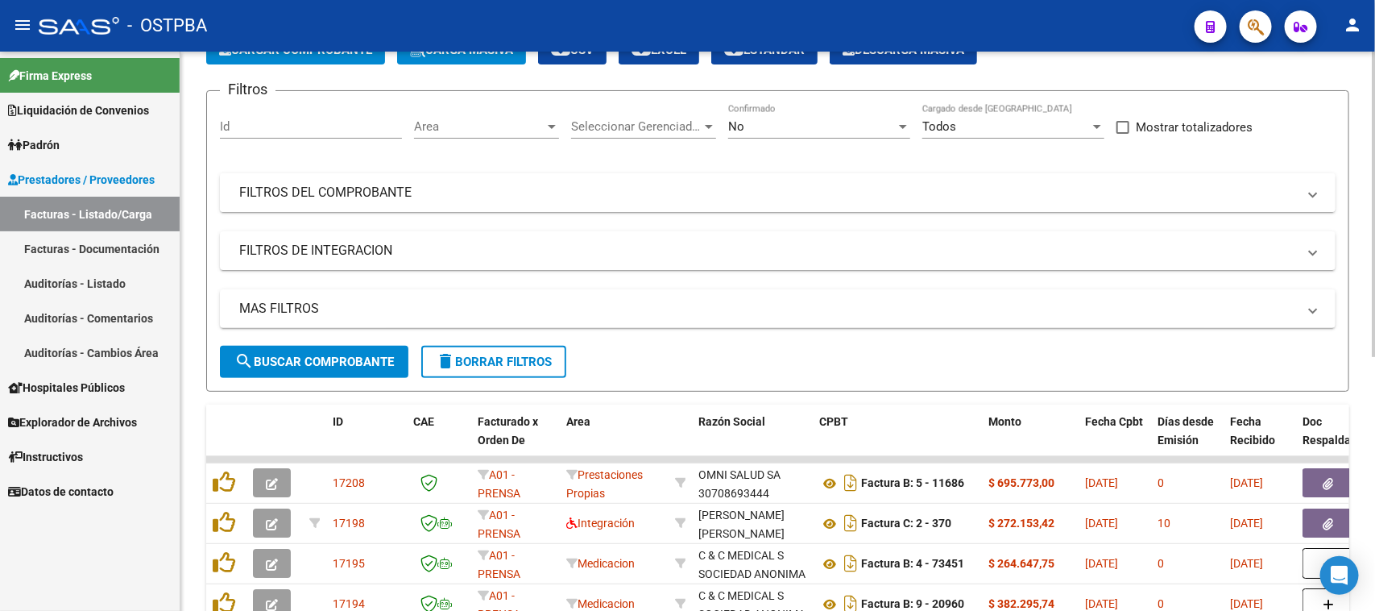
click at [495, 186] on mat-panel-title "FILTROS DEL COMPROBANTE" at bounding box center [768, 193] width 1058 height 18
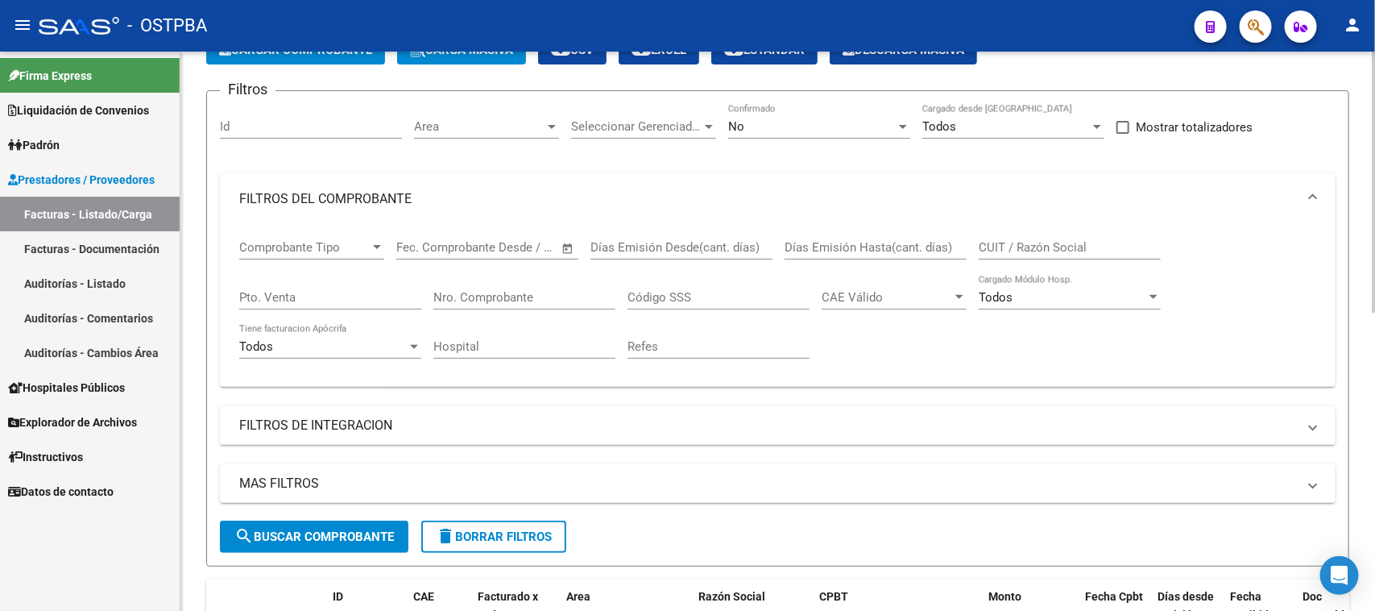
click at [545, 291] on input "Nro. Comprobante" at bounding box center [524, 297] width 182 height 14
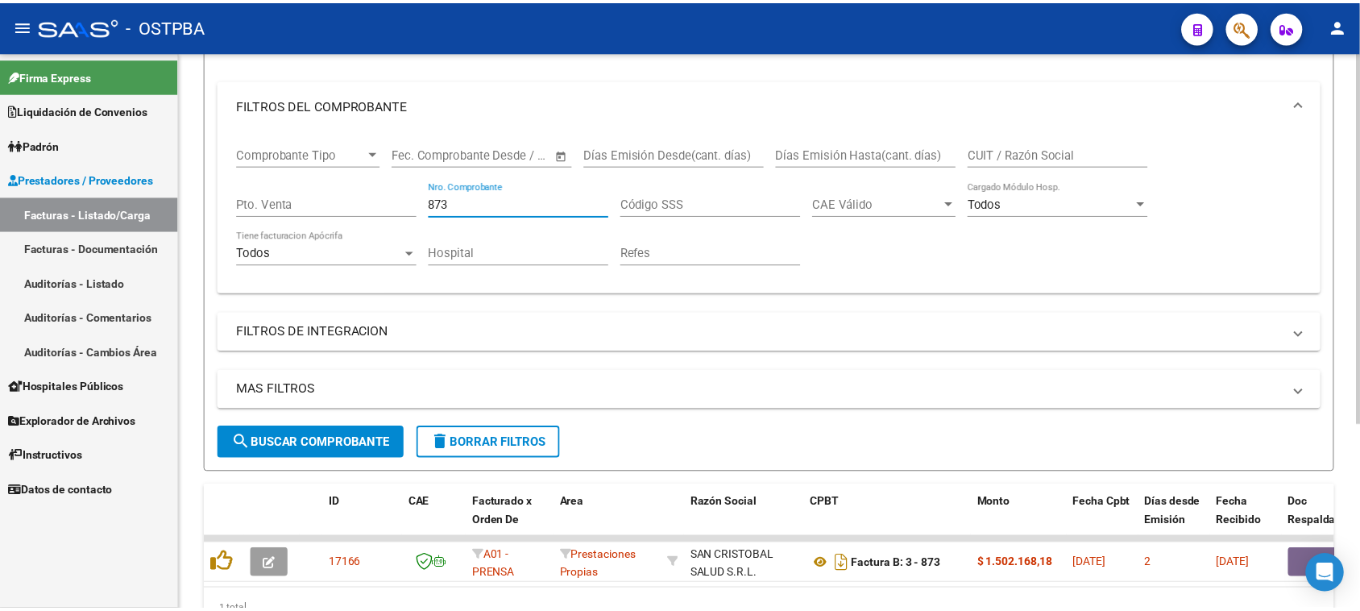
scroll to position [278, 0]
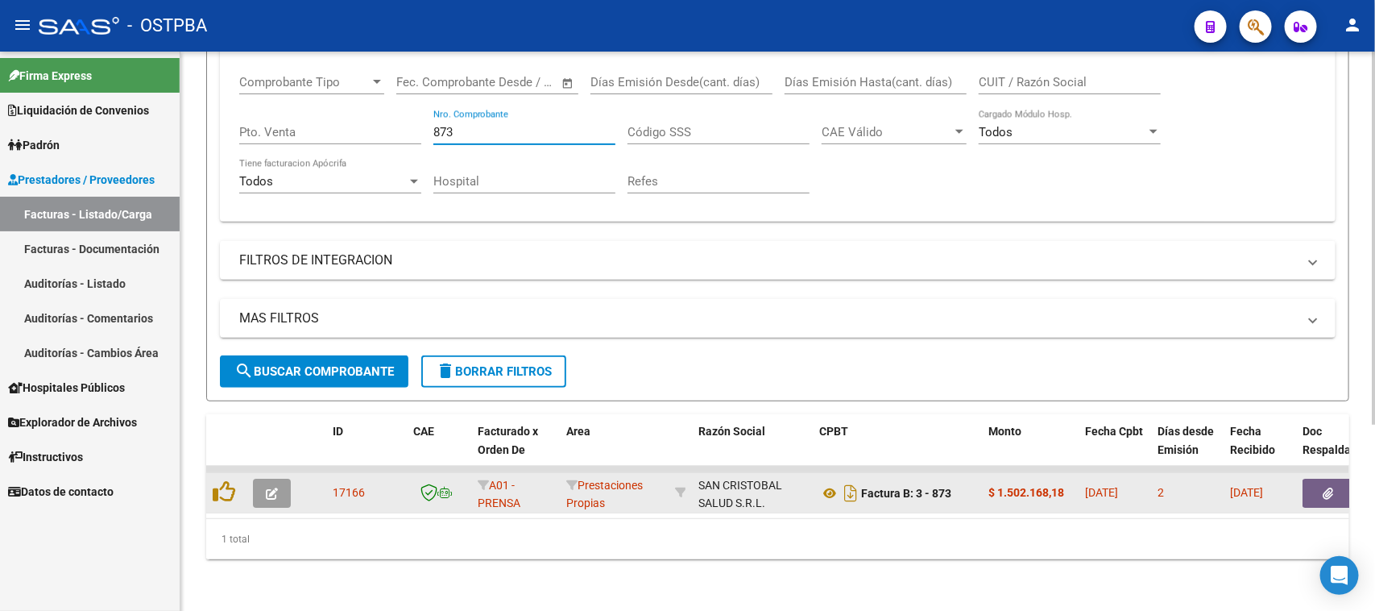
type input "873"
click at [258, 481] on button "button" at bounding box center [272, 492] width 38 height 29
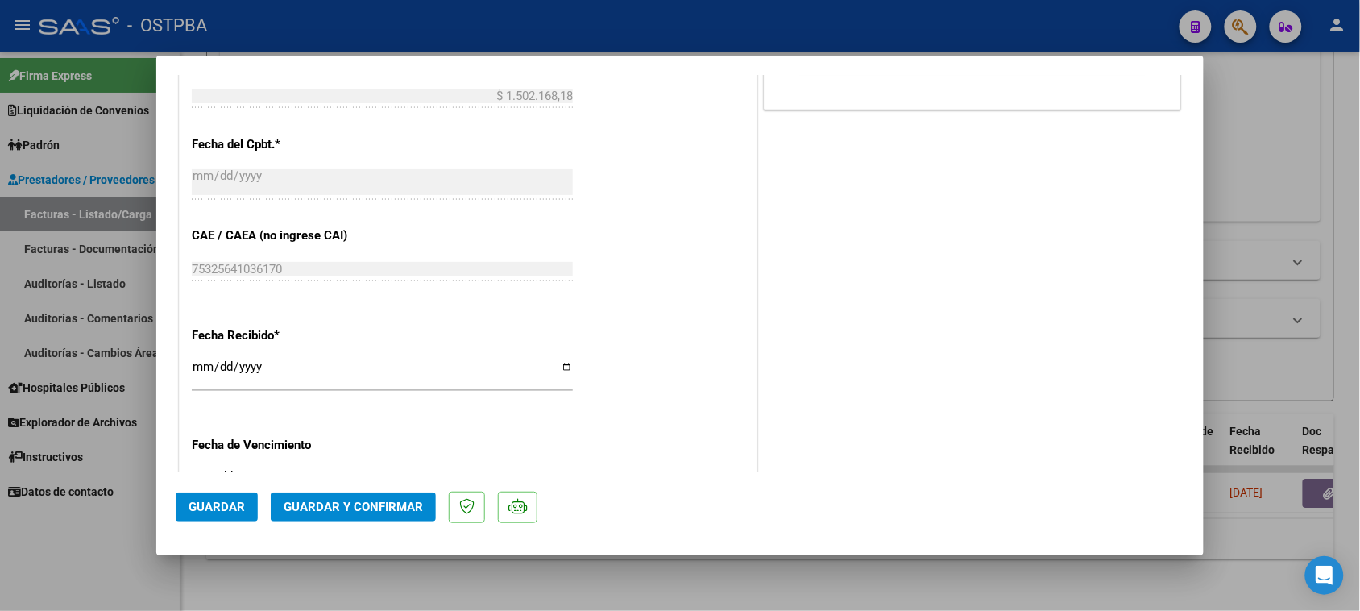
scroll to position [806, 0]
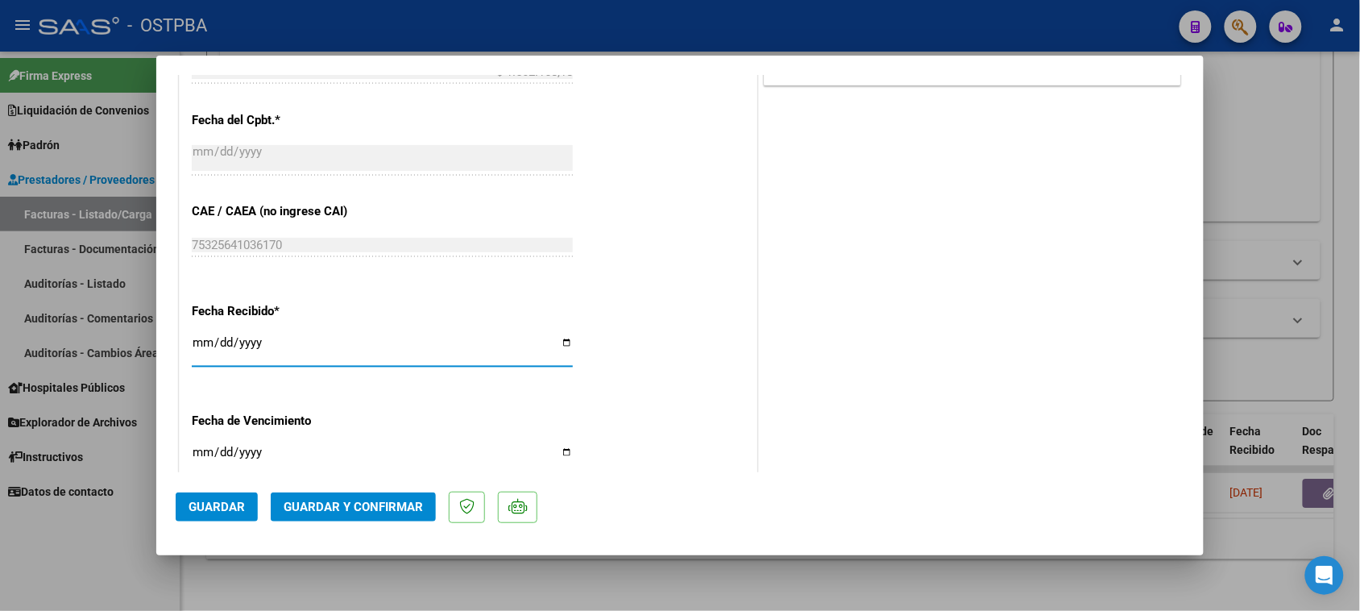
click at [202, 341] on input "[DATE]" at bounding box center [382, 349] width 381 height 26
type input "[DATE]"
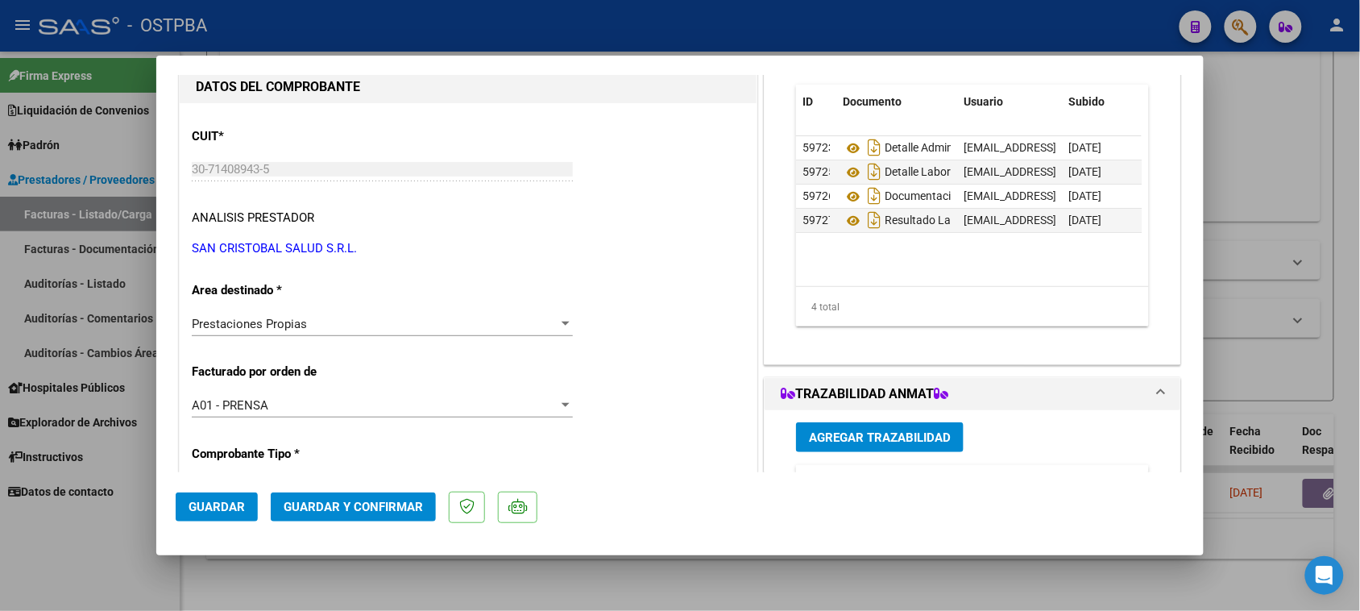
scroll to position [0, 0]
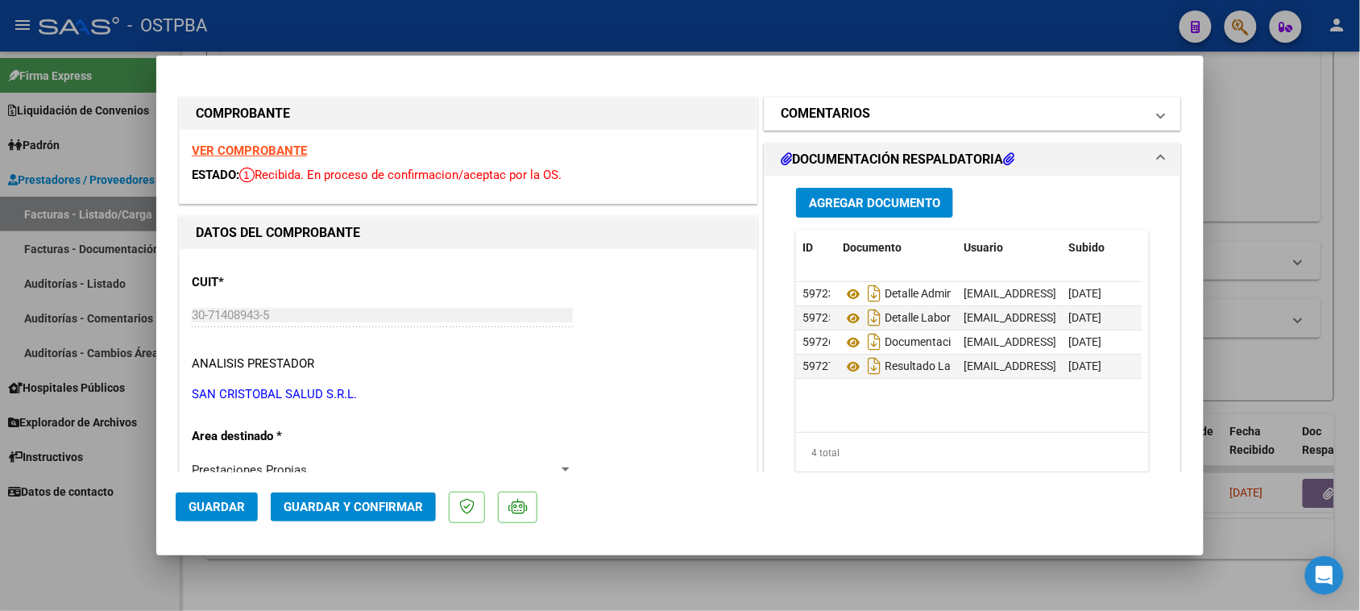
drag, startPoint x: 839, startPoint y: 118, endPoint x: 828, endPoint y: 126, distance: 13.2
click at [838, 119] on h1 "COMENTARIOS" at bounding box center [825, 113] width 89 height 19
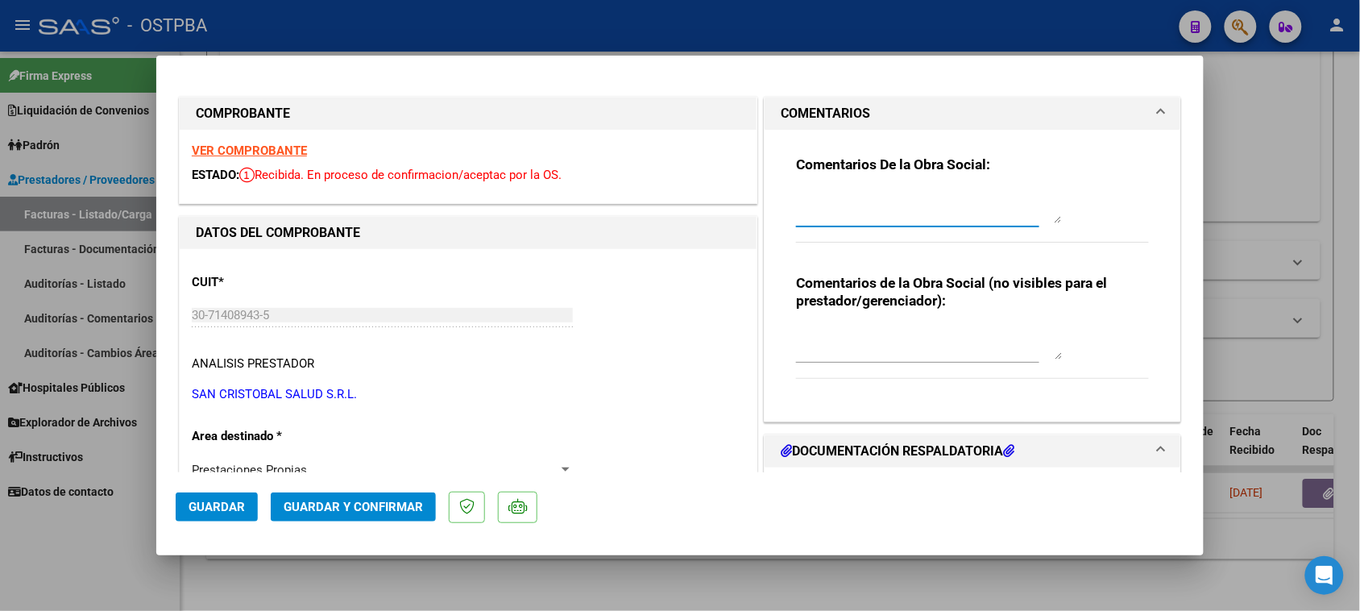
click at [810, 214] on textarea at bounding box center [929, 207] width 266 height 32
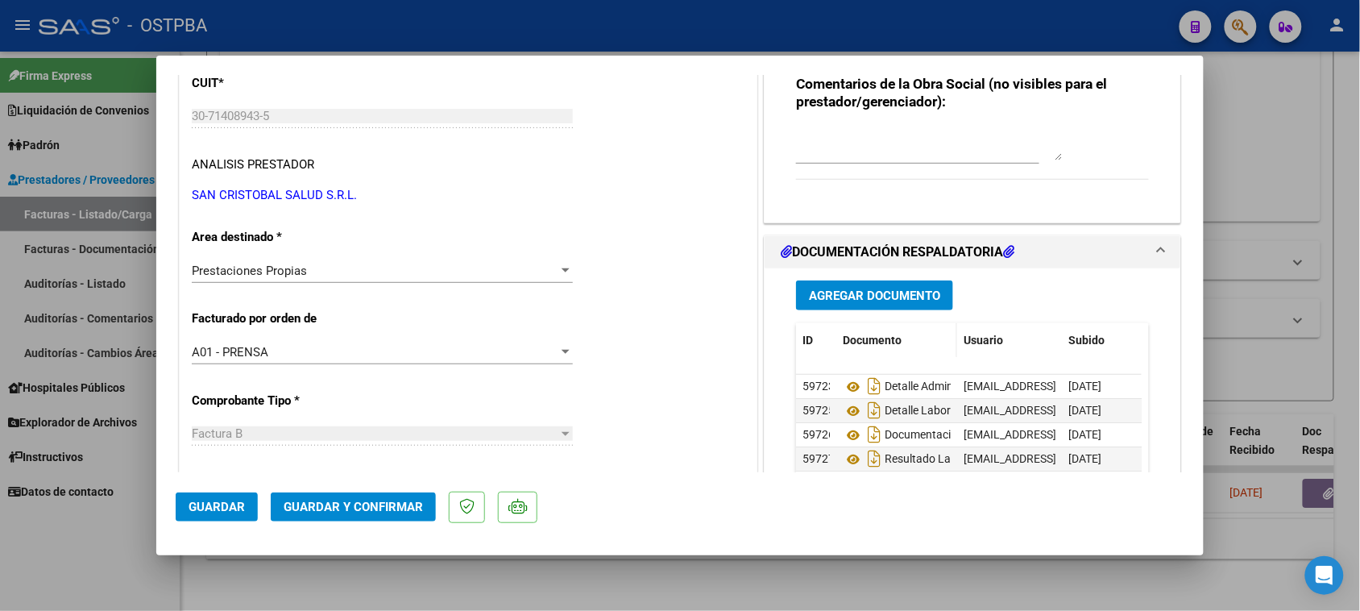
scroll to position [201, 0]
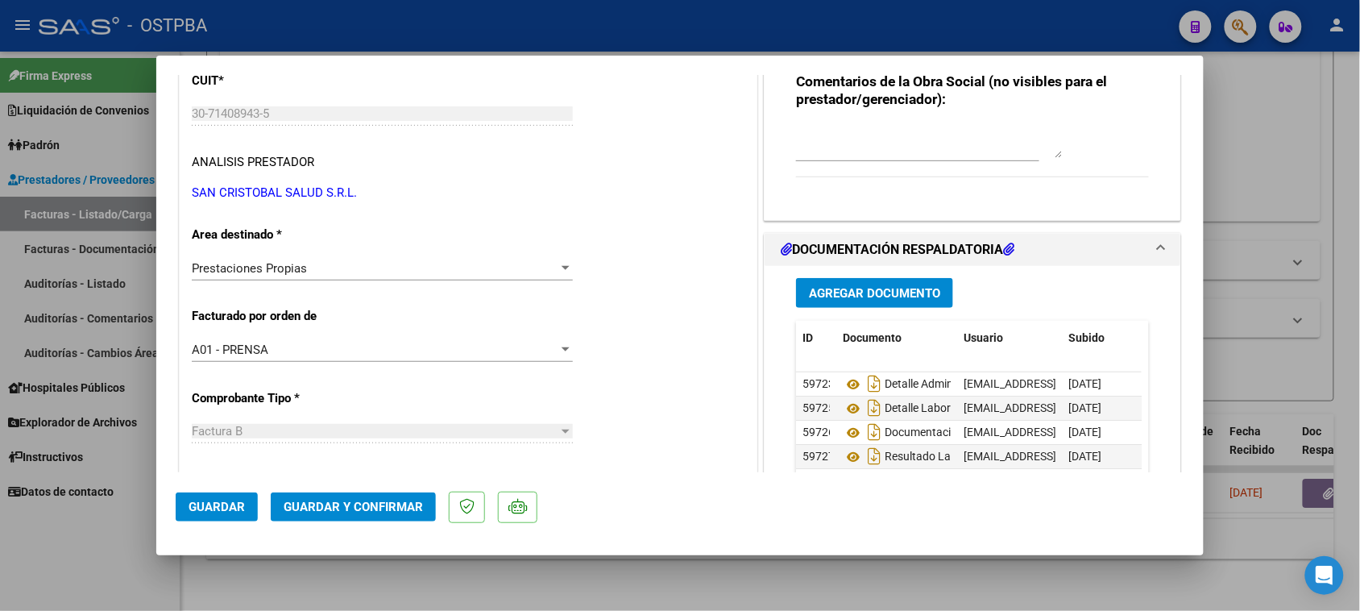
type textarea "HR 126285"
click at [868, 292] on span "Agregar Documento" at bounding box center [874, 293] width 131 height 14
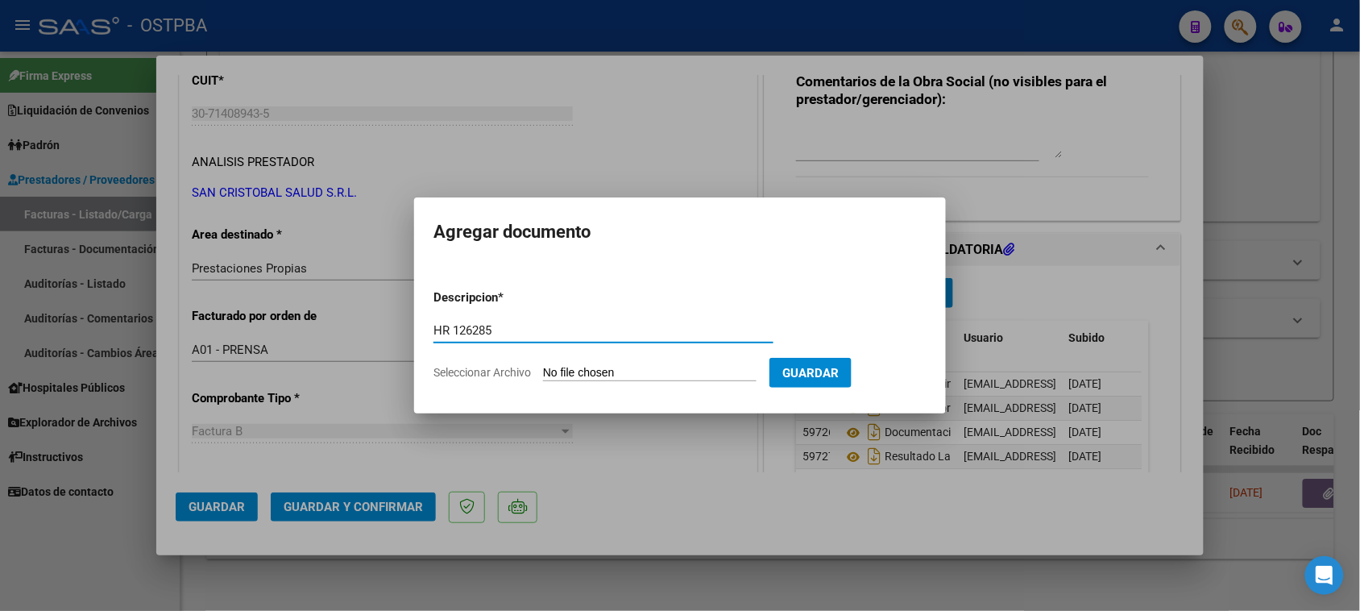
type input "HR 126285"
click at [677, 368] on input "Seleccionar Archivo" at bounding box center [649, 373] width 213 height 15
type input "C:\fakepath\HR 126285.pdf"
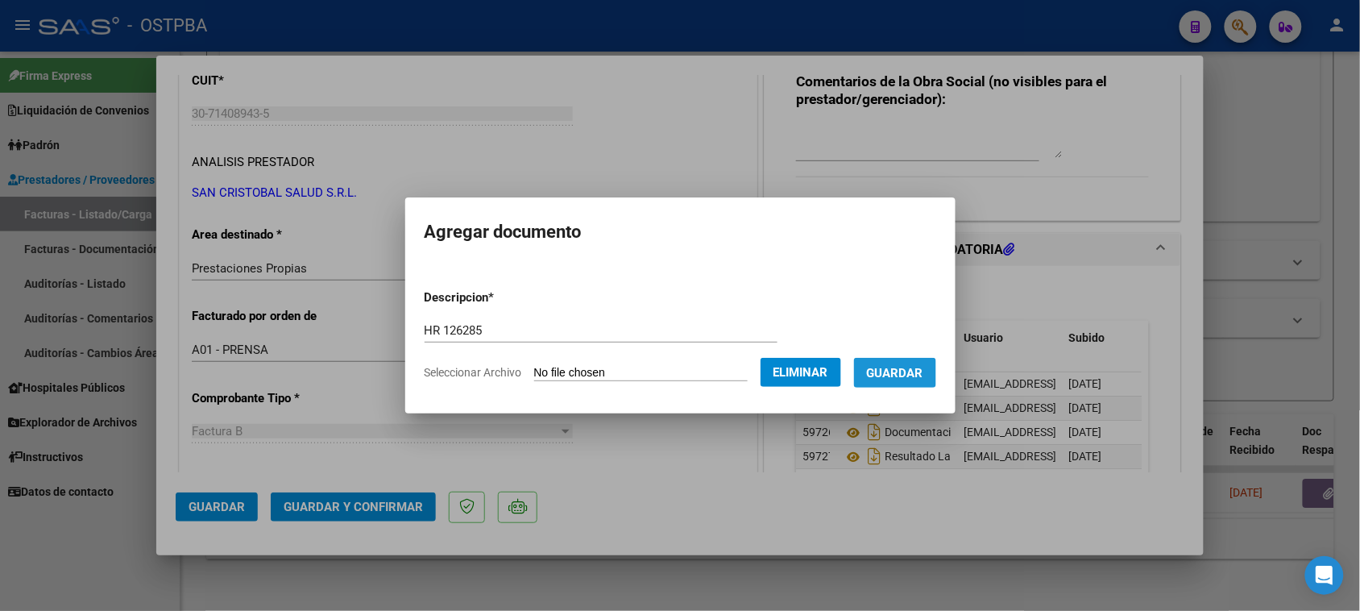
drag, startPoint x: 913, startPoint y: 379, endPoint x: 750, endPoint y: 387, distance: 163.0
click at [912, 379] on span "Guardar" at bounding box center [895, 373] width 56 height 14
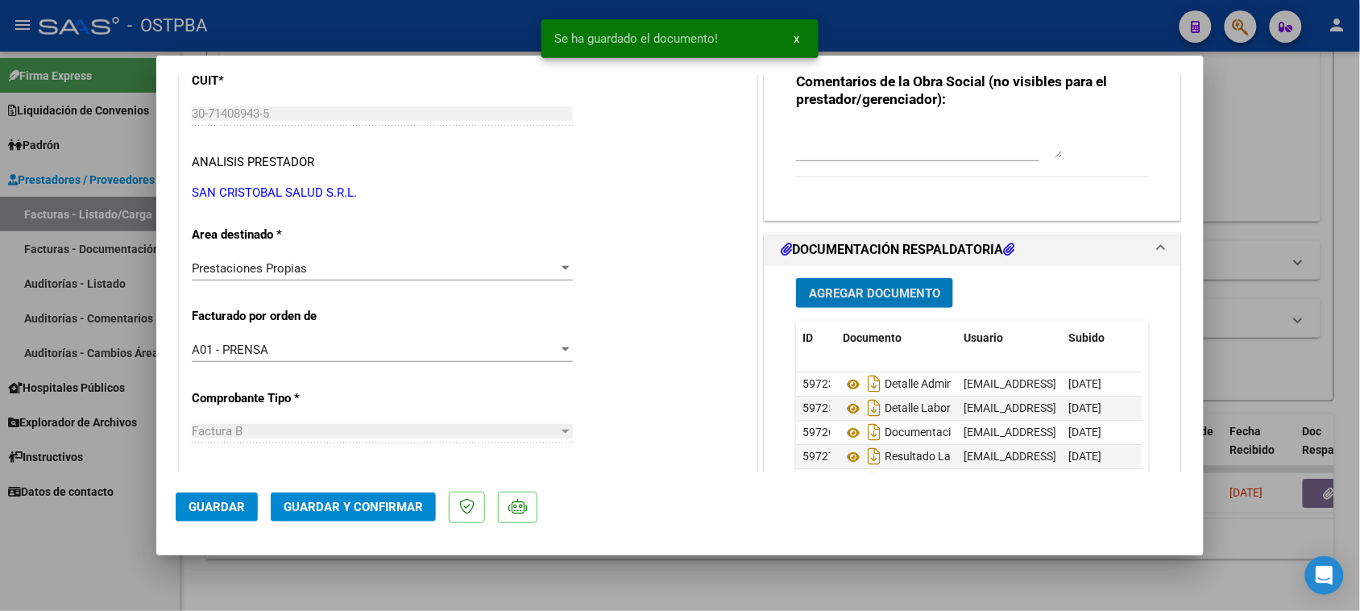
click at [350, 505] on span "Guardar y Confirmar" at bounding box center [353, 506] width 139 height 14
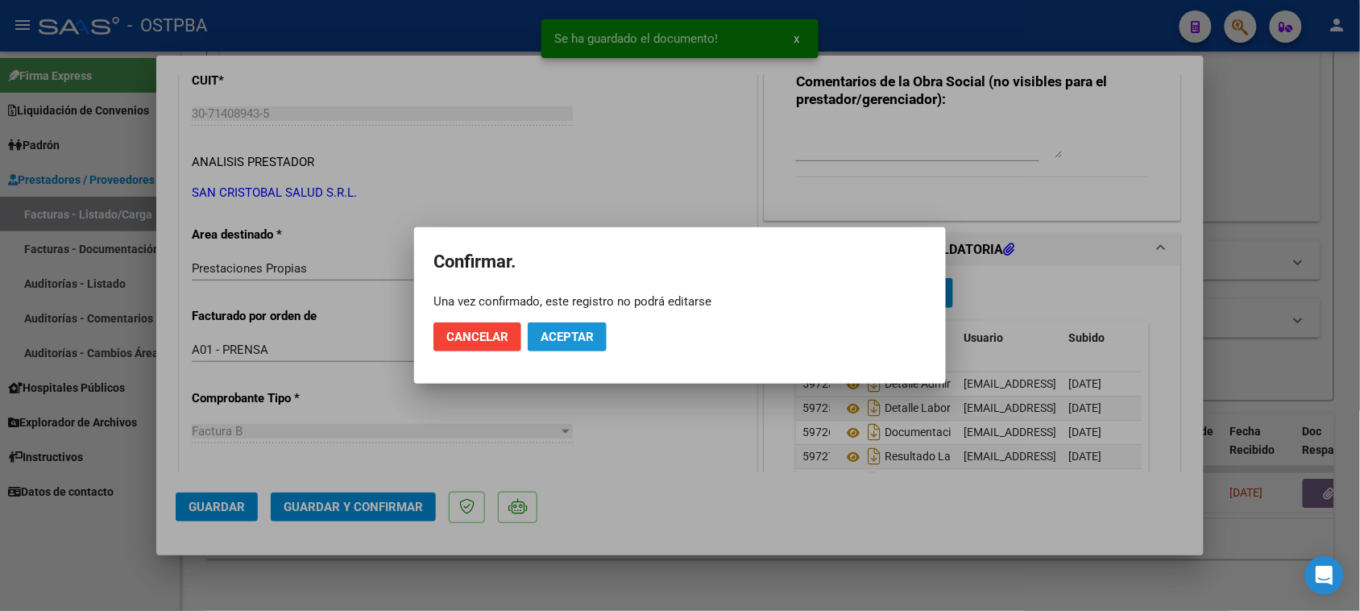
click at [584, 337] on span "Aceptar" at bounding box center [566, 336] width 53 height 14
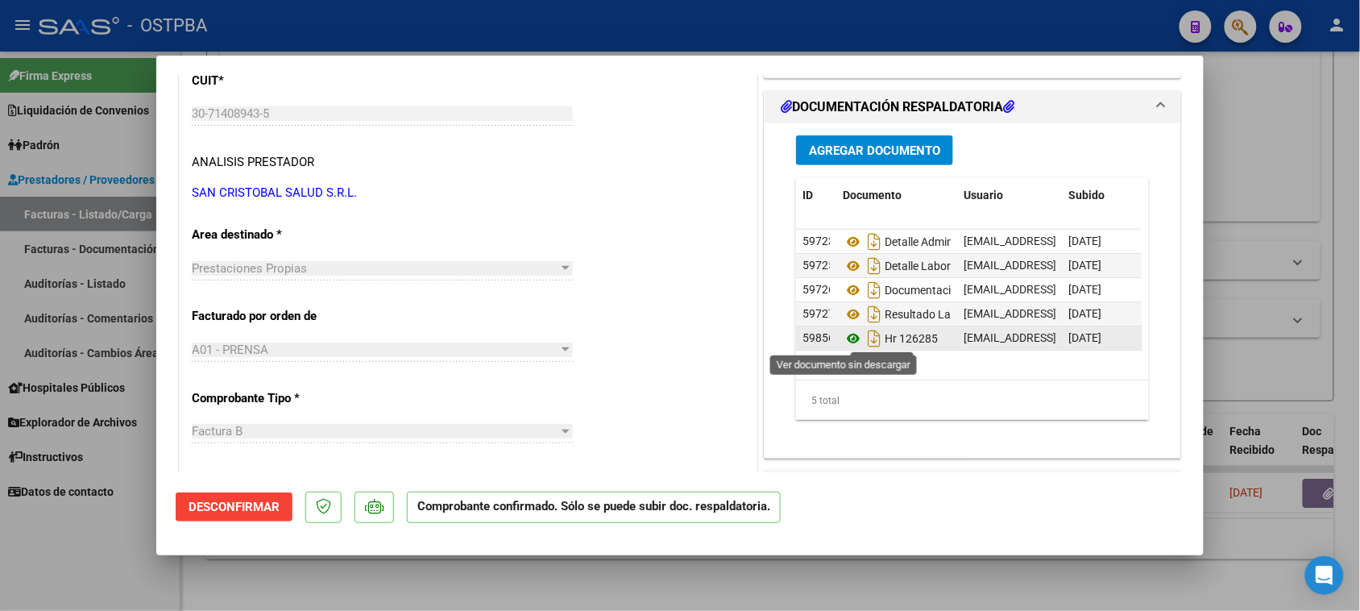
click at [847, 336] on icon at bounding box center [853, 338] width 21 height 19
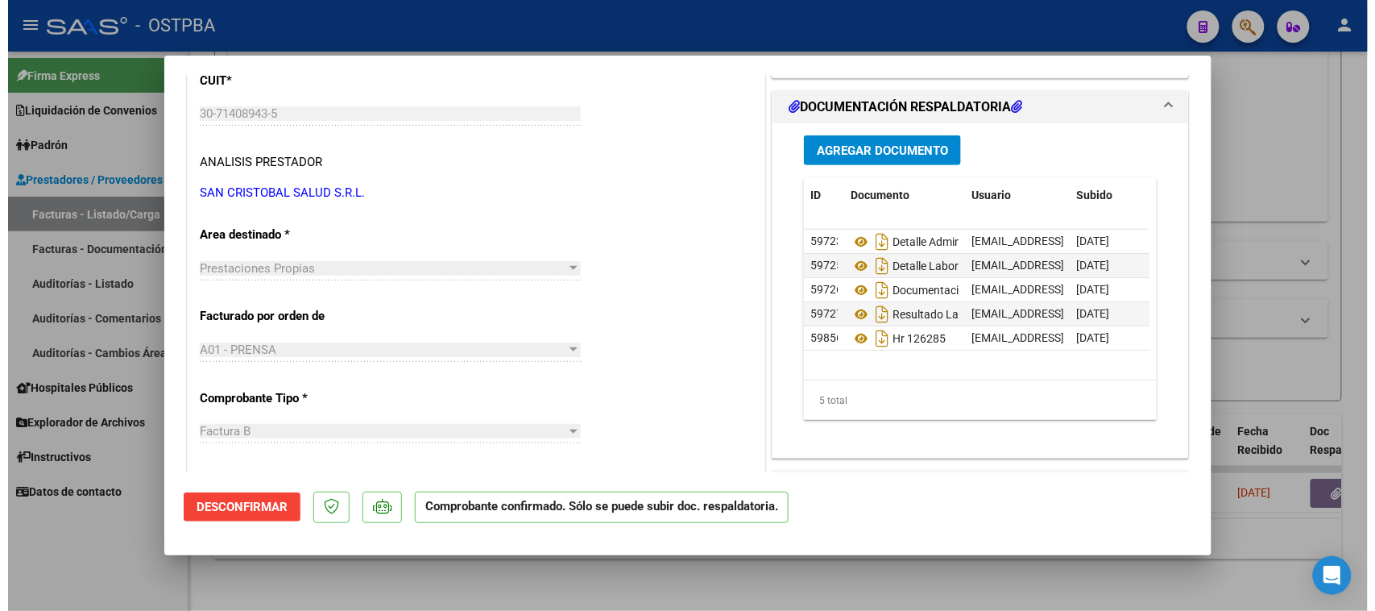
scroll to position [0, 0]
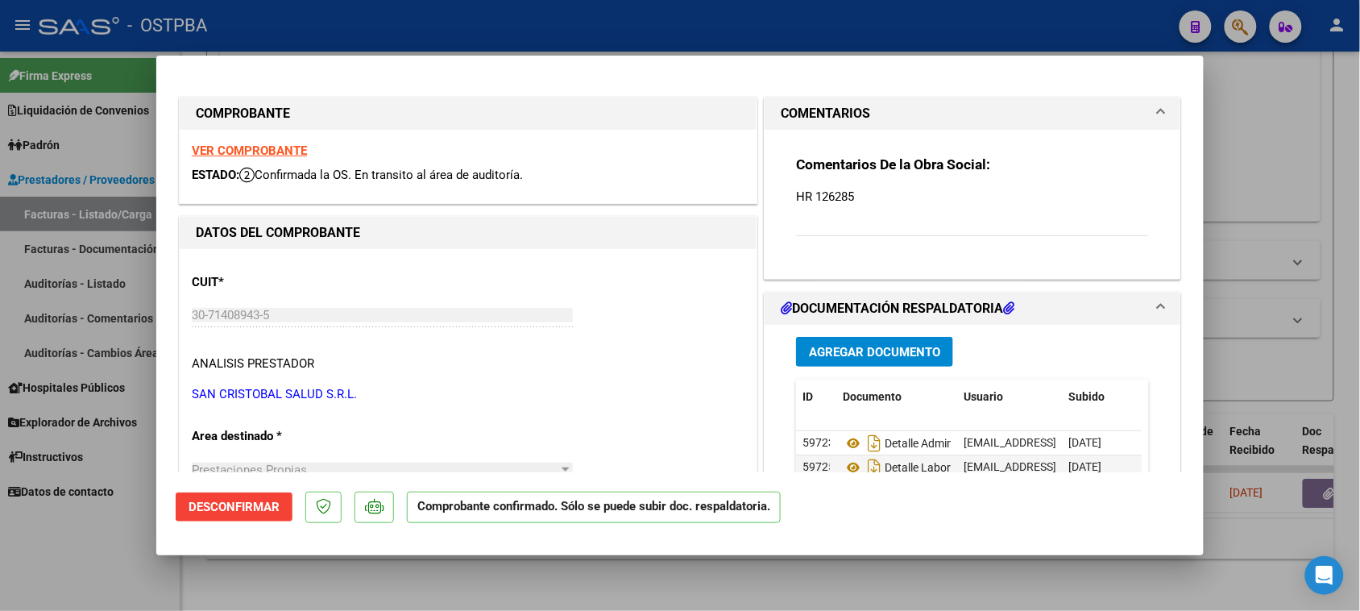
click at [227, 145] on strong "VER COMPROBANTE" at bounding box center [249, 150] width 115 height 14
click at [42, 585] on div at bounding box center [680, 305] width 1360 height 611
type input "$ 0,00"
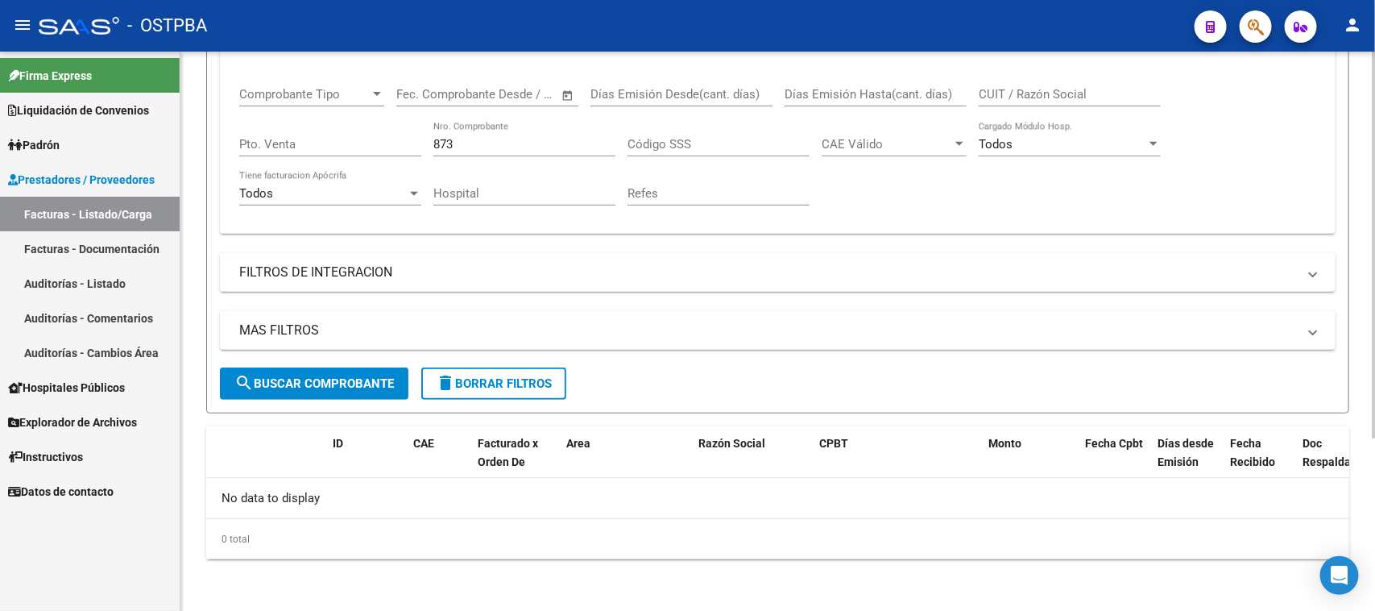
scroll to position [250, 0]
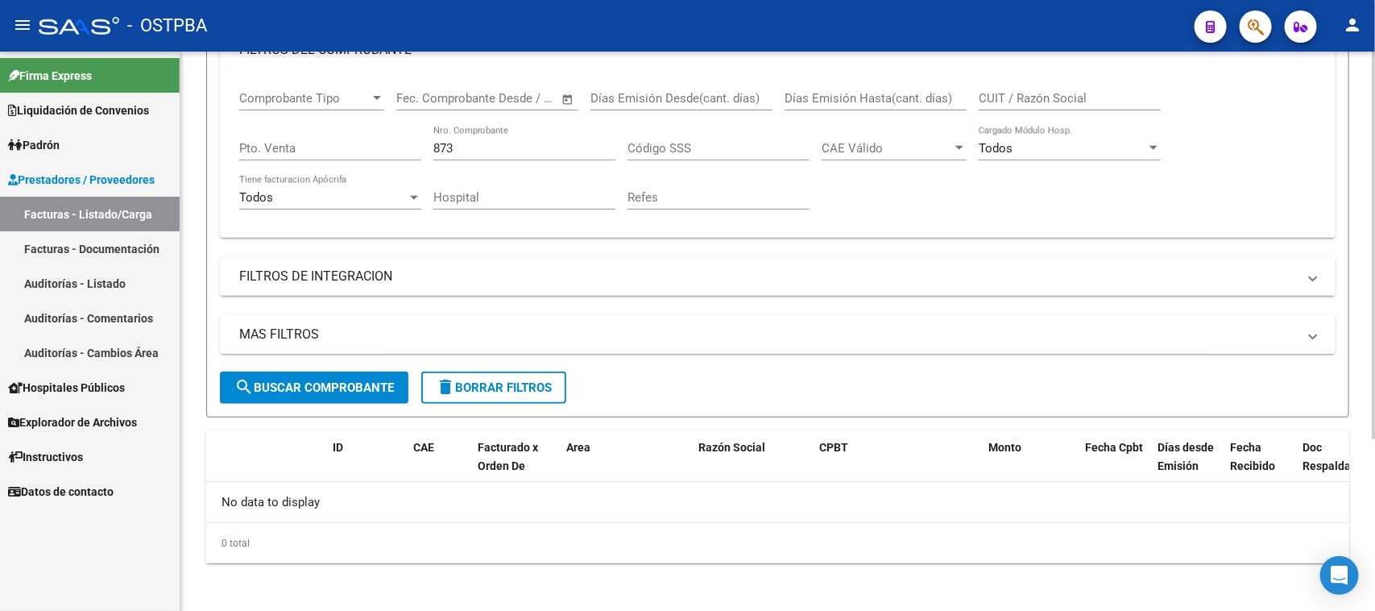
click at [456, 387] on span "delete Borrar Filtros" at bounding box center [494, 387] width 116 height 14
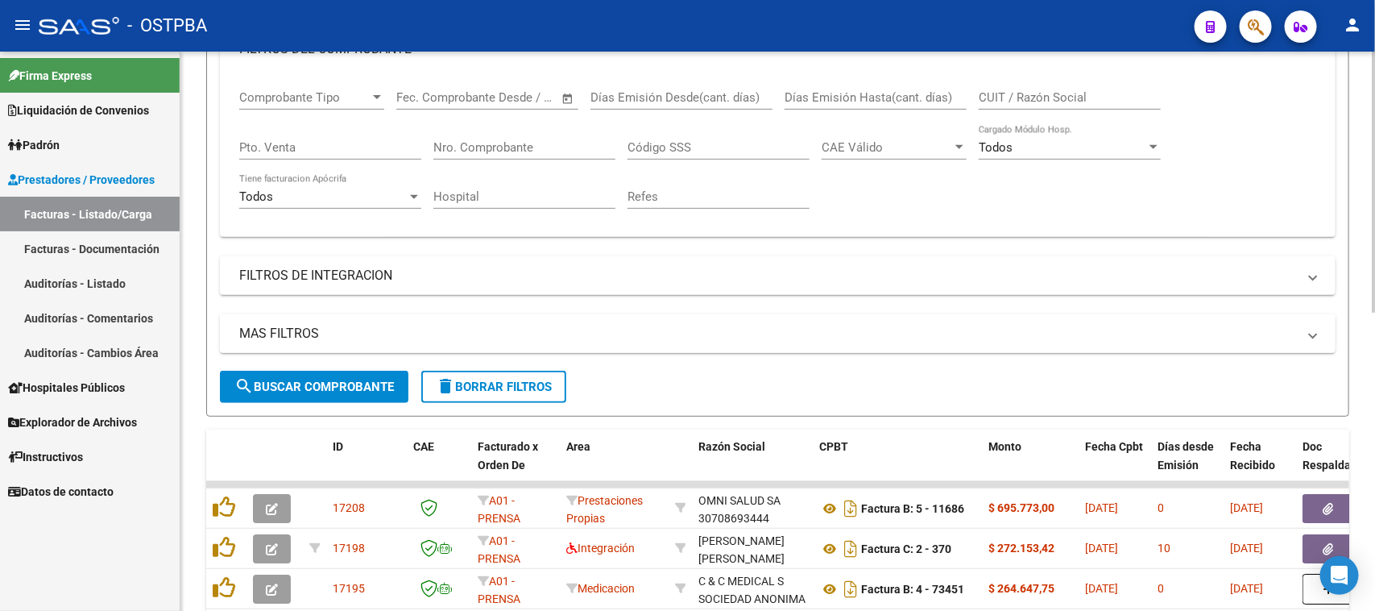
scroll to position [351, 0]
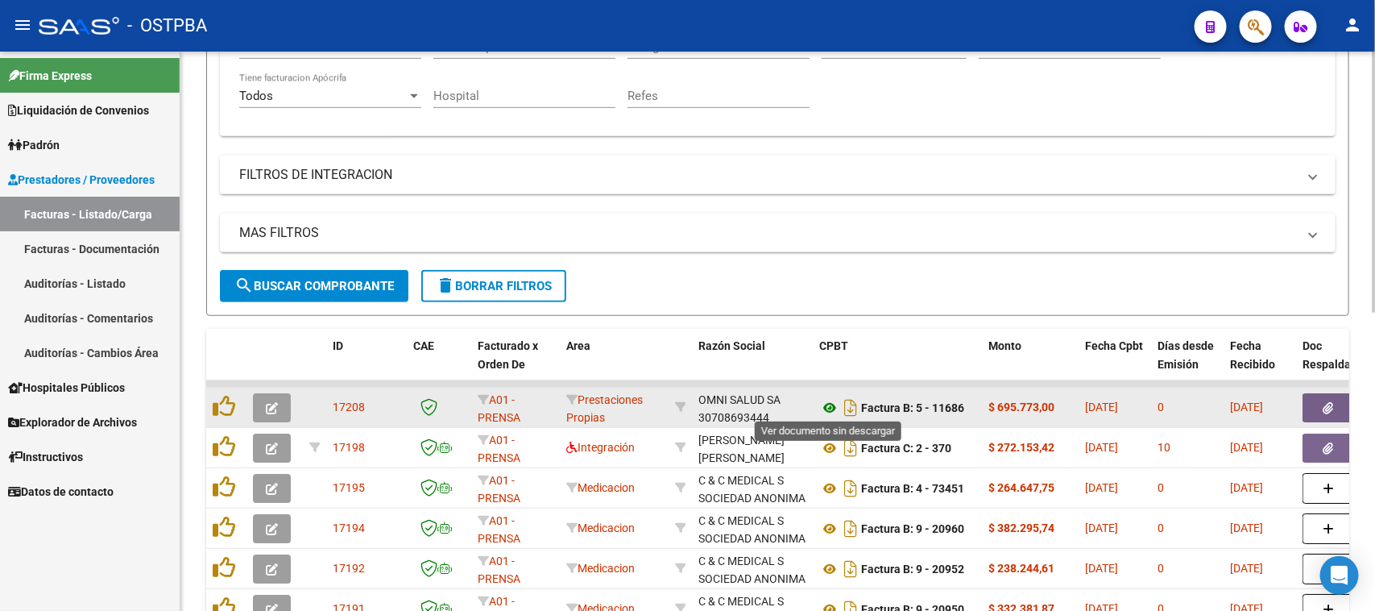
click at [830, 401] on icon at bounding box center [829, 407] width 21 height 19
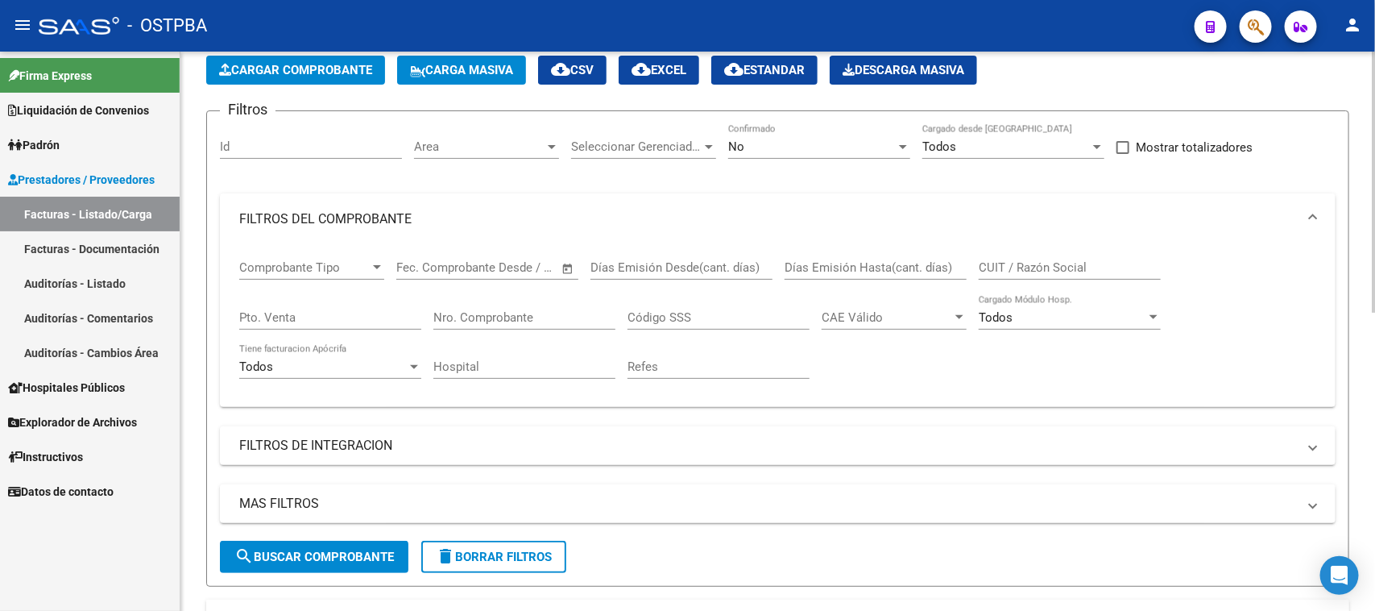
scroll to position [0, 0]
